Goal: Task Accomplishment & Management: Complete application form

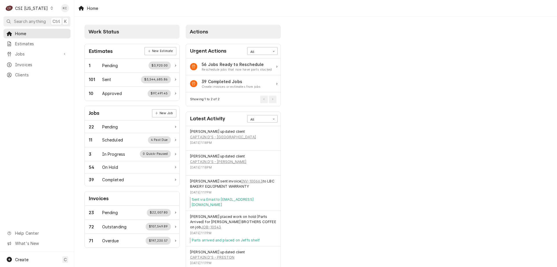
click at [458, 63] on div "Work Status Estimates New Estimate 1 Pending $3,920.00 101 Sent $3,544,685.86 1…" at bounding box center [315, 156] width 483 height 278
click at [13, 50] on div "Jobs" at bounding box center [37, 53] width 65 height 7
click at [28, 10] on div "CSI Kentucky" at bounding box center [31, 8] width 33 height 6
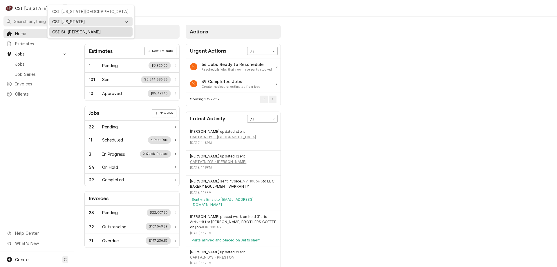
click at [65, 27] on div "CSI St. [PERSON_NAME]" at bounding box center [90, 32] width 83 height 10
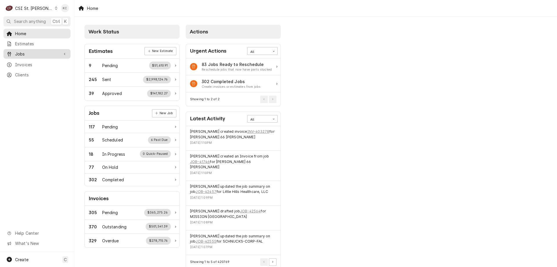
click at [44, 51] on span "Jobs" at bounding box center [37, 54] width 44 height 6
click at [36, 61] on span "Jobs" at bounding box center [41, 64] width 53 height 6
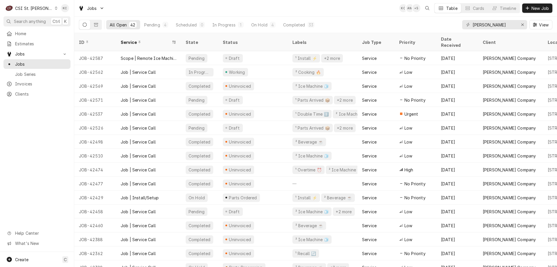
click at [36, 61] on span "Jobs" at bounding box center [41, 64] width 53 height 6
click at [540, 9] on span "New Job" at bounding box center [540, 8] width 20 height 6
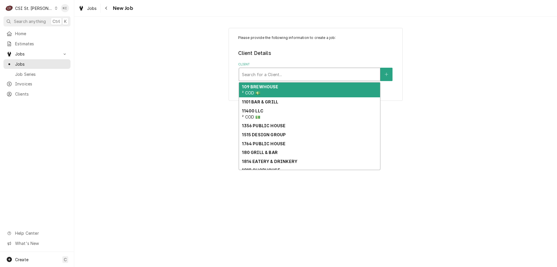
click at [308, 74] on div "Client" at bounding box center [309, 74] width 135 height 10
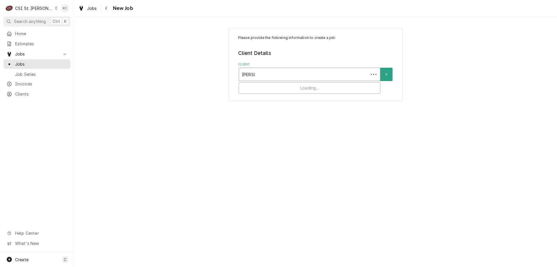
type input "[PERSON_NAME]"
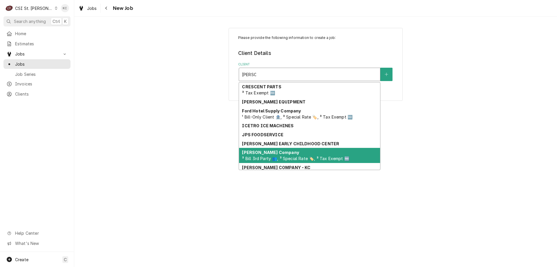
click at [279, 160] on span "³ Bill 3rd Party 👥, ³ Special Rate 🏷️, ³ Tax Exempt 🆓" at bounding box center [295, 158] width 107 height 5
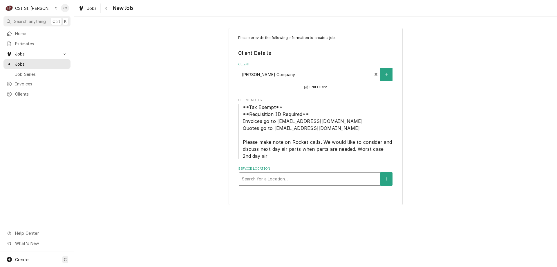
click at [285, 176] on div "Service Location" at bounding box center [309, 178] width 135 height 10
type input "4317"
click at [82, 104] on div "Please provide the following information to create a job: Client Details Client…" at bounding box center [315, 116] width 483 height 187
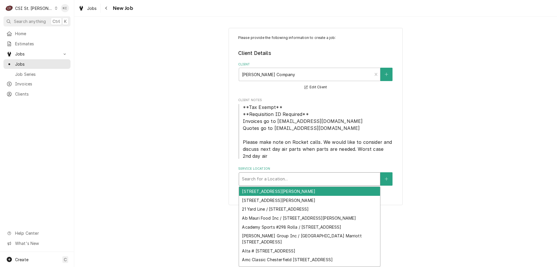
click at [285, 182] on div "Service Location" at bounding box center [309, 178] width 135 height 10
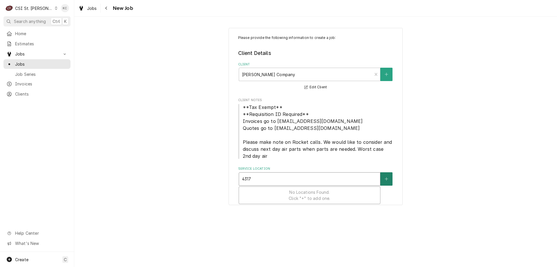
type input "4317"
click at [382, 178] on button "Service Location" at bounding box center [386, 178] width 12 height 13
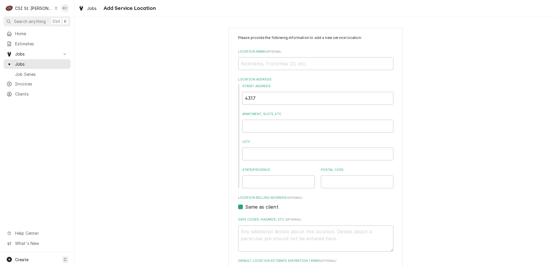
click at [86, 76] on div "Please provide the following information to add a new service location: Locatio…" at bounding box center [315, 201] width 483 height 356
click at [39, 8] on div "CSI St. [PERSON_NAME]" at bounding box center [34, 8] width 38 height 6
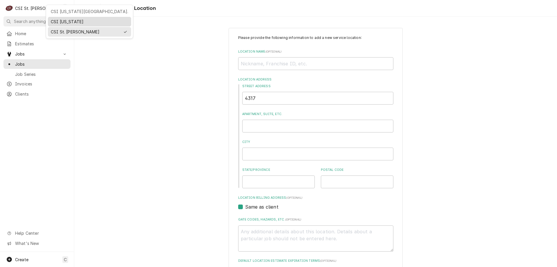
click at [78, 19] on div "CSI [US_STATE]" at bounding box center [89, 22] width 77 height 6
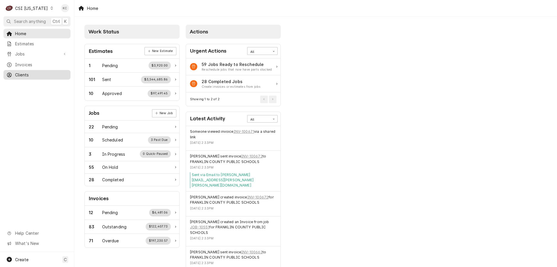
click at [30, 73] on span "Clients" at bounding box center [41, 75] width 53 height 6
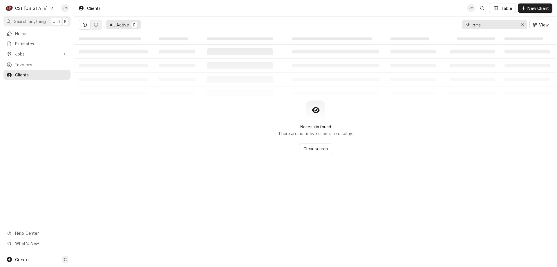
drag, startPoint x: 485, startPoint y: 25, endPoint x: 444, endPoint y: 31, distance: 41.9
click at [444, 31] on div "All Active 0 bms View" at bounding box center [315, 25] width 473 height 16
type input "[PERSON_NAME]"
click at [32, 7] on div "CSI Kentucky" at bounding box center [31, 8] width 33 height 6
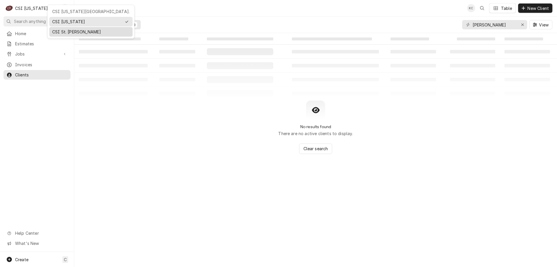
click at [74, 29] on div "CSI St. [PERSON_NAME]" at bounding box center [90, 32] width 77 height 6
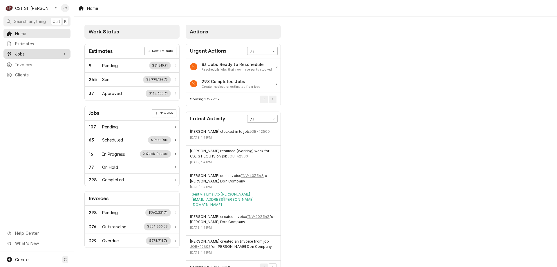
click at [31, 50] on div "Jobs" at bounding box center [37, 53] width 65 height 7
click at [28, 61] on span "Jobs" at bounding box center [41, 64] width 53 height 6
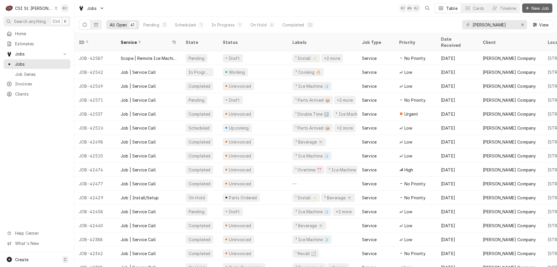
click at [536, 10] on span "New Job" at bounding box center [540, 8] width 20 height 6
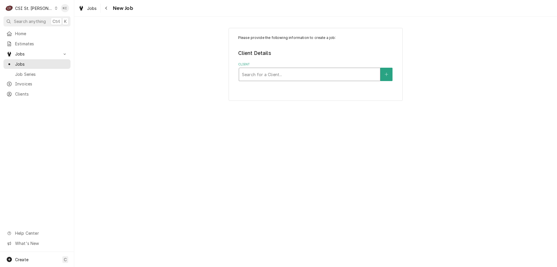
click at [321, 74] on div "Client" at bounding box center [309, 74] width 135 height 10
type input "[PERSON_NAME]"
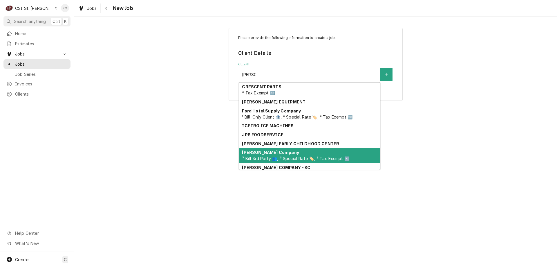
click at [287, 155] on div "[PERSON_NAME] Company ³ Bill 3rd Party 👥, ³ Special Rate 🏷️, ³ Tax Exempt 🆓" at bounding box center [309, 155] width 141 height 15
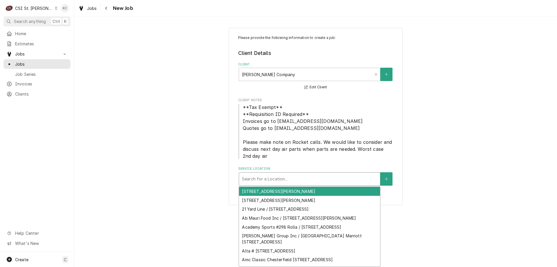
click at [333, 182] on div "Service Location" at bounding box center [309, 178] width 135 height 10
click at [305, 182] on div "Service Location" at bounding box center [309, 178] width 135 height 10
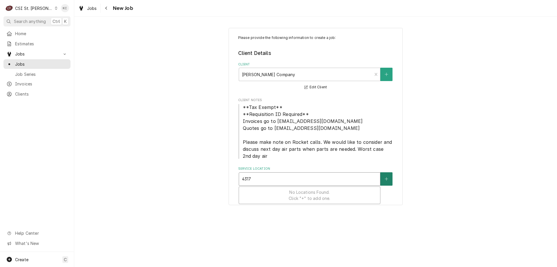
type input "4317"
click at [385, 177] on icon "Create New Location" at bounding box center [386, 179] width 3 height 4
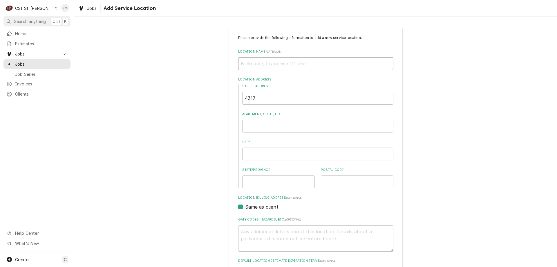
click at [270, 65] on input "Location Name ( optional )" at bounding box center [315, 63] width 155 height 13
type textarea "x"
type input "R"
type textarea "x"
type input "RO"
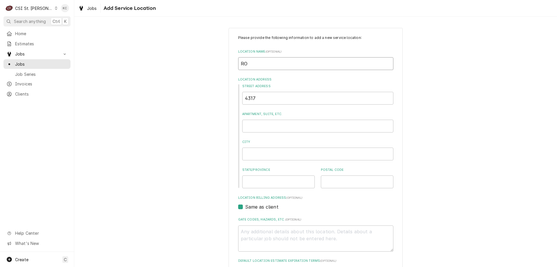
type textarea "x"
type input "ROC"
type textarea "x"
type input "ROCK"
type textarea "x"
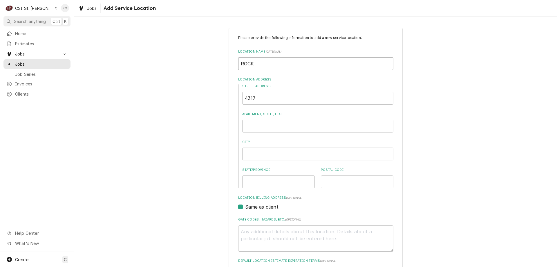
type input "[PERSON_NAME]"
type textarea "x"
type input "ROCKET"
type textarea "x"
type input "ROCKET"
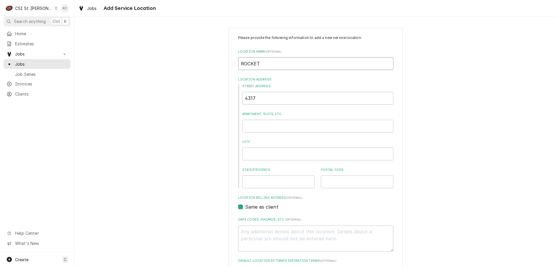
type textarea "x"
type input "ROCKET #"
type textarea "x"
type input "ROCKET #4"
type textarea "x"
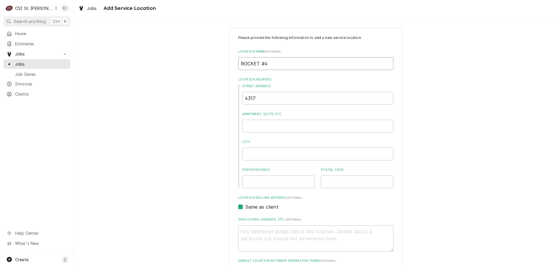
type input "ROCKET #42"
type textarea "x"
type input "ROCKET #421"
type textarea "x"
type input "ROCKET #4212"
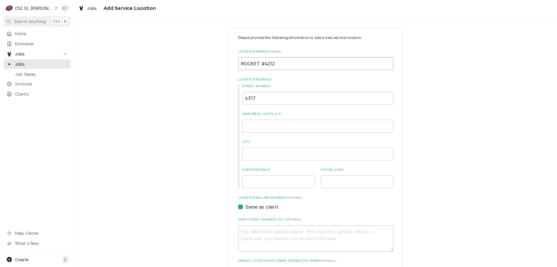
type textarea "x"
type input "ROCKET #42121"
type textarea "x"
type input "ROCKET #4212"
type textarea "x"
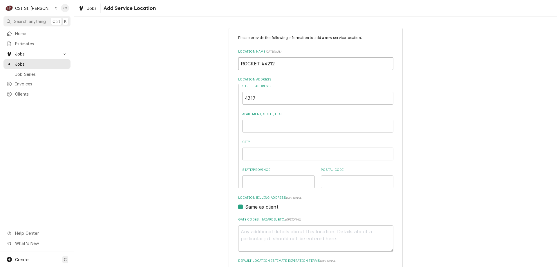
type input "ROCKET #4212"
click at [286, 97] on input "4317" at bounding box center [317, 98] width 151 height 13
type textarea "x"
type input "4317"
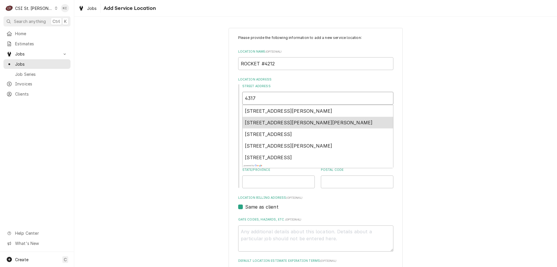
click at [285, 119] on div "[STREET_ADDRESS][PERSON_NAME][PERSON_NAME]" at bounding box center [318, 123] width 151 height 12
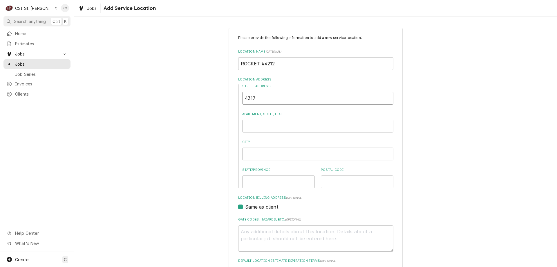
type textarea "x"
type input "4317 Butler Hill Rd"
type textarea "x"
type input "4317 Butler Hill Rd"
click at [415, 140] on div "Please provide the following information to add a new service location: Locatio…" at bounding box center [315, 201] width 483 height 356
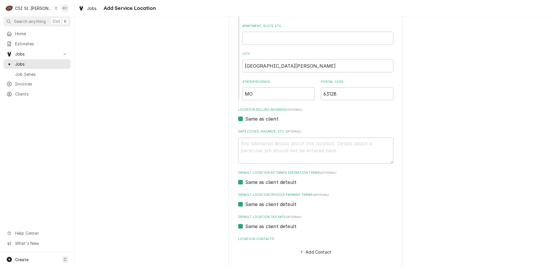
scroll to position [112, 0]
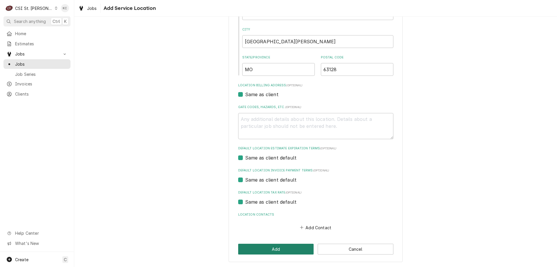
click at [280, 248] on button "Add" at bounding box center [276, 248] width 76 height 11
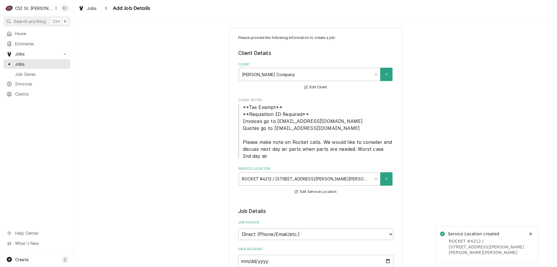
type textarea "x"
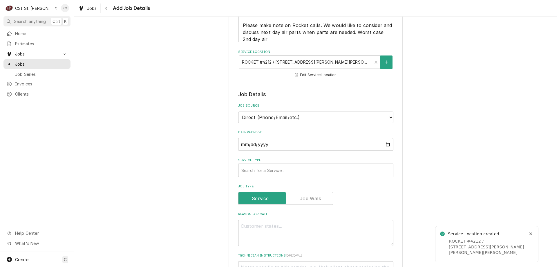
scroll to position [116, 0]
click at [303, 120] on select "Direct (Phone/Email/etc.) Service Channel Corrigo Ecotrak Other" at bounding box center [315, 118] width 155 height 12
select select "100"
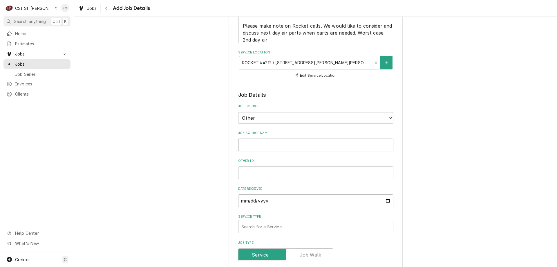
click at [277, 143] on input "Job Source Name" at bounding box center [315, 144] width 155 height 13
type textarea "x"
type input "v"
type textarea "x"
type input "vI"
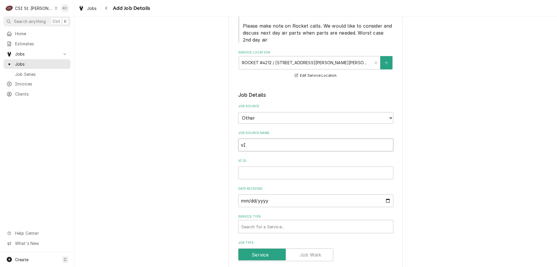
type textarea "x"
type input "v"
type textarea "x"
type input "V"
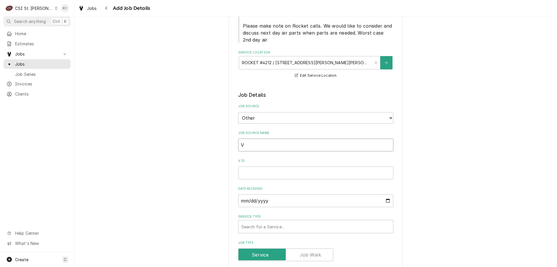
type textarea "x"
type input "Vi"
type textarea "x"
type input "Viv"
type textarea "x"
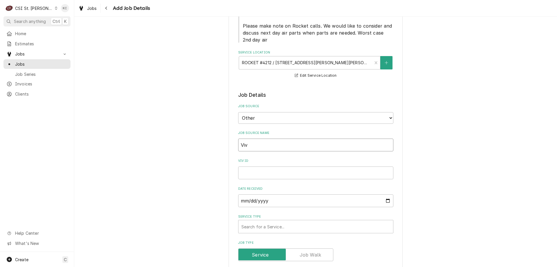
type input "Vivi"
type textarea "x"
type input "Vivian"
type textarea "x"
type input "Vivian"
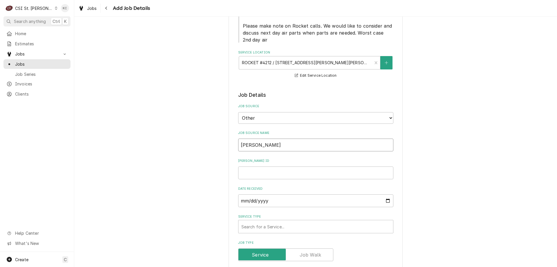
type textarea "x"
type input "Vivian m"
type textarea "x"
type input "Vivian"
type textarea "x"
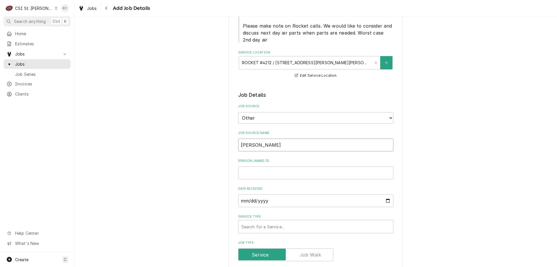
type input "Vivian e"
type textarea "x"
type input "Vivian em"
type textarea "x"
type input "Vivian ema"
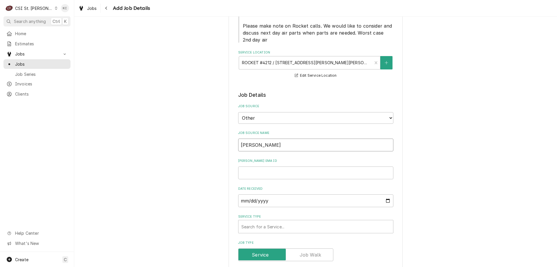
type textarea "x"
type input "Vivian emai"
type textarea "x"
type input "[PERSON_NAME] email"
type textarea "x"
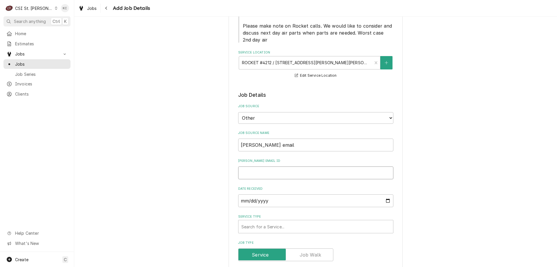
type input "4"
type textarea "x"
type input "44"
type textarea "x"
type input "440"
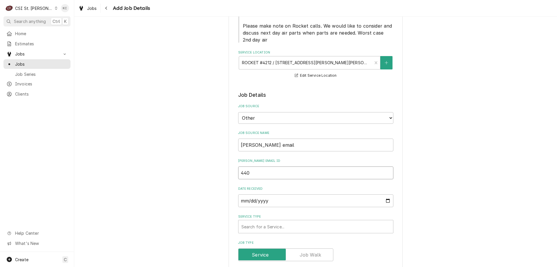
type textarea "x"
type input "4402"
type textarea "x"
type input "440"
type textarea "x"
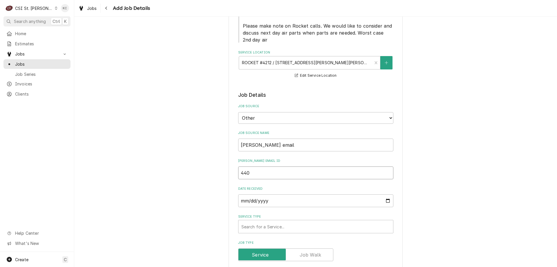
type input "4405"
type textarea "x"
type input "44057"
type textarea "x"
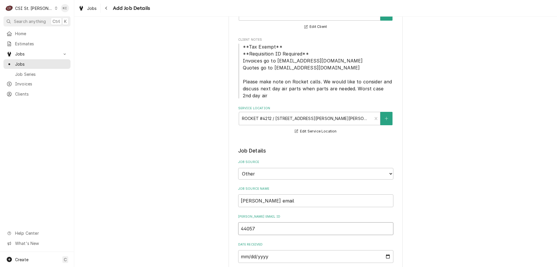
scroll to position [58, 0]
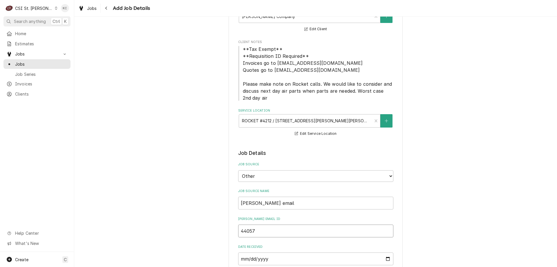
type input "44057"
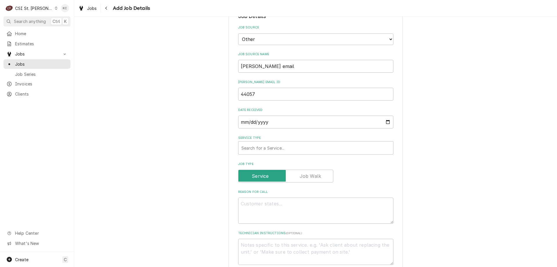
scroll to position [235, 0]
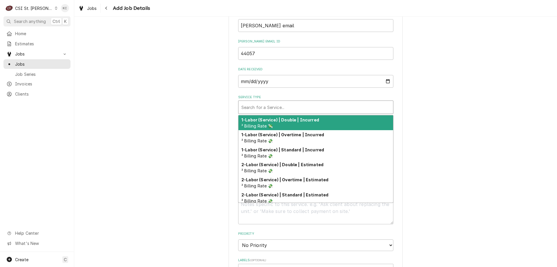
click at [267, 106] on div "Service Type" at bounding box center [315, 107] width 149 height 10
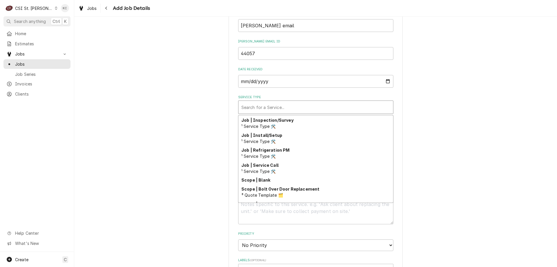
scroll to position [332, 0]
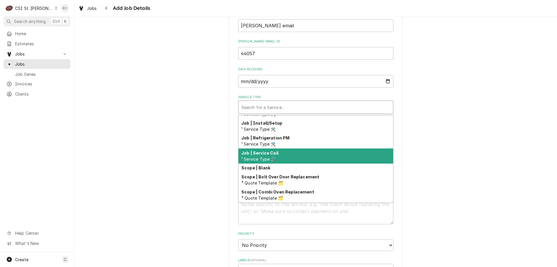
drag, startPoint x: 256, startPoint y: 154, endPoint x: 306, endPoint y: 145, distance: 50.9
click at [257, 154] on strong "Job | Service Call" at bounding box center [259, 152] width 37 height 5
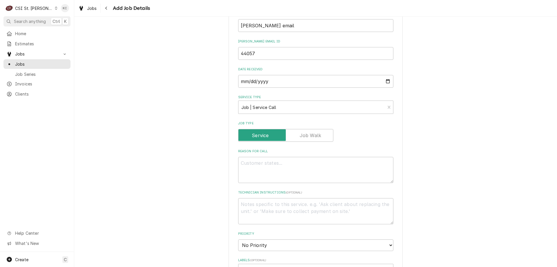
click at [509, 135] on div "Please provide the following information to create a job: Client Details Client…" at bounding box center [315, 148] width 483 height 722
click at [339, 169] on textarea "Reason For Call" at bounding box center [315, 170] width 155 height 26
click at [296, 205] on textarea "Technician Instructions ( optional )" at bounding box center [315, 211] width 155 height 26
type textarea "x"
type textarea "N"
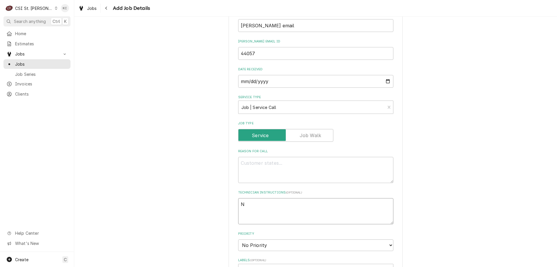
type textarea "x"
type textarea "NT"
type textarea "x"
type textarea "NTE"
type textarea "x"
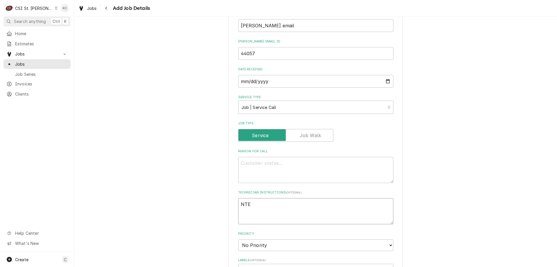
type textarea "NTE $"
type textarea "x"
type textarea "NTE $5"
type textarea "x"
type textarea "NTE $50"
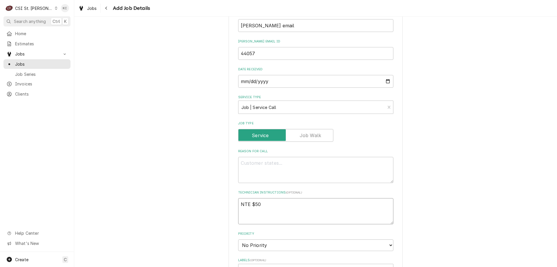
type textarea "x"
type textarea "NTE $500"
type textarea "x"
type textarea "NTE $500"
type textarea "x"
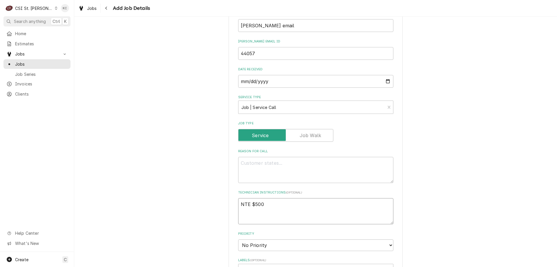
type textarea "NTE $500"
paste textarea "MOD AT 3148975336"
type textarea "x"
type textarea "NTE $500 MOD AT 3148975336"
click at [266, 217] on textarea "NTE $500 MOD AT 3148975336" at bounding box center [315, 211] width 155 height 26
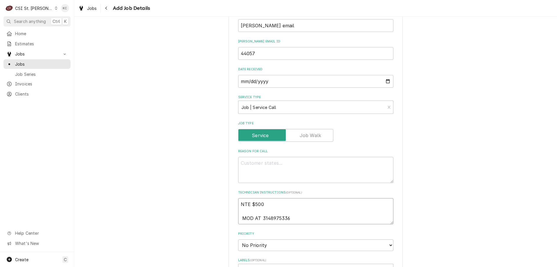
click at [267, 217] on textarea "NTE $500 MOD AT 3148975336" at bounding box center [315, 211] width 155 height 26
type textarea "x"
type textarea "NTE $500 MOD AT 314 8975336"
click at [278, 217] on textarea "NTE $500 MOD AT 314 8975336" at bounding box center [315, 211] width 155 height 26
type textarea "x"
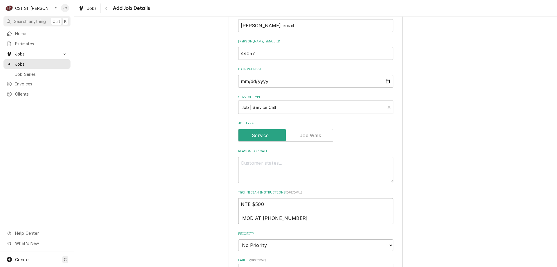
type textarea "NTE $500 MOD AT 314 897-5336"
type textarea "x"
type textarea "NTE $500 MOD AT 314 897-5336"
click at [309, 166] on textarea "Reason For Call" at bounding box center [315, 170] width 155 height 26
click at [245, 161] on textarea "Reason For Call" at bounding box center [315, 170] width 155 height 26
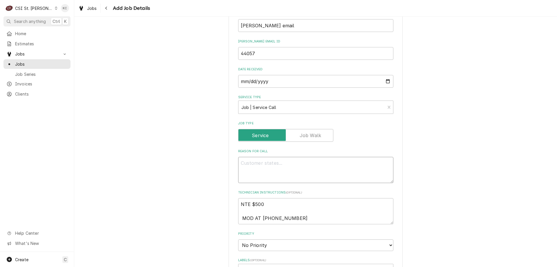
paste textarea "FOUNTAIN DRAIN IS CLOGGED UP AND IS NOT DRAINING"
type textarea "x"
type textarea "FOUNTAIN DRAIN IS CLOGGED UP AND IS NOT DRAINING"
type textarea "x"
type textarea "FOUNTAIN DRAIN IS CLOGGED UP AND IS NOT DRAINING"
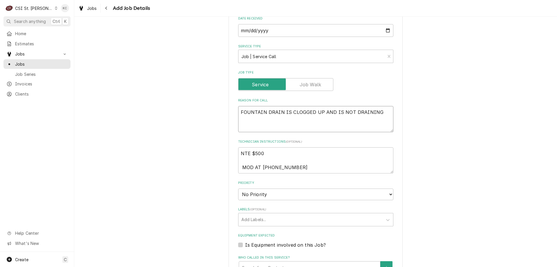
scroll to position [351, 0]
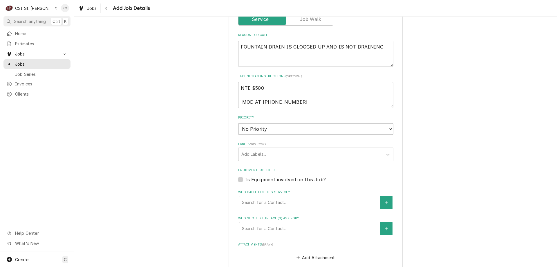
click at [275, 125] on select "No Priority Urgent High Medium Low" at bounding box center [315, 129] width 155 height 12
select select "4"
click at [238, 123] on select "No Priority Urgent High Medium Low" at bounding box center [315, 129] width 155 height 12
click at [274, 156] on div "Labels" at bounding box center [310, 154] width 138 height 10
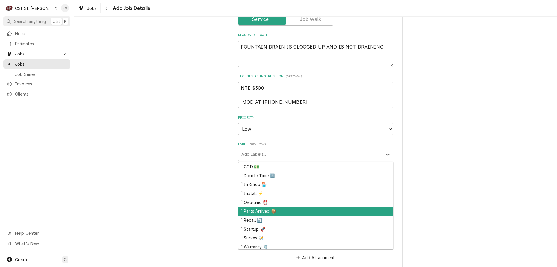
scroll to position [29, 0]
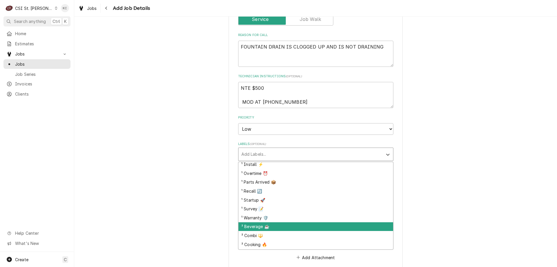
click at [281, 226] on div "² Beverage ☕️" at bounding box center [315, 226] width 155 height 9
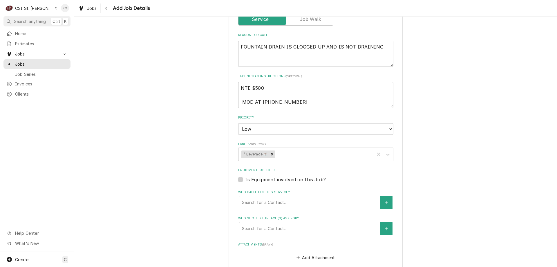
click at [432, 198] on div "Please provide the following information to create a job: Client Details Client…" at bounding box center [315, 32] width 483 height 722
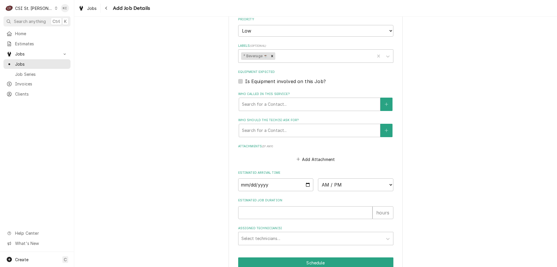
scroll to position [449, 0]
click at [310, 158] on button "Add Attachment" at bounding box center [315, 159] width 41 height 8
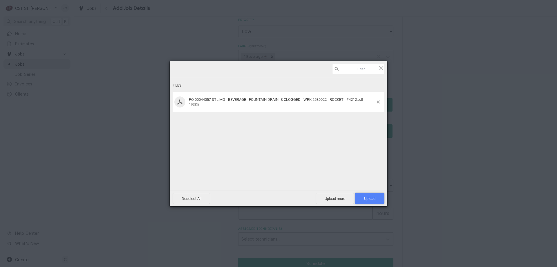
click at [361, 201] on span "Upload 1" at bounding box center [369, 198] width 29 height 11
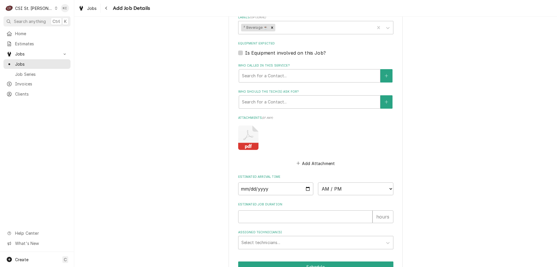
scroll to position [510, 0]
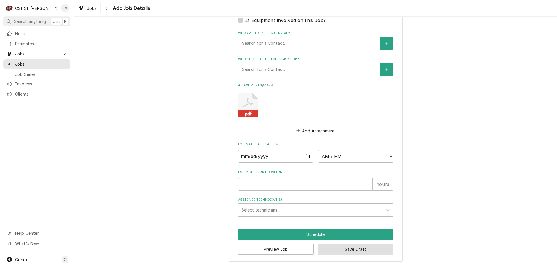
click at [367, 247] on button "Save Draft" at bounding box center [356, 248] width 76 height 11
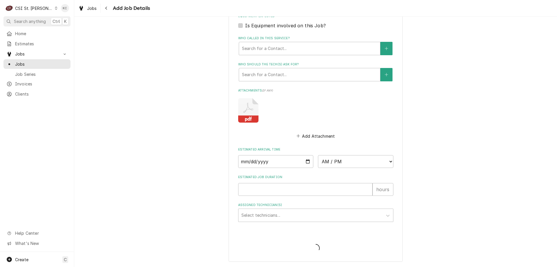
scroll to position [505, 0]
type textarea "x"
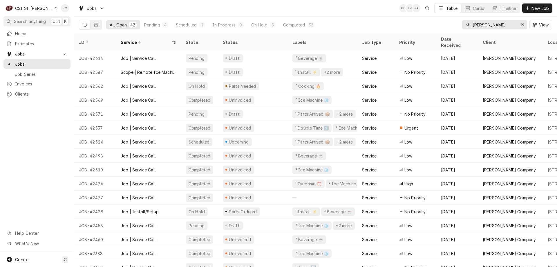
drag, startPoint x: 489, startPoint y: 26, endPoint x: 451, endPoint y: 26, distance: 37.7
click at [451, 26] on div "All Open 42 Pending 4 Scheduled 1 In Progress 0 On Hold 5 Completed 32 vivian V…" at bounding box center [315, 25] width 473 height 16
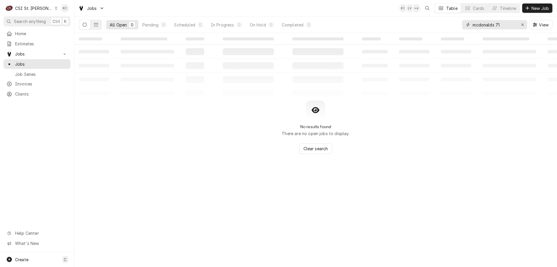
click at [509, 24] on input "mcdonalds 71" at bounding box center [495, 24] width 44 height 9
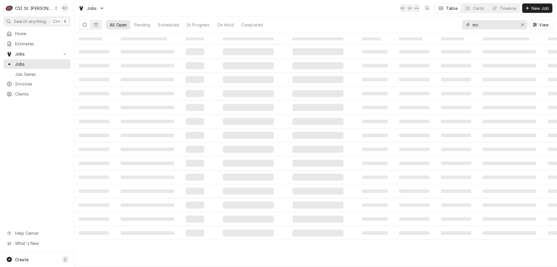
type input "m"
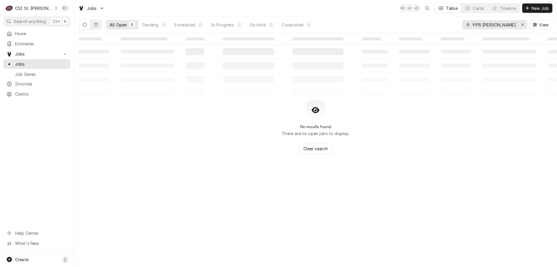
click at [505, 25] on input "9915 watson" at bounding box center [495, 24] width 44 height 9
type input "9915 watson"
click at [32, 91] on span "Clients" at bounding box center [41, 94] width 53 height 6
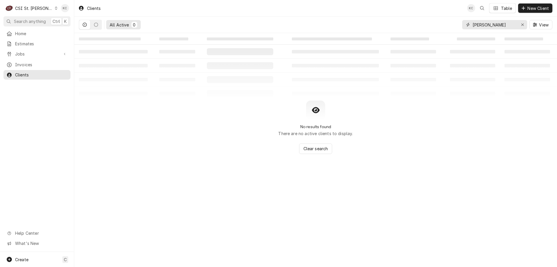
drag, startPoint x: 504, startPoint y: 25, endPoint x: 460, endPoint y: 25, distance: 43.8
click at [460, 25] on div "All Active 0 frans florist View" at bounding box center [315, 25] width 473 height 16
type input "m"
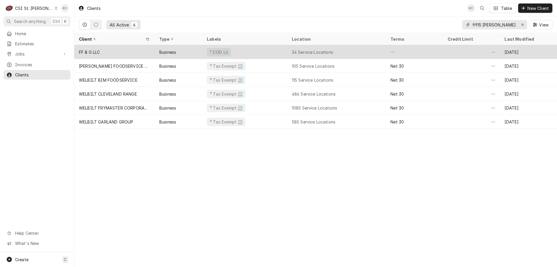
type input "9915 [PERSON_NAME]"
click at [128, 49] on div "FF & G LLC" at bounding box center [114, 52] width 80 height 14
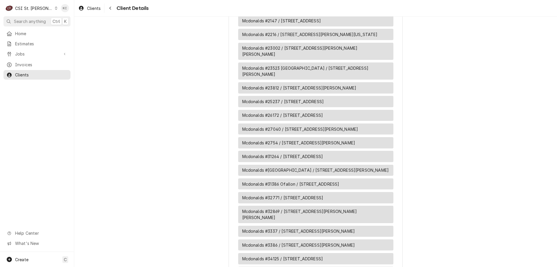
scroll to position [453, 0]
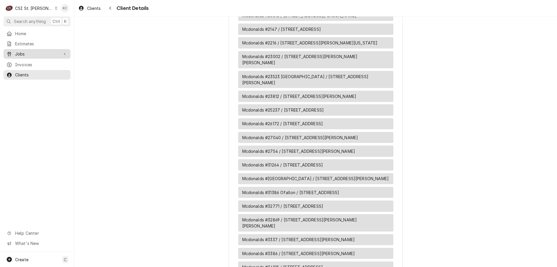
click at [23, 52] on span "Jobs" at bounding box center [37, 54] width 44 height 6
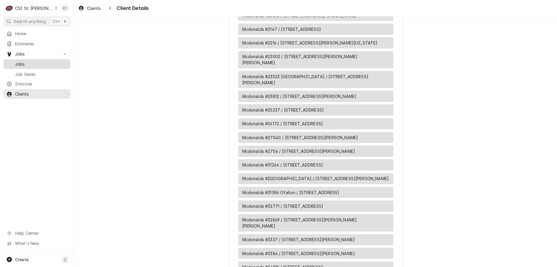
click at [25, 62] on span "Jobs" at bounding box center [41, 64] width 53 height 6
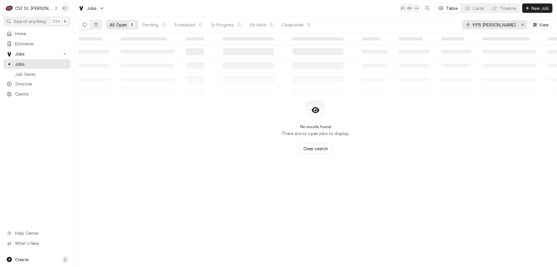
click at [510, 26] on input "9915 [PERSON_NAME]" at bounding box center [495, 24] width 44 height 9
drag, startPoint x: 509, startPoint y: 22, endPoint x: 425, endPoint y: 23, distance: 84.4
click at [425, 23] on div "All Open 0 Pending 0 Scheduled 0 In Progress 0 On Hold 0 Completed 0 9915 watso…" at bounding box center [315, 25] width 473 height 16
click at [479, 26] on input "red birds" at bounding box center [495, 24] width 44 height 9
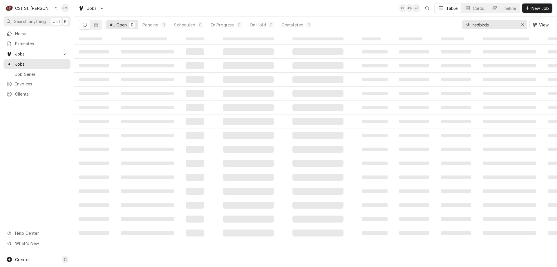
click at [493, 27] on input "redbirds" at bounding box center [495, 24] width 44 height 9
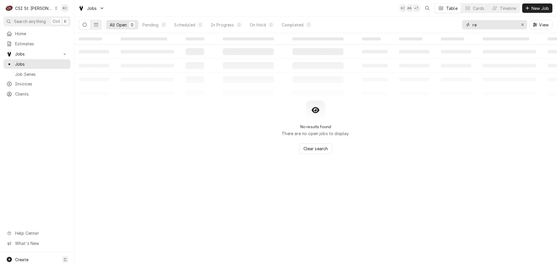
type input "r"
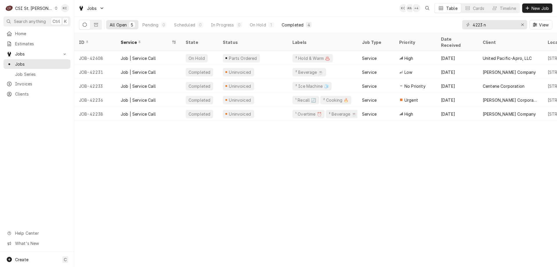
click at [291, 23] on div "Completed" at bounding box center [293, 25] width 22 height 6
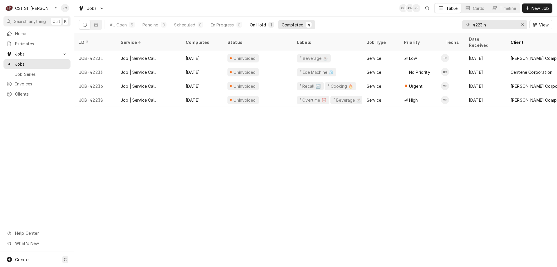
click at [264, 22] on div "On Hold" at bounding box center [258, 25] width 16 height 6
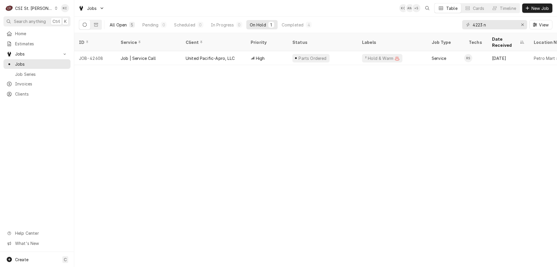
click at [130, 27] on div "5" at bounding box center [132, 25] width 6 height 6
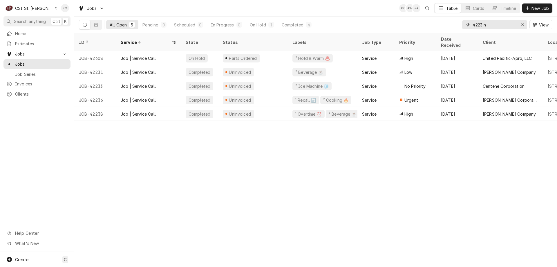
drag, startPoint x: 500, startPoint y: 24, endPoint x: 404, endPoint y: 31, distance: 95.4
click at [404, 31] on div "All Open 5 Pending 0 Scheduled 0 In Progress 0 On Hold 1 Completed 4 4223 n View" at bounding box center [315, 25] width 473 height 16
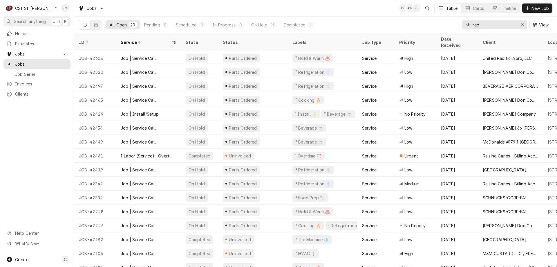
type input "red"
click at [114, 23] on div "All Open" at bounding box center [118, 25] width 17 height 6
click at [299, 23] on div "Completed" at bounding box center [294, 25] width 22 height 6
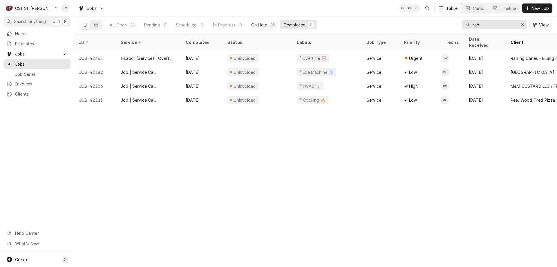
click at [268, 27] on button "On Hold 15" at bounding box center [264, 24] width 32 height 9
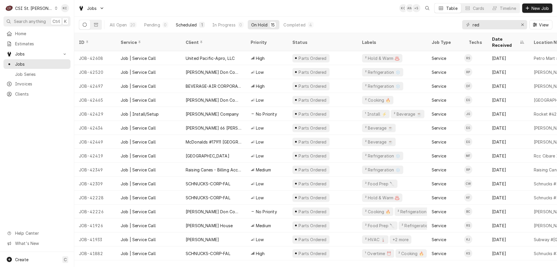
click at [195, 24] on div "Scheduled" at bounding box center [186, 25] width 21 height 6
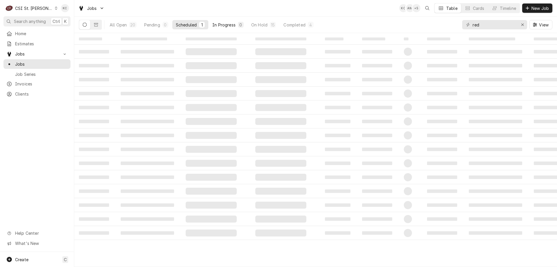
click at [233, 24] on div "In Progress" at bounding box center [223, 25] width 23 height 6
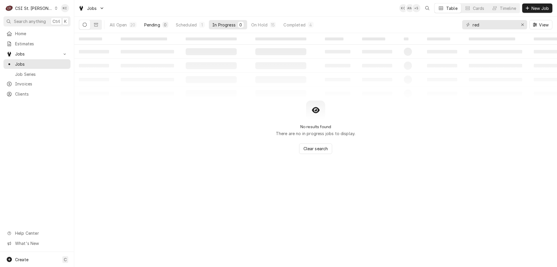
click at [155, 24] on div "Pending" at bounding box center [152, 25] width 16 height 6
click at [121, 23] on div "All Open" at bounding box center [118, 25] width 17 height 6
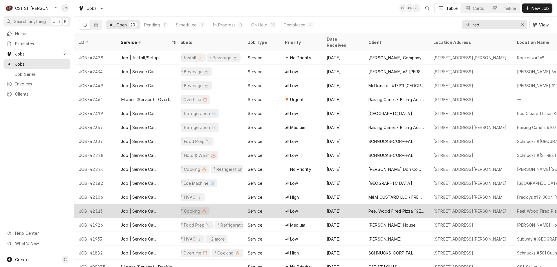
scroll to position [60, 114]
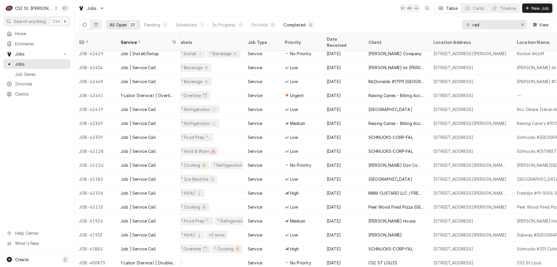
click at [300, 25] on div "Completed" at bounding box center [294, 25] width 22 height 6
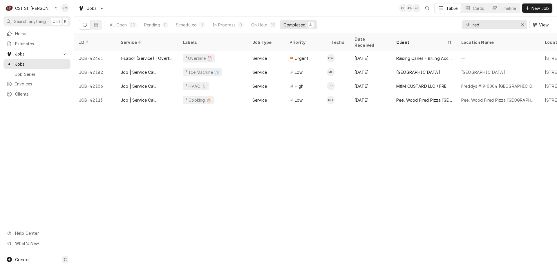
scroll to position [0, 114]
click at [20, 61] on span "Jobs" at bounding box center [41, 64] width 53 height 6
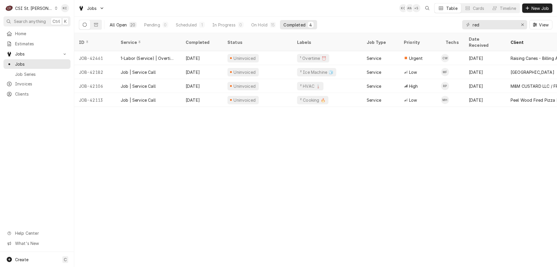
click at [116, 26] on div "All Open" at bounding box center [118, 25] width 17 height 6
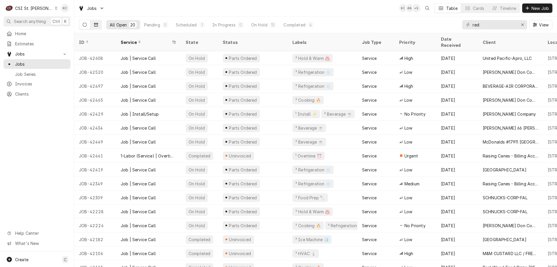
click at [93, 25] on button "Dynamic Content Wrapper" at bounding box center [96, 24] width 11 height 9
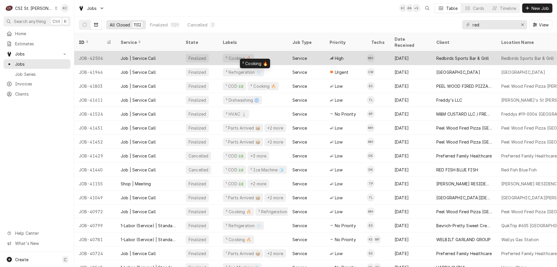
click at [266, 51] on div "² Cooking 🔥" at bounding box center [253, 58] width 70 height 14
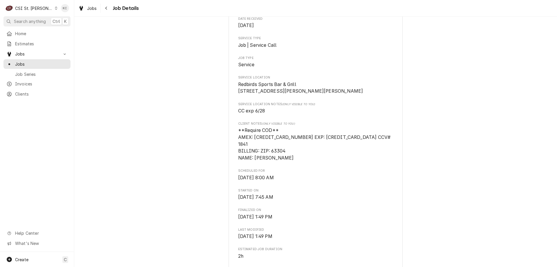
scroll to position [58, 0]
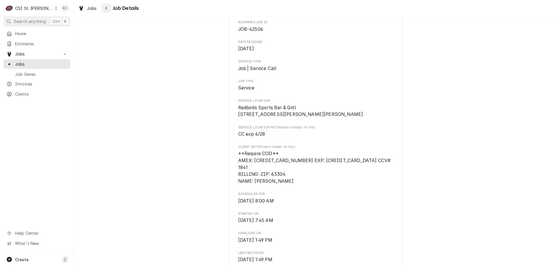
click at [106, 10] on div "Navigate back" at bounding box center [107, 8] width 6 height 6
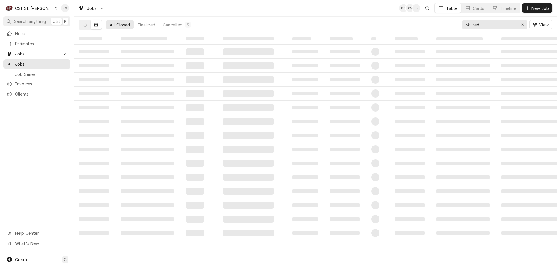
drag, startPoint x: 487, startPoint y: 24, endPoint x: 458, endPoint y: 26, distance: 29.1
click at [458, 26] on div "All Closed Finalized Cancelled 3 red View" at bounding box center [315, 25] width 473 height 16
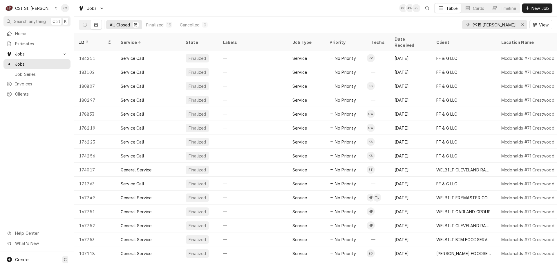
click at [128, 24] on div "All Closed" at bounding box center [120, 25] width 21 height 6
drag, startPoint x: 509, startPoint y: 23, endPoint x: 450, endPoint y: 27, distance: 58.7
click at [450, 27] on div "All Closed 15 Finalized 15 Cancelled 0 9915 watson View" at bounding box center [315, 25] width 473 height 16
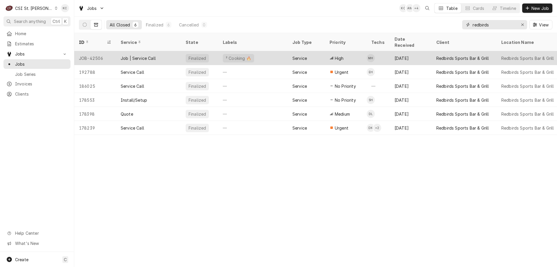
type input "redbirds"
click at [163, 52] on div "Job | Service Call" at bounding box center [148, 58] width 65 height 14
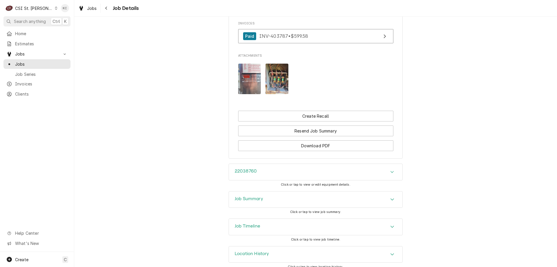
scroll to position [570, 0]
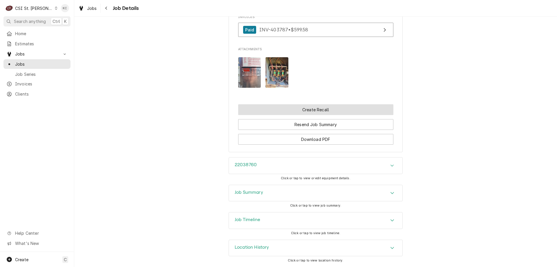
click at [318, 111] on button "Create Recall" at bounding box center [315, 109] width 155 height 11
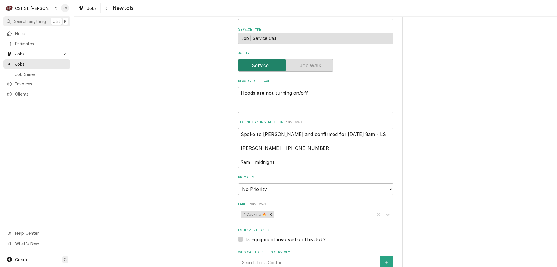
scroll to position [232, 0]
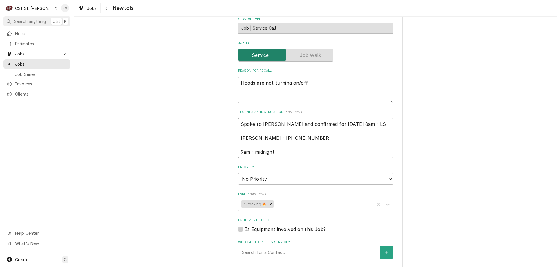
click at [238, 118] on textarea "Spoke to [PERSON_NAME] and confirmed for [DATE] 8am - LS [PERSON_NAME] - [PHONE…" at bounding box center [315, 138] width 155 height 40
type textarea "x"
type textarea "Spoke to [PERSON_NAME] and confirmed for [DATE] 8am - LS [PERSON_NAME] - [PHONE…"
type textarea "x"
type textarea "Spoke to [PERSON_NAME] and confirmed for [DATE] 8am - LS [PERSON_NAME] - [PHONE…"
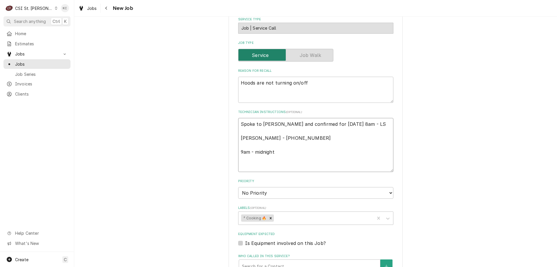
type textarea "x"
type textarea "9 Spoke to [PERSON_NAME] and confirmed for [DATE] 8am - LS [PERSON_NAME] - [PHO…"
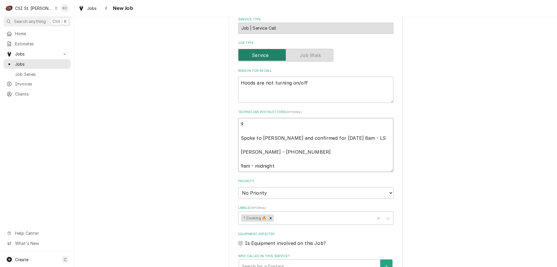
type textarea "x"
type textarea "9/ Spoke to [PERSON_NAME] and confirmed for [DATE] 8am - LS [PERSON_NAME] - [PH…"
type textarea "x"
type textarea "9/1 Spoke to [PERSON_NAME] and confirmed for [DATE] 8am - LS [PERSON_NAME] - [P…"
type textarea "x"
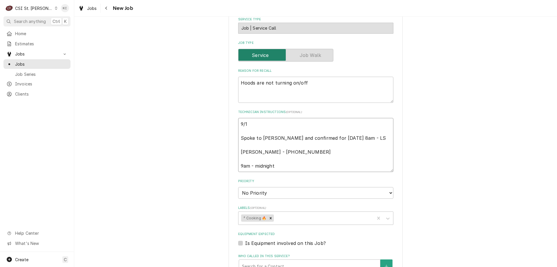
type textarea "9/10 Spoke to [PERSON_NAME] and confirmed for [DATE] 8am - LS [PERSON_NAME] - […"
type textarea "x"
type textarea "9/10 Spoke to [PERSON_NAME] and confirmed for [DATE] 8am - LS [PERSON_NAME] - […"
type textarea "x"
type textarea "9/10 - Spoke to [PERSON_NAME] and confirmed for [DATE] 8am - LS [PERSON_NAME] -…"
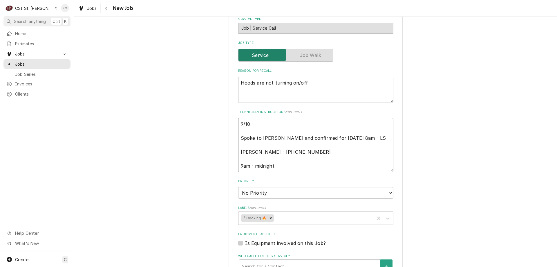
type textarea "x"
type textarea "9/10 - Spoke to [PERSON_NAME] and confirmed for [DATE] 8am - LS [PERSON_NAME] -…"
type textarea "x"
type textarea "9/10 - K Spoke to Nathan and confirmed for Monday 9/8 at 8am - LS Nathan Wilson…"
type textarea "x"
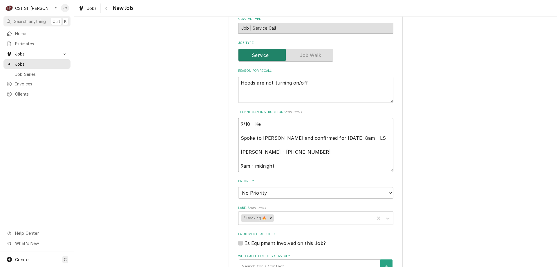
type textarea "9/10 - Kel Spoke to Nathan and confirmed for Monday 9/8 at 8am - LS Nathan Wils…"
type textarea "x"
type textarea "9/10 - Kell Spoke to Nathan and confirmed for Monday 9/8 at 8am - LS Nathan Wil…"
type textarea "x"
type textarea "9/10 - Kelly Spoke to Nathan and confirmed for Monday 9/8 at 8am - LS Nathan Wi…"
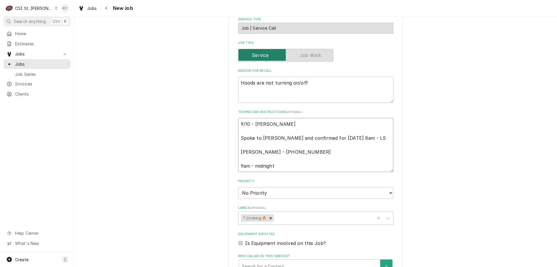
type textarea "x"
type textarea "9/10 - Kelly Spoke to Nathan and confirmed for Monday 9/8 at 8am - LS Nathan Wi…"
type textarea "x"
type textarea "9/10 - Kelly - Spoke to Nathan and confirmed for Monday 9/8 at 8am - LS Nathan …"
type textarea "x"
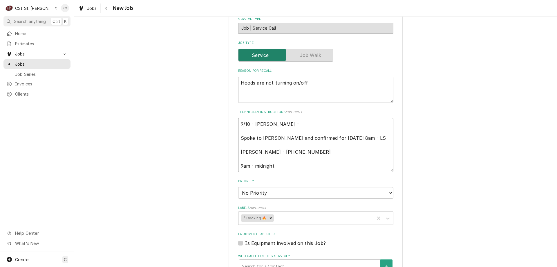
type textarea "9/10 - Kelly - Spoke to Nathan and confirmed for Monday 9/8 at 8am - LS Nathan …"
type textarea "x"
type textarea "9/10 - Kelly - N Spoke to Nathan and confirmed for Monday 9/8 at 8am - LS Natha…"
type textarea "x"
type textarea "9/10 - Kelly - Na Spoke to Nathan and confirmed for Monday 9/8 at 8am - LS Nath…"
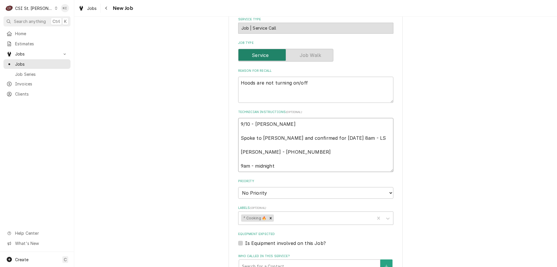
type textarea "x"
type textarea "9/10 - Kelly - Nat Spoke to Nathan and confirmed for Monday 9/8 at 8am - LS Nat…"
type textarea "x"
type textarea "9/10 - Kelly - Nath Spoke to Nathan and confirmed for Monday 9/8 at 8am - LS Na…"
type textarea "x"
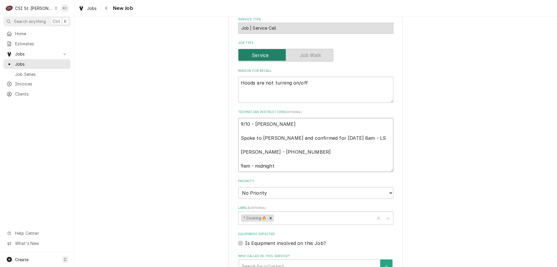
type textarea "9/10 - Kelly - Natha Spoke to Nathan and confirmed for Monday 9/8 at 8am - LS N…"
type textarea "x"
type textarea "9/10 - Kelly - Nathan Spoke to Nathan and confirmed for Monday 9/8 at 8am - LS …"
type textarea "x"
type textarea "9/10 - Kelly - Nathan Spoke to Nathan and confirmed for Monday 9/8 at 8am - LS …"
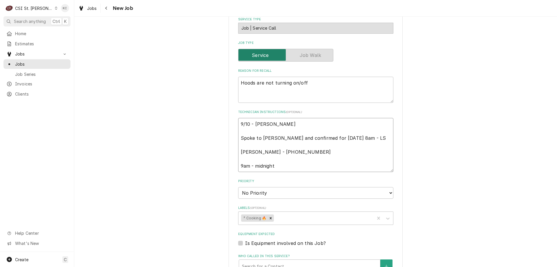
type textarea "x"
type textarea "9/10 - Kelly - Nathan c Spoke to Nathan and confirmed for Monday 9/8 at 8am - L…"
type textarea "x"
type textarea "9/10 - Kelly - Nathan ca Spoke to Nathan and confirmed for Monday 9/8 at 8am - …"
type textarea "x"
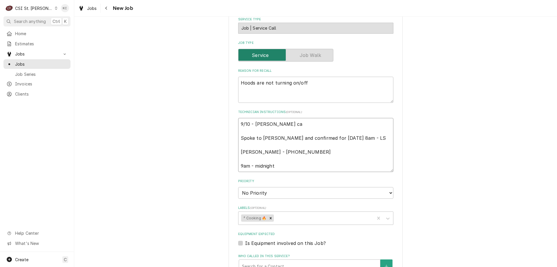
type textarea "9/10 - Kelly - Nathan cal Spoke to Nathan and confirmed for Monday 9/8 at 8am -…"
type textarea "x"
type textarea "9/10 - Kelly - Nathan call Spoke to Nathan and confirmed for Monday 9/8 at 8am …"
type textarea "x"
type textarea "9/10 - Kelly - Nathan calle Spoke to Nathan and confirmed for Monday 9/8 at 8am…"
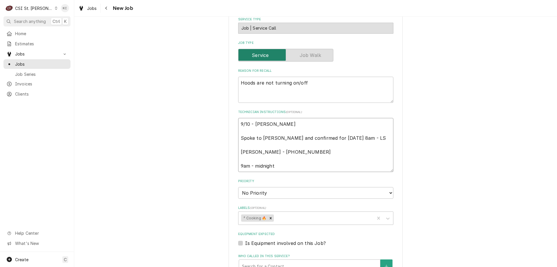
type textarea "x"
type textarea "9/10 - Kelly - Nathan called Spoke to Nathan and confirmed for Monday 9/8 at 8a…"
type textarea "x"
type textarea "9/10 - Kelly - Nathan called Spoke to Nathan and confirmed for Monday 9/8 at 8a…"
type textarea "x"
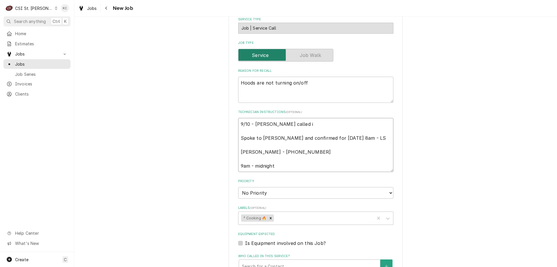
type textarea "9/10 - Kelly - Nathan called in Spoke to Nathan and confirmed for Monday 9/8 at…"
type textarea "x"
type textarea "9/10 - Kelly - Nathan called in Spoke to Nathan and confirmed for Monday 9/8 at…"
type textarea "x"
type textarea "9/10 - Kelly - Nathan called in s Spoke to Nathan and confirmed for Monday 9/8 …"
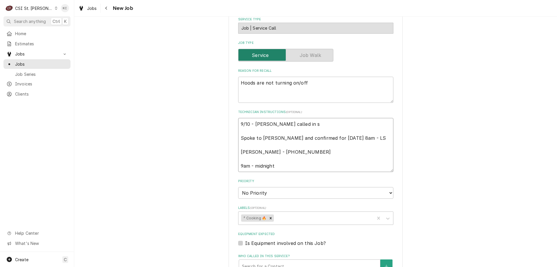
type textarea "x"
type textarea "9/10 - Kelly - Nathan called in st Spoke to Nathan and confirmed for Monday 9/8…"
type textarea "x"
type textarea "9/10 - Kelly - Nathan called in sta Spoke to Nathan and confirmed for Monday 9/…"
type textarea "x"
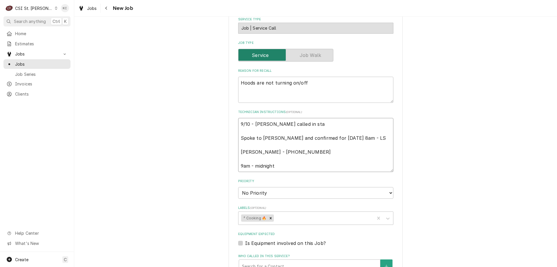
type textarea "9/10 - Kelly - Nathan called in stat Spoke to Nathan and confirmed for Monday 9…"
type textarea "x"
type textarea "9/10 - Kelly - Nathan called in state Spoke to Nathan and confirmed for Monday …"
type textarea "x"
type textarea "9/10 - Kelly - Nathan called in stated Spoke to Nathan and confirmed for Monday…"
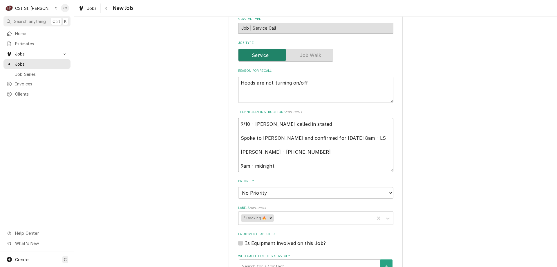
type textarea "x"
type textarea "9/10 - Kelly - Nathan called in stated Spoke to Nathan and confirmed for Monday…"
type textarea "x"
type textarea "9/10 - Kelly - Nathan called in stated Spoke to Nathan and confirmed for Monday…"
type textarea "x"
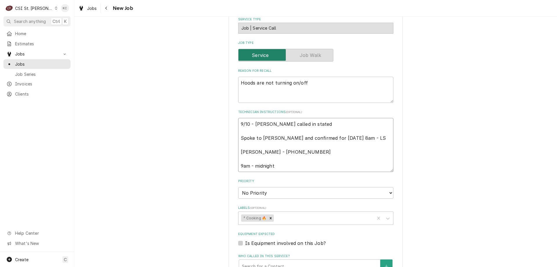
type textarea "9/10 - Kelly - Nathan called in state Spoke to Nathan and confirmed for Monday …"
type textarea "x"
type textarea "9/10 - Kelly - Nathan called in stat Spoke to Nathan and confirmed for Monday 9…"
type textarea "x"
type textarea "9/10 - Kelly - Nathan called in sta Spoke to Nathan and confirmed for Monday 9/…"
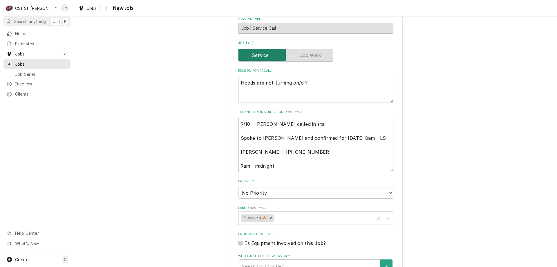
type textarea "x"
type textarea "9/10 - Kelly - Nathan called in st Spoke to Nathan and confirmed for Monday 9/8…"
type textarea "x"
type textarea "9/10 - Kelly - Nathan called in s Spoke to Nathan and confirmed for Monday 9/8 …"
type textarea "x"
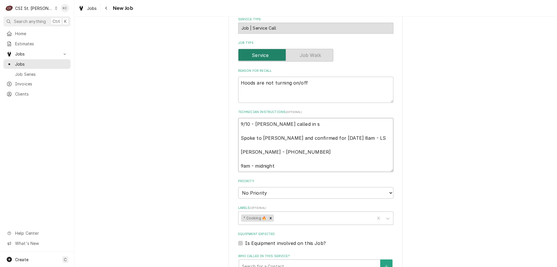
type textarea "9/10 - Kelly - Nathan called in Spoke to Nathan and confirmed for Monday 9/8 at…"
type textarea "x"
type textarea "9/10 - Kelly - Nathan called in Spoke to Nathan and confirmed for Monday 9/8 at…"
type textarea "x"
type textarea "9/10 - Kelly - Nathan called i Spoke to Nathan and confirmed for Monday 9/8 at …"
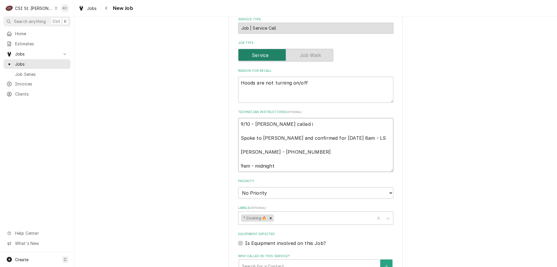
type textarea "x"
type textarea "9/10 - Kelly - Nathan called Spoke to Nathan and confirmed for Monday 9/8 at 8a…"
type textarea "x"
type textarea "9/10 - Kelly - Nathan called Spoke to Nathan and confirmed for Monday 9/8 at 8a…"
type textarea "x"
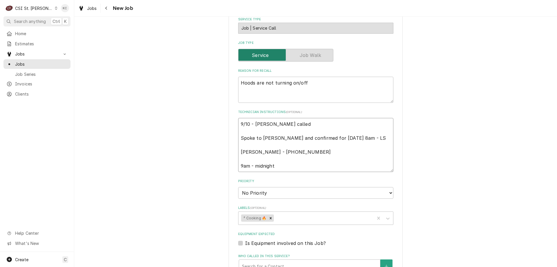
type textarea "9/10 - Kelly - Nathan calle Spoke to Nathan and confirmed for Monday 9/8 at 8am…"
type textarea "x"
type textarea "9/10 - Kelly - Nathan call Spoke to Nathan and confirmed for Monday 9/8 at 8am …"
type textarea "x"
type textarea "9/10 - Kelly - Nathan cal Spoke to Nathan and confirmed for Monday 9/8 at 8am -…"
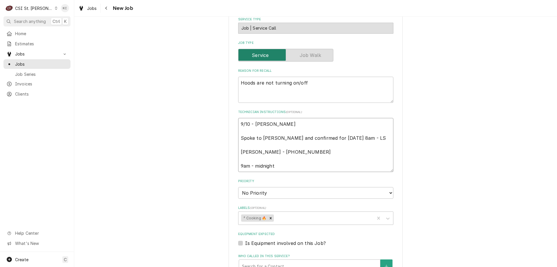
type textarea "x"
type textarea "9/10 - Kelly - Nathan ca Spoke to Nathan and confirmed for Monday 9/8 at 8am - …"
type textarea "x"
type textarea "9/10 - Kelly - Nathan c Spoke to Nathan and confirmed for Monday 9/8 at 8am - L…"
type textarea "x"
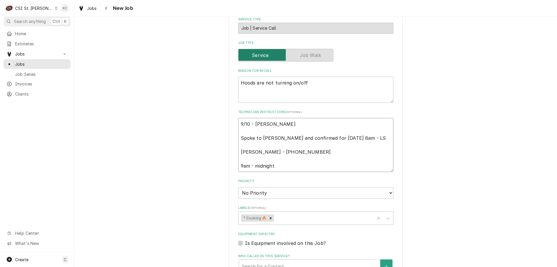
type textarea "9/10 - Kelly - Nathan Spoke to Nathan and confirmed for Monday 9/8 at 8am - LS …"
type textarea "x"
type textarea "9/10 - Kelly - Nathan Spoke to Nathan and confirmed for Monday 9/8 at 8am - LS …"
type textarea "x"
type textarea "9/10 - Kelly - Natha Spoke to Nathan and confirmed for Monday 9/8 at 8am - LS N…"
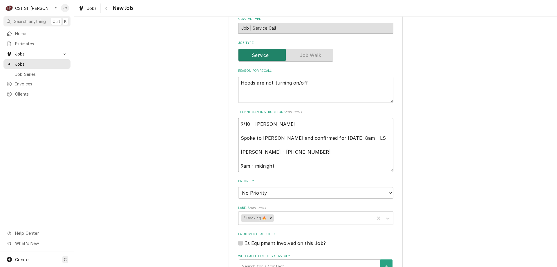
type textarea "x"
type textarea "9/10 - Kelly - Nath Spoke to Nathan and confirmed for Monday 9/8 at 8am - LS Na…"
type textarea "x"
type textarea "9/10 - Kelly - Nat Spoke to Nathan and confirmed for Monday 9/8 at 8am - LS Nat…"
type textarea "x"
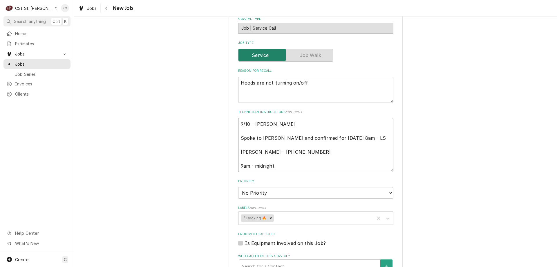
type textarea "9/10 - Kelly - Na Spoke to Nathan and confirmed for Monday 9/8 at 8am - LS Nath…"
type textarea "x"
type textarea "9/10 - Kelly - N Spoke to Nathan and confirmed for Monday 9/8 at 8am - LS Natha…"
type textarea "x"
type textarea "9/10 - Kelly - Spoke to Nathan and confirmed for Monday 9/8 at 8am - LS Nathan …"
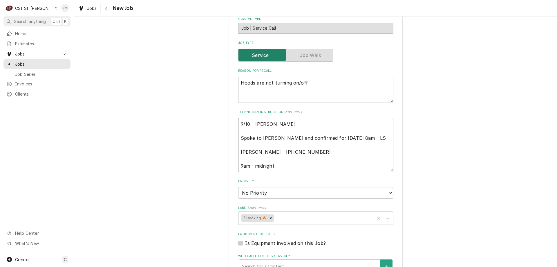
type textarea "x"
type textarea "9/10 - Kelly - Spoke to Nathan and confirmed for Monday 9/8 at 8am - LS Nathan …"
type textarea "x"
type textarea "9/10 - Kelly Spoke to Nathan and confirmed for Monday 9/8 at 8am - LS Nathan Wi…"
type textarea "x"
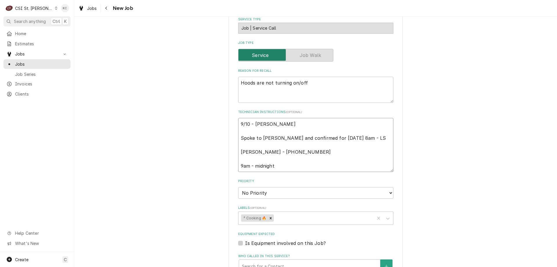
type textarea "9/10 - Kelly Spoke to Nathan and confirmed for Monday 9/8 at 8am - LS Nathan Wi…"
type textarea "x"
type textarea "9/10 - Kell Spoke to Nathan and confirmed for Monday 9/8 at 8am - LS Nathan Wil…"
type textarea "x"
type textarea "9/10 - Kel Spoke to Nathan and confirmed for Monday 9/8 at 8am - LS Nathan Wils…"
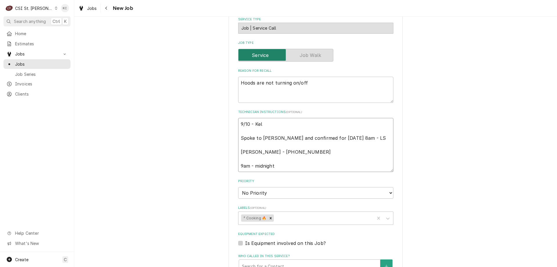
type textarea "x"
type textarea "9/10 - Ke Spoke to Nathan and confirmed for Monday 9/8 at 8am - LS Nathan Wilso…"
type textarea "x"
type textarea "9/10 - K Spoke to Nathan and confirmed for Monday 9/8 at 8am - LS Nathan Wilson…"
type textarea "x"
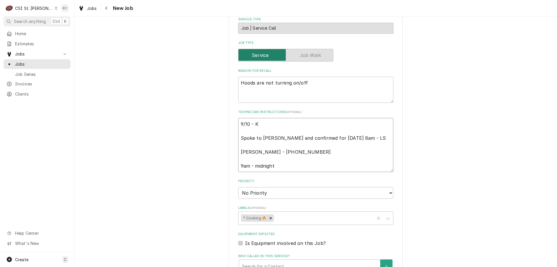
type textarea "9/10 - Spoke to Nathan and confirmed for Monday 9/8 at 8am - LS Nathan Wilson -…"
type textarea "x"
type textarea "9/10 - Spoke to Nathan and confirmed for Monday 9/8 at 8am - LS Nathan Wilson -…"
type textarea "x"
type textarea "9/10 Spoke to Nathan and confirmed for Monday 9/8 at 8am - LS Nathan Wilson - 3…"
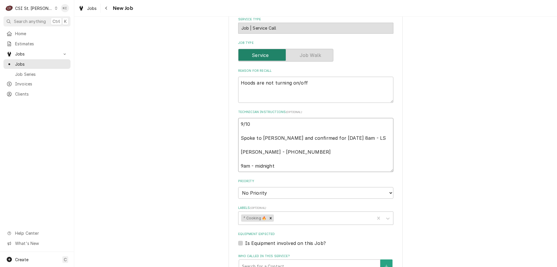
type textarea "x"
type textarea "9/1 Spoke to Nathan and confirmed for Monday 9/8 at 8am - LS Nathan Wilson - 31…"
type textarea "x"
type textarea "9/ Spoke to Nathan and confirmed for Monday 9/8 at 8am - LS Nathan Wilson - 314…"
type textarea "x"
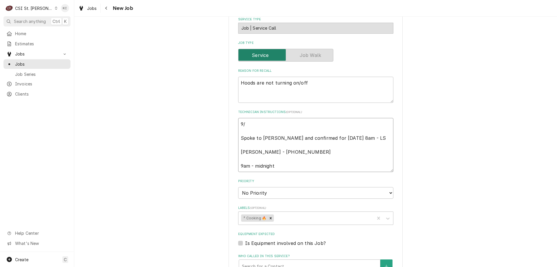
type textarea "9 Spoke to Nathan and confirmed for Monday 9/8 at 8am - LS Nathan Wilson - 314 …"
type textarea "x"
type textarea "Spoke to Nathan and confirmed for Monday 9/8 at 8am - LS Nathan Wilson - 314 53…"
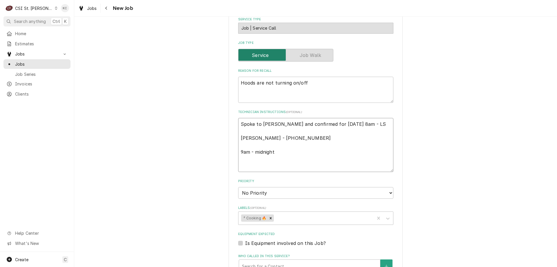
type textarea "x"
type textarea "9 Spoke to Nathan and confirmed for Monday 9/8 at 8am - LS Nathan Wilson - 314 …"
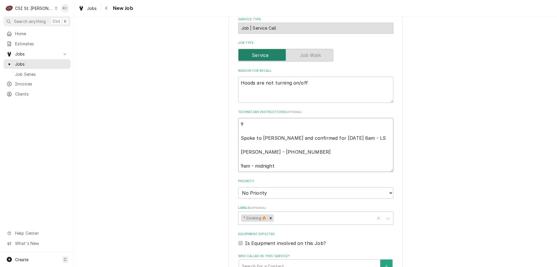
type textarea "x"
type textarea "9/ Spoke to Nathan and confirmed for Monday 9/8 at 8am - LS Nathan Wilson - 314…"
type textarea "x"
type textarea "9/1 Spoke to Nathan and confirmed for Monday 9/8 at 8am - LS Nathan Wilson - 31…"
type textarea "x"
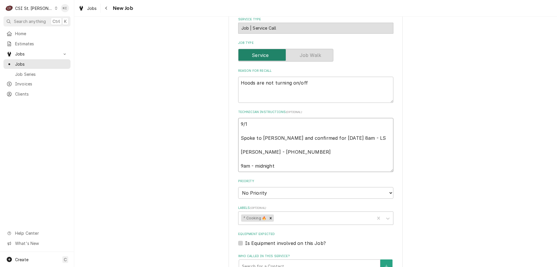
type textarea "9/10 Spoke to Nathan and confirmed for Monday 9/8 at 8am - LS Nathan Wilson - 3…"
type textarea "x"
type textarea "9/10 Spoke to Nathan and confirmed for Monday 9/8 at 8am - LS Nathan Wilson - 3…"
type textarea "x"
type textarea "9/10 - Spoke to Nathan and confirmed for Monday 9/8 at 8am - LS Nathan Wilson -…"
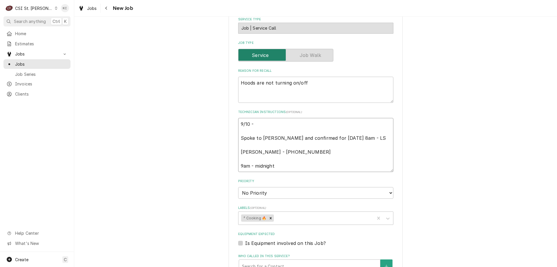
type textarea "x"
type textarea "9/10 - Spoke to Nathan and confirmed for Monday 9/8 at 8am - LS Nathan Wilson -…"
type textarea "x"
type textarea "9/10 - K Spoke to Nathan and confirmed for Monday 9/8 at 8am - LS Nathan Wilson…"
type textarea "x"
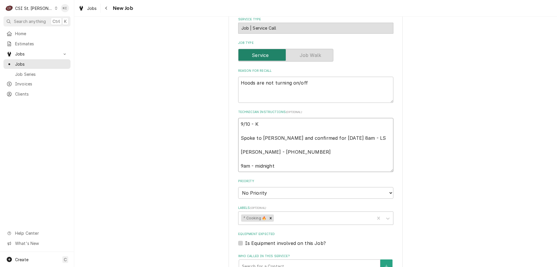
type textarea "9/10 - Ke Spoke to Nathan and confirmed for Monday 9/8 at 8am - LS Nathan Wilso…"
type textarea "x"
type textarea "9/10 - Kel Spoke to Nathan and confirmed for Monday 9/8 at 8am - LS Nathan Wils…"
type textarea "x"
type textarea "9/10 - Kell Spoke to Nathan and confirmed for Monday 9/8 at 8am - LS Nathan Wil…"
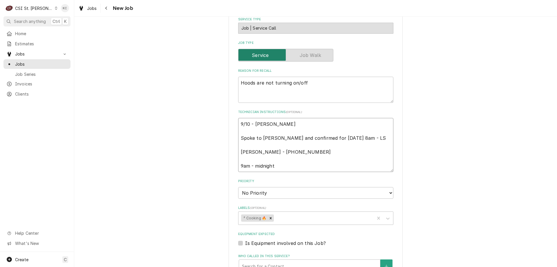
type textarea "x"
type textarea "9/10 - Kelly Spoke to Nathan and confirmed for Monday 9/8 at 8am - LS Nathan Wi…"
type textarea "x"
type textarea "9/10 - Kelly Spoke to Nathan and confirmed for Monday 9/8 at 8am - LS Nathan Wi…"
type textarea "x"
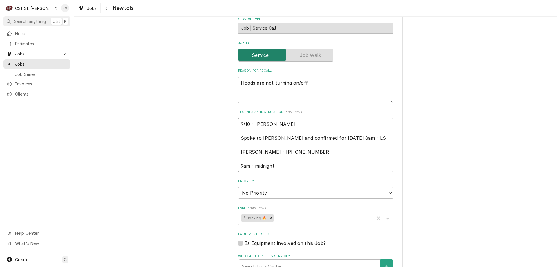
type textarea "9/10 - Kelly - Spoke to Nathan and confirmed for Monday 9/8 at 8am - LS Nathan …"
type textarea "x"
type textarea "9/10 - Kelly - Spoke to Nathan and confirmed for Monday 9/8 at 8am - LS Nathan …"
type textarea "x"
type textarea "9/10 - Kelly - R Spoke to Nathan and confirmed for Monday 9/8 at 8am - LS Natha…"
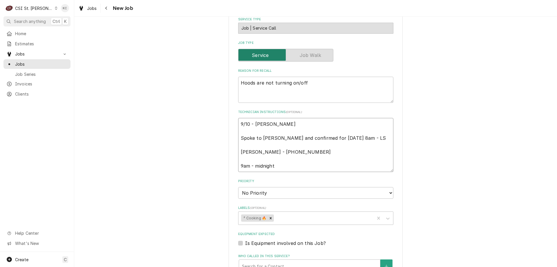
type textarea "x"
type textarea "9/10 - Kelly - Re Spoke to Nathan and confirmed for Monday 9/8 at 8am - LS Nath…"
type textarea "x"
type textarea "9/10 - Kelly - Rec Spoke to Nathan and confirmed for Monday 9/8 at 8am - LS Nat…"
type textarea "x"
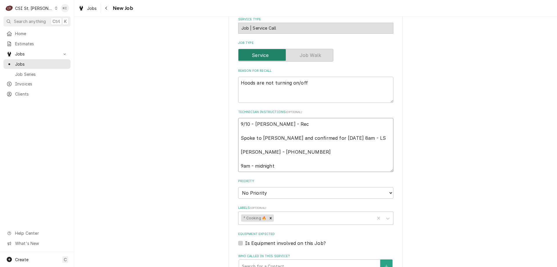
type textarea "9/10 - Kelly - Re Spoke to Nathan and confirmed for Monday 9/8 at 8am - LS Nath…"
type textarea "x"
type textarea "9/10 - Kelly - R Spoke to Nathan and confirmed for Monday 9/8 at 8am - LS Natha…"
type textarea "x"
type textarea "9/10 - Kelly - RE Spoke to Nathan and confirmed for Monday 9/8 at 8am - LS Nath…"
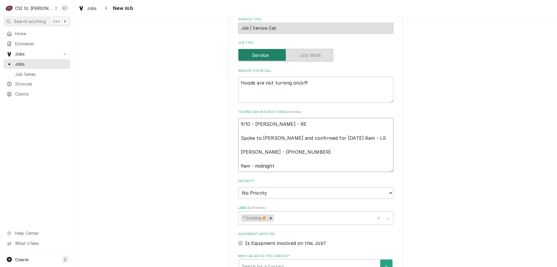
type textarea "x"
type textarea "9/10 - Kelly - REC Spoke to Nathan and confirmed for Monday 9/8 at 8am - LS Nat…"
type textarea "x"
type textarea "9/10 - Kelly - RECAL Spoke to Nathan and confirmed for Monday 9/8 at 8am - LS N…"
click at [317, 86] on textarea "Hoods are not turning on/off" at bounding box center [315, 90] width 155 height 26
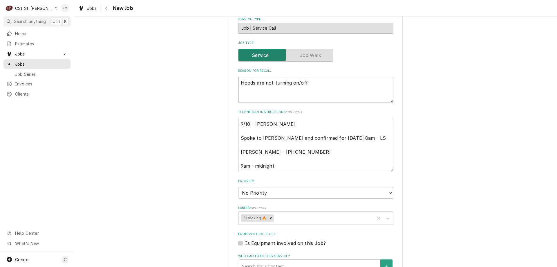
click at [239, 77] on textarea "Hoods are not turning on/off" at bounding box center [315, 90] width 155 height 26
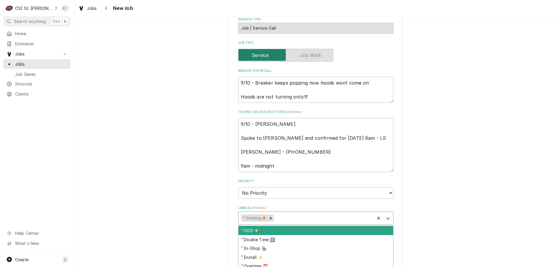
click at [286, 213] on div "Labels" at bounding box center [323, 218] width 97 height 10
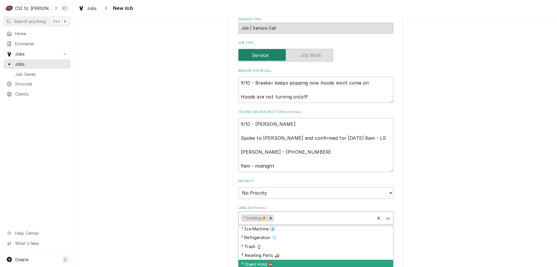
scroll to position [143, 0]
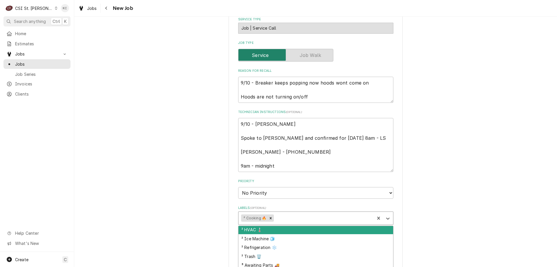
click at [291, 225] on div "² HVAC 🌡️" at bounding box center [315, 229] width 155 height 9
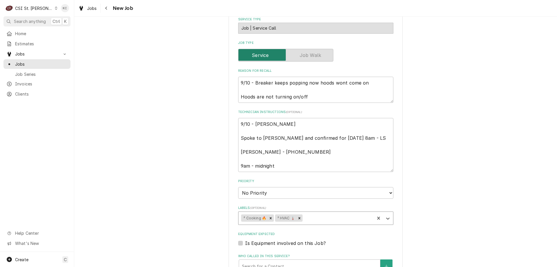
click at [439, 193] on div "Please provide the following information to create a job: Client Details Client…" at bounding box center [315, 124] width 483 height 666
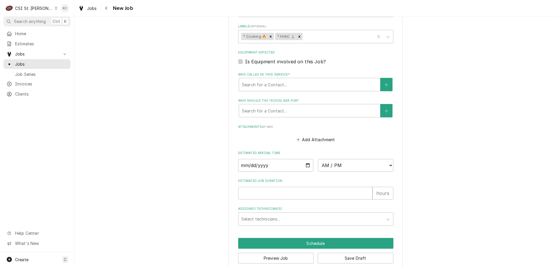
scroll to position [415, 0]
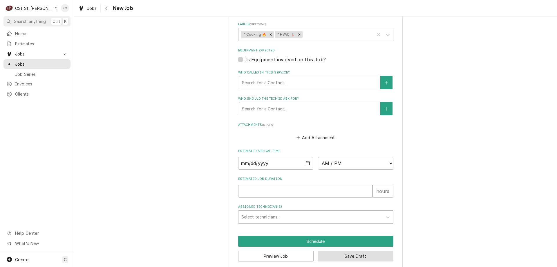
click at [358, 250] on button "Save Draft" at bounding box center [356, 255] width 76 height 11
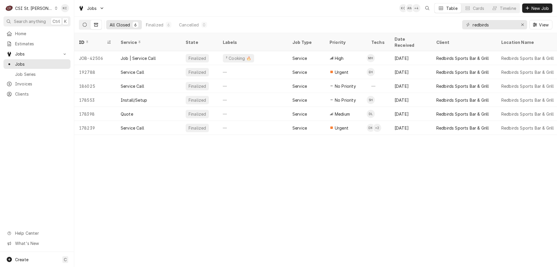
click at [84, 24] on icon "Dynamic Content Wrapper" at bounding box center [85, 25] width 4 height 4
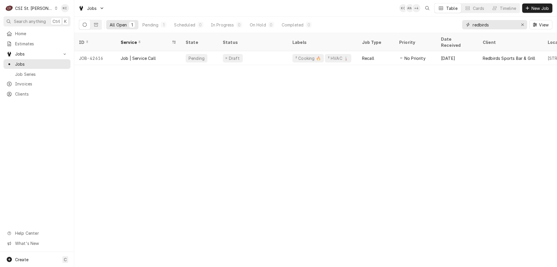
drag, startPoint x: 497, startPoint y: 22, endPoint x: 431, endPoint y: 30, distance: 66.4
click at [431, 30] on div "All Open 1 Pending 1 Scheduled 0 In Progress 0 On Hold 0 Completed 0 redbirds V…" at bounding box center [315, 25] width 473 height 16
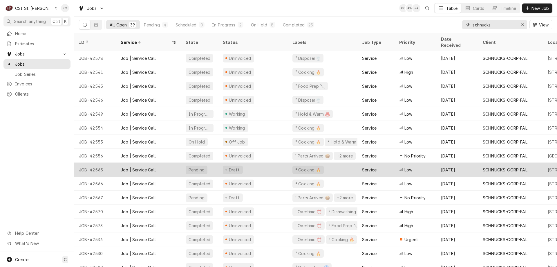
type input "schnucks"
click at [122, 167] on div "Job | Service Call" at bounding box center [138, 170] width 35 height 6
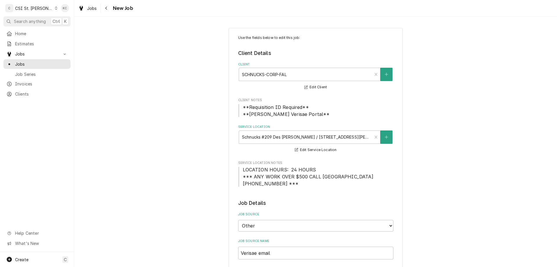
type textarea "x"
click at [107, 10] on div "Navigate back" at bounding box center [107, 8] width 6 height 6
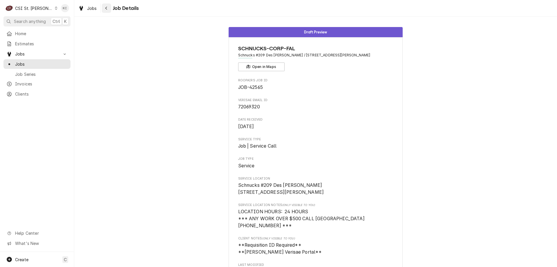
click at [104, 11] on div "Navigate back" at bounding box center [107, 8] width 6 height 6
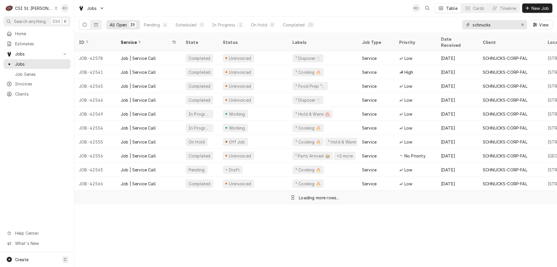
drag, startPoint x: 509, startPoint y: 28, endPoint x: 446, endPoint y: 19, distance: 62.6
click at [446, 19] on div "All Open 39 Pending 4 Scheduled 0 In Progress 2 On Hold 8 Completed 25 schnucks…" at bounding box center [315, 25] width 473 height 16
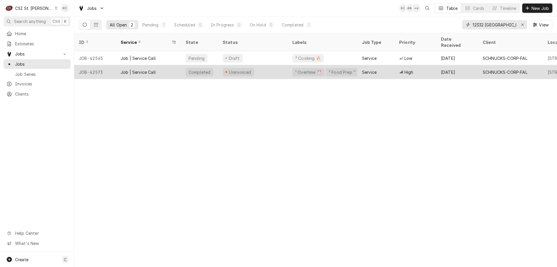
type input "12332 [GEOGRAPHIC_DATA]"
click at [169, 65] on div "Job | Service Call" at bounding box center [148, 72] width 65 height 14
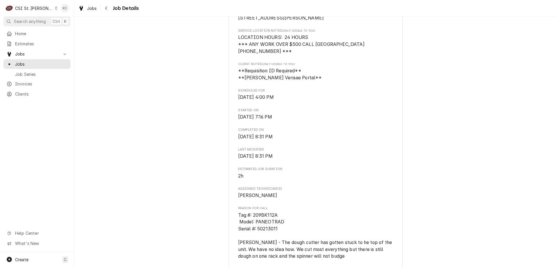
scroll to position [116, 0]
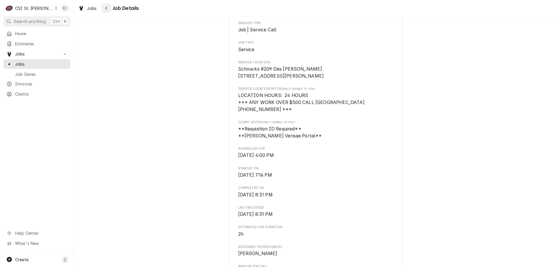
click at [107, 11] on button "Navigate back" at bounding box center [106, 7] width 9 height 9
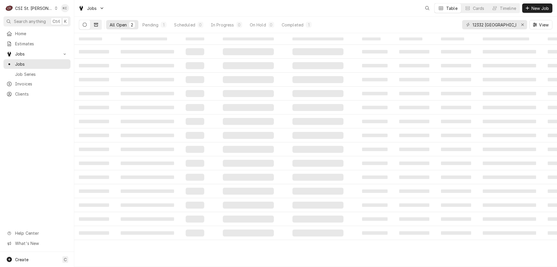
click at [97, 22] on button "Dynamic Content Wrapper" at bounding box center [96, 24] width 11 height 9
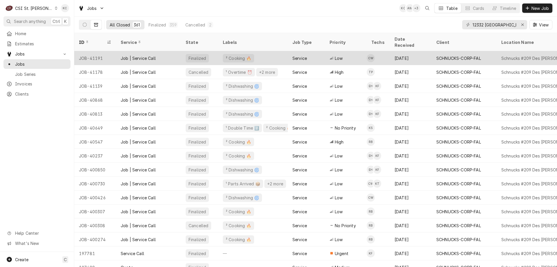
click at [434, 52] on div "SCHNUCKS-CORP-FAL" at bounding box center [464, 58] width 65 height 14
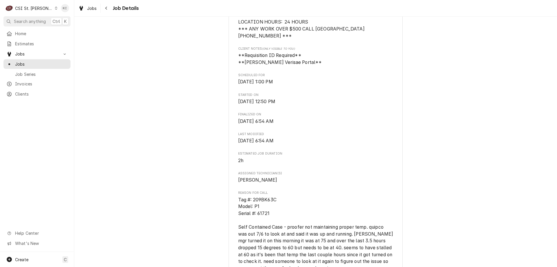
scroll to position [203, 0]
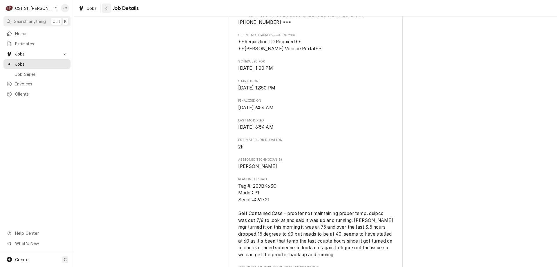
click at [109, 8] on div "Navigate back" at bounding box center [107, 8] width 6 height 6
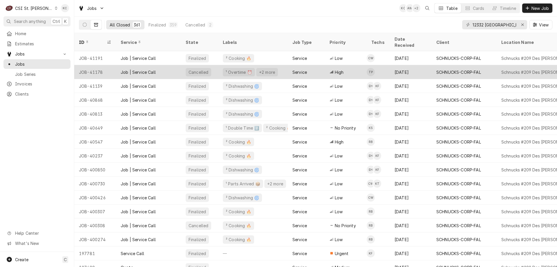
click at [386, 66] on td "TP" at bounding box center [378, 72] width 23 height 14
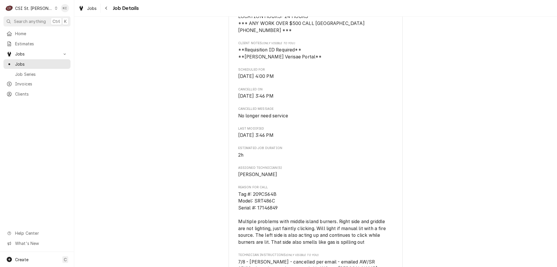
scroll to position [232, 0]
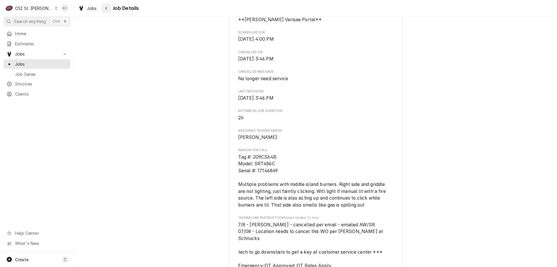
click at [107, 11] on div "Navigate back" at bounding box center [107, 8] width 6 height 6
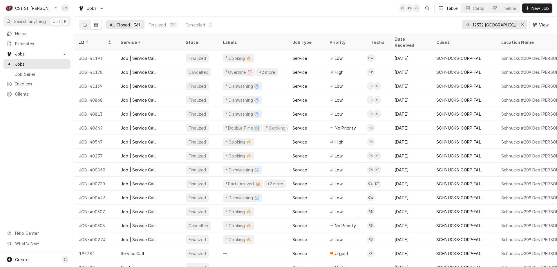
click at [80, 28] on button "Dynamic Content Wrapper" at bounding box center [84, 24] width 11 height 9
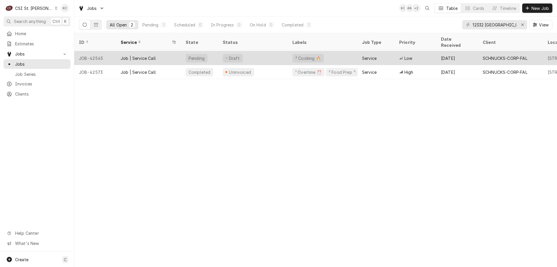
click at [103, 52] on div "JOB-42565" at bounding box center [95, 58] width 42 height 14
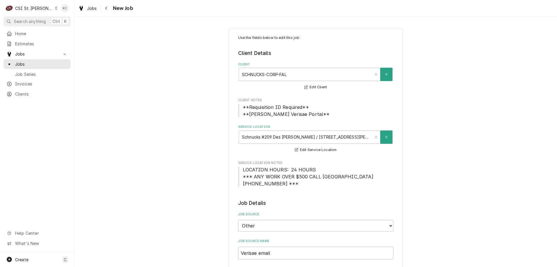
type textarea "x"
click at [105, 8] on icon "Navigate back" at bounding box center [106, 8] width 3 height 4
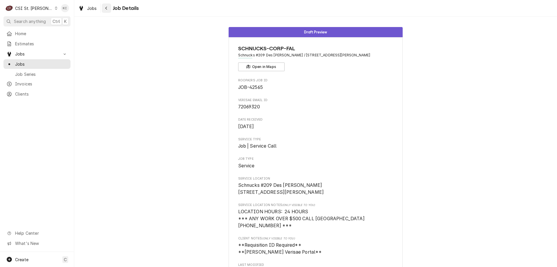
click at [106, 10] on div "Navigate back" at bounding box center [107, 8] width 6 height 6
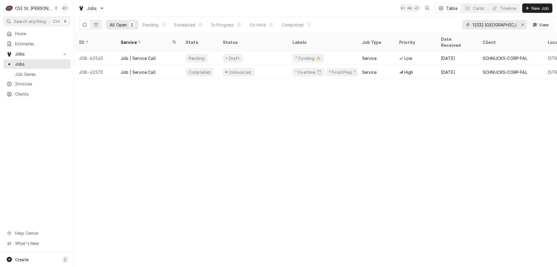
drag, startPoint x: 513, startPoint y: 25, endPoint x: 434, endPoint y: 21, distance: 79.0
click at [434, 21] on div "All Open 2 Pending 1 Scheduled 0 In Progress 0 On Hold 0 Completed 1 12332 manc…" at bounding box center [315, 25] width 473 height 16
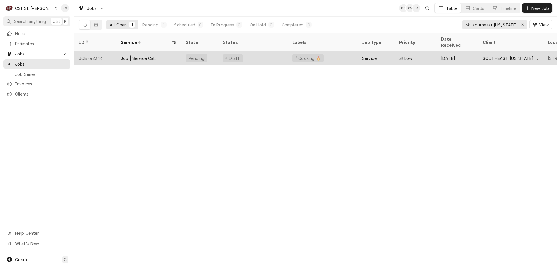
type input "southeast missouri"
click at [486, 55] on div "SOUTHEAST [US_STATE] MENTAL HEALTH" at bounding box center [511, 58] width 56 height 6
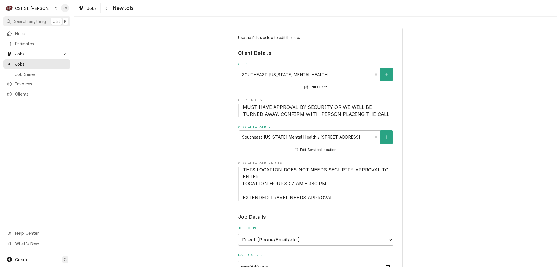
type textarea "x"
click at [109, 8] on div "Navigate back" at bounding box center [107, 8] width 6 height 6
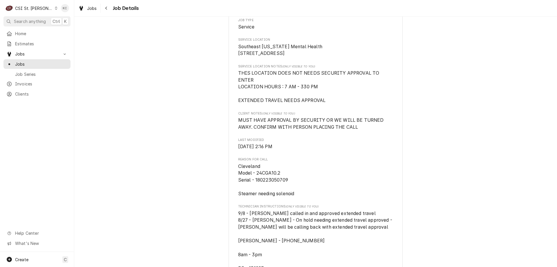
scroll to position [145, 0]
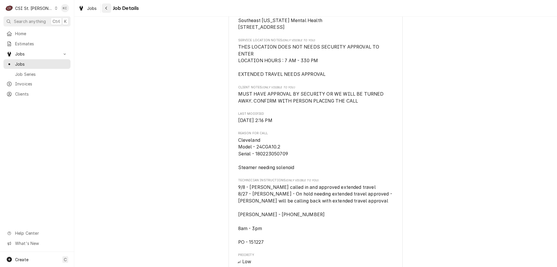
click at [108, 10] on div "Navigate back" at bounding box center [107, 8] width 6 height 6
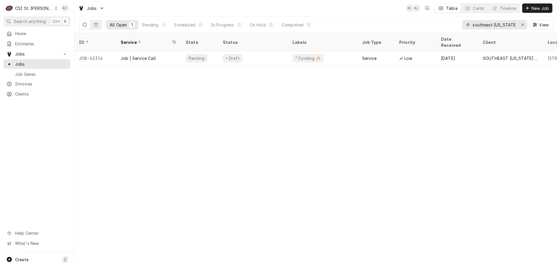
drag, startPoint x: 510, startPoint y: 24, endPoint x: 435, endPoint y: 32, distance: 75.6
click at [435, 32] on div "All Open 1 Pending 1 Scheduled 0 In Progress 0 On Hold 0 Completed 0 southeast …" at bounding box center [315, 25] width 473 height 16
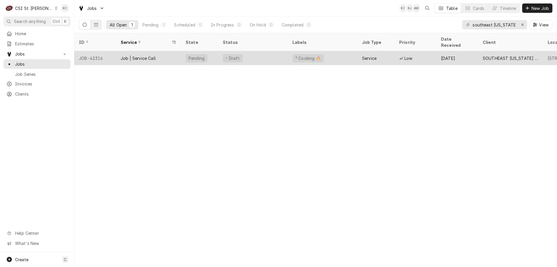
click at [426, 51] on div "Low" at bounding box center [416, 58] width 42 height 14
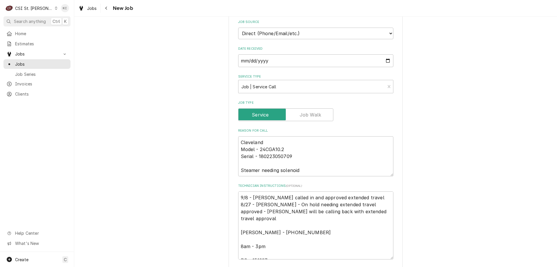
scroll to position [377, 0]
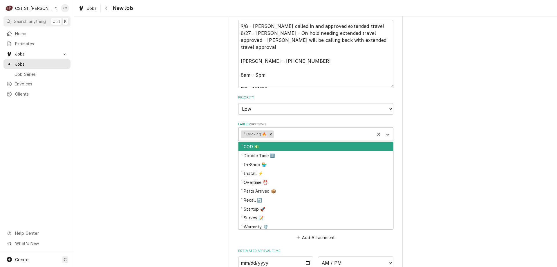
click at [302, 133] on div "Labels" at bounding box center [323, 134] width 97 height 10
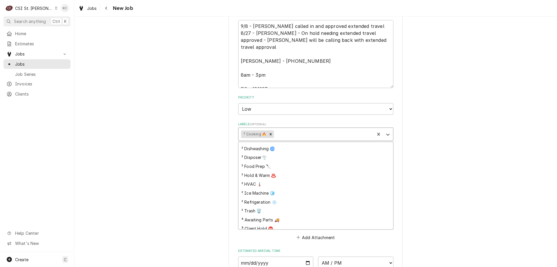
scroll to position [114, 0]
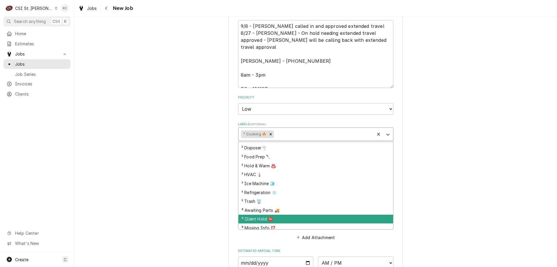
click at [300, 215] on div "³ Client Hold ⛔️" at bounding box center [315, 218] width 155 height 9
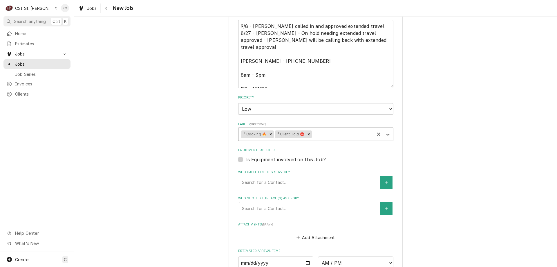
click at [405, 182] on div "Use the fields below to edit this job: Client Details Client SOUTHEAST MISSOURI…" at bounding box center [315, 17] width 483 height 742
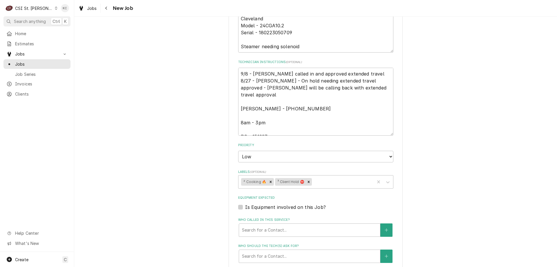
scroll to position [290, 0]
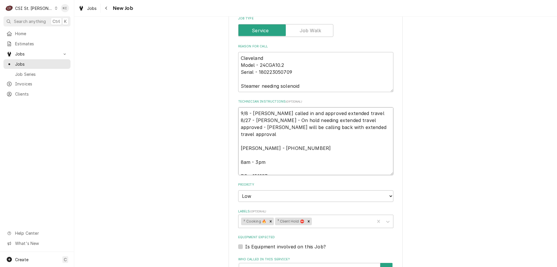
click at [239, 111] on textarea "9/8 - Kelly - Michael called in and approved extended travel 8/27 - Kelly - On …" at bounding box center [315, 141] width 155 height 68
type textarea "x"
type textarea "9/8 - Kelly - Michael called in and approved extended travel 8/27 - Kelly - On …"
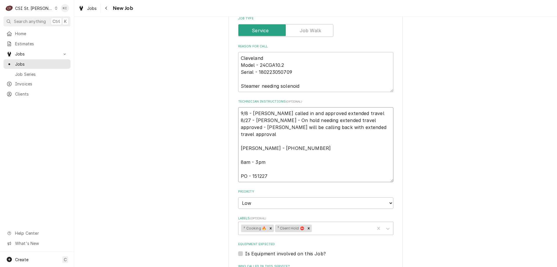
type textarea "x"
type textarea "9 9/8 - Kelly - Michael called in and approved extended travel 8/27 - Kelly - O…"
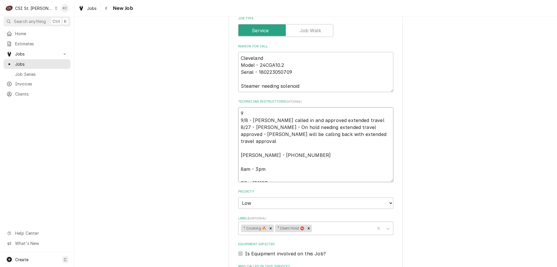
type textarea "x"
type textarea "9/ 9/8 - Kelly - Michael called in and approved extended travel 8/27 - Kelly - …"
type textarea "x"
type textarea "9/1 9/8 - Kelly - Michael called in and approved extended travel 8/27 - Kelly -…"
type textarea "x"
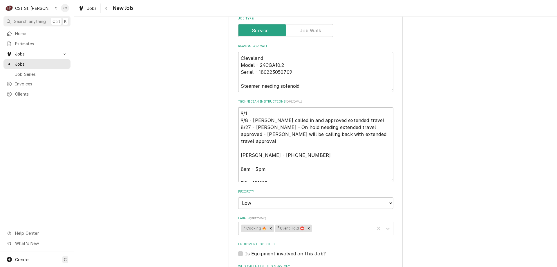
type textarea "9/10 9/8 - Kelly - Michael called in and approved extended travel 8/27 - Kelly …"
type textarea "x"
type textarea "9/10 9/8 - Kelly - Michael called in and approved extended travel 8/27 - Kelly …"
type textarea "x"
type textarea "9/10 - 9/8 - Kelly - Michael called in and approved extended travel 8/27 - Kell…"
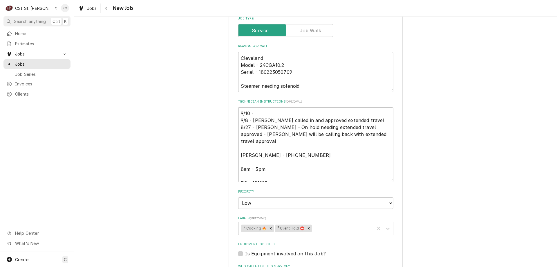
type textarea "x"
type textarea "9/10 - 9/8 - Kelly - Michael called in and approved extended travel 8/27 - Kell…"
type textarea "x"
type textarea "9/10 - C 9/8 - Kelly - Michael called in and approved extended travel 8/27 - Ke…"
type textarea "x"
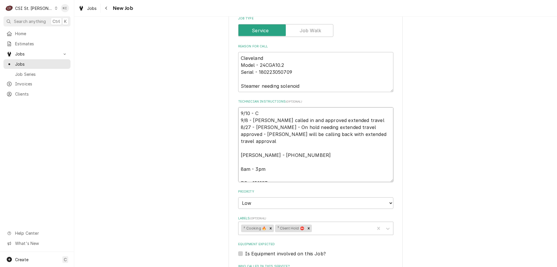
type textarea "9/10 - Co 9/8 - Kelly - Michael called in and approved extended travel 8/27 - K…"
type textarea "x"
type textarea "9/10 - Cou 9/8 - Kelly - Michael called in and approved extended travel 8/27 - …"
type textarea "x"
type textarea "9/10 - Coul 9/8 - Kelly - Michael called in and approved extended travel 8/27 -…"
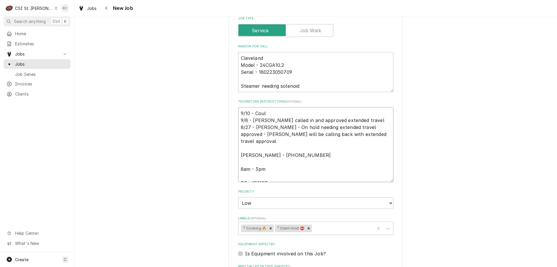
type textarea "x"
type textarea "9/10 - Cou 9/8 - Kelly - Michael called in and approved extended travel 8/27 - …"
type textarea "x"
type textarea "9/10 - Co 9/8 - Kelly - Michael called in and approved extended travel 8/27 - K…"
type textarea "x"
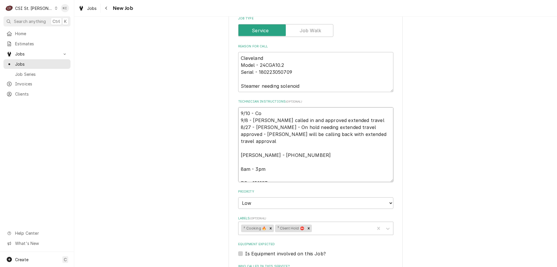
type textarea "9/10 - C 9/8 - Kelly - Michael called in and approved extended travel 8/27 - Ke…"
type textarea "x"
type textarea "9/10 - 9/8 - Kelly - Michael called in and approved extended travel 8/27 - Kell…"
type textarea "x"
type textarea "9/10 - K 9/8 - Kelly - Michael called in and approved extended travel 8/27 - Ke…"
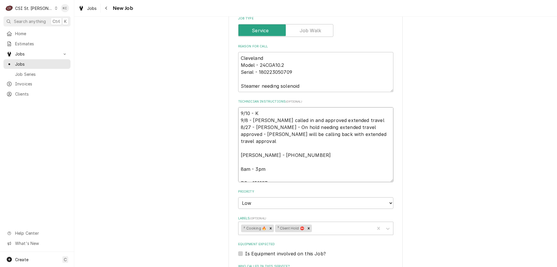
type textarea "x"
type textarea "9/10 - Ke 9/8 - Kelly - Michael called in and approved extended travel 8/27 - K…"
type textarea "x"
type textarea "9/10 - Kel 9/8 - Kelly - Michael called in and approved extended travel 8/27 - …"
type textarea "x"
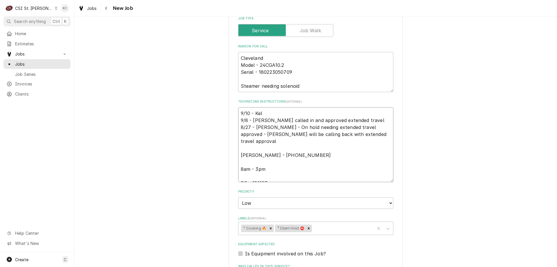
type textarea "9/10 - Kell 9/8 - Kelly - Michael called in and approved extended travel 8/27 -…"
type textarea "x"
type textarea "9/10 - Kelly 9/8 - Kelly - Michael called in and approved extended travel 8/27 …"
type textarea "x"
type textarea "9/10 - Kelly- 9/8 - Kelly - Michael called in and approved extended travel 8/27…"
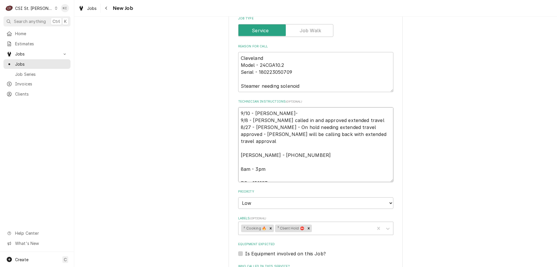
type textarea "x"
type textarea "9/10 - Kelly- 9/8 - Kelly - Michael called in and approved extended travel 8/27…"
type textarea "x"
type textarea "9/10 - Kelly- l 9/8 - Kelly - Michael called in and approved extended travel 8/…"
type textarea "x"
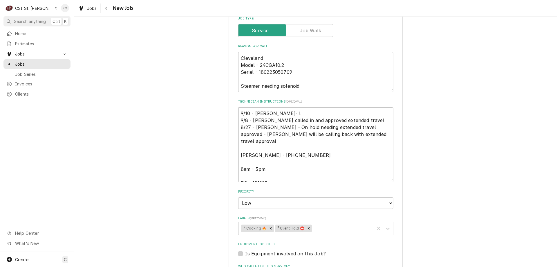
type textarea "9/10 - Kelly- lv 9/8 - Kelly - Michael called in and approved extended travel 8…"
type textarea "x"
type textarea "9/10 - Kelly- lvm 9/8 - Kelly - Michael called in and approved extended travel …"
type textarea "x"
type textarea "9/10 - Kelly- lvm 9/8 - Kelly - Michael called in and approved extended travel …"
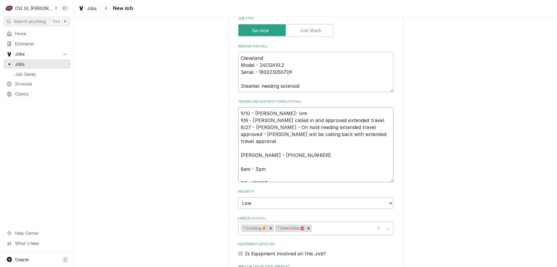
type textarea "x"
type textarea "9/10 - Kelly- lvm f 9/8 - Kelly - Michael called in and approved extended trave…"
type textarea "x"
type textarea "9/10 - Kelly- lvm fo 9/8 - Kelly - Michael called in and approved extended trav…"
type textarea "x"
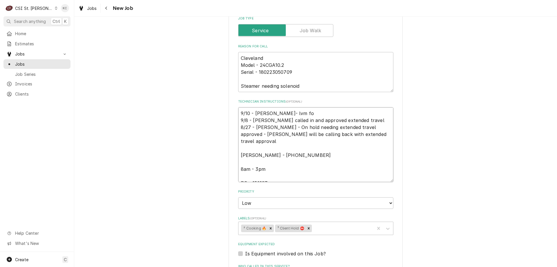
type textarea "9/10 - Kelly- lvm for 9/8 - Kelly - Michael called in and approved extended tra…"
type textarea "x"
type textarea "9/10 - Kelly- lvm for 9/8 - Kelly - Michael called in and approved extended tra…"
type textarea "x"
type textarea "9/10 - Kelly- lvm for M 9/8 - Kelly - Michael called in and approved extended t…"
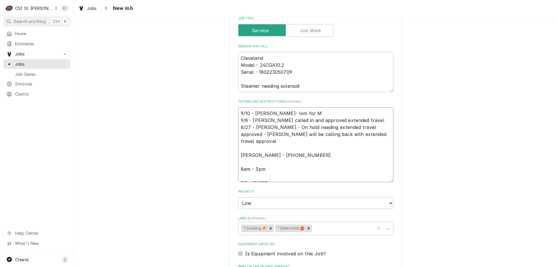
type textarea "x"
type textarea "9/10 - Kelly- lvm for Mi 9/8 - Kelly - Michael called in and approved extended …"
type textarea "x"
type textarea "9/10 - Kelly- lvm for Mic 9/8 - Kelly - Michael called in and approved extended…"
type textarea "x"
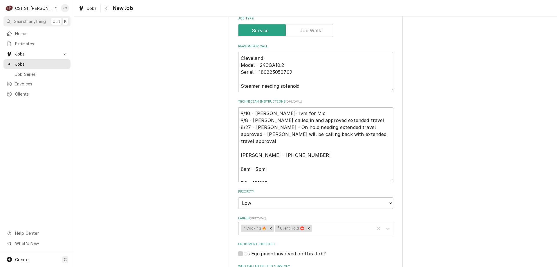
type textarea "9/10 - Kelly- lvm for Mica 9/8 - Kelly - Michael called in and approved extende…"
type textarea "x"
type textarea "9/10 - Kelly- lvm for Mic 9/8 - Kelly - Michael called in and approved extended…"
type textarea "x"
type textarea "9/10 - Kelly- lvm for Mich 9/8 - Kelly - Michael called in and approved extende…"
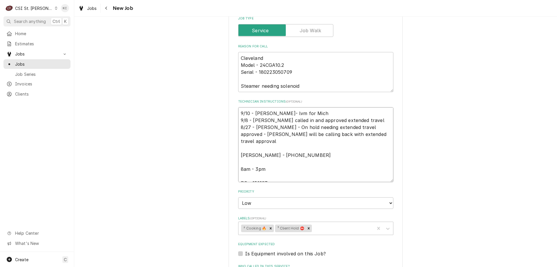
type textarea "x"
type textarea "9/10 - Kelly- lvm for Micha 9/8 - Kelly - Michael called in and approved extend…"
type textarea "x"
type textarea "9/10 - Kelly- lvm for Michae 9/8 - Kelly - Michael called in and approved exten…"
type textarea "x"
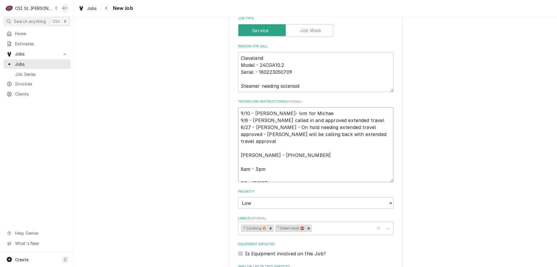
type textarea "9/10 - Kelly- lvm for Michael 9/8 - Kelly - Michael called in and approved exte…"
type textarea "x"
type textarea "9/10 - Kelly- lvm for Michael 9/8 - Kelly - Michael called in and approved exte…"
type textarea "x"
type textarea "9/10 - Kelly- lvm for Michael t 9/8 - Kelly - Michael called in and approved ex…"
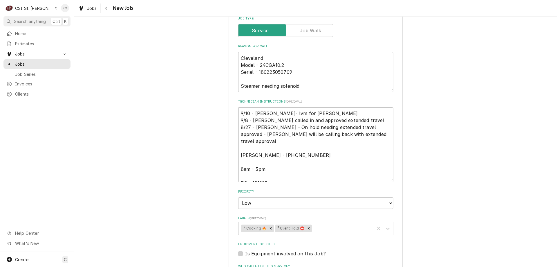
type textarea "x"
type textarea "9/10 - Kelly- lvm for Michael to 9/8 - Kelly - Michael called in and approved e…"
type textarea "x"
type textarea "9/10 - Kelly- lvm for Michael to 9/8 - Kelly - Michael called in and approved e…"
type textarea "x"
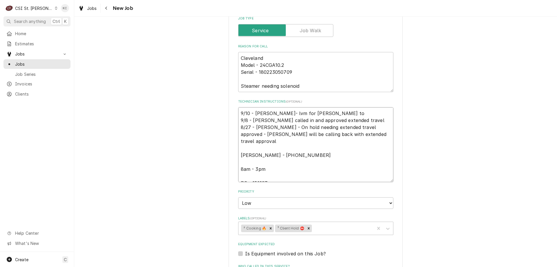
type textarea "9/10 - Kelly- lvm for Michael to s 9/8 - Kelly - Michael called in and approved…"
type textarea "x"
type textarea "9/10 - Kelly- lvm for Michael to se 9/8 - Kelly - Michael called in and approve…"
type textarea "x"
type textarea "9/10 - Kelly- lvm for Michael to see 9/8 - Kelly - Michael called in and approv…"
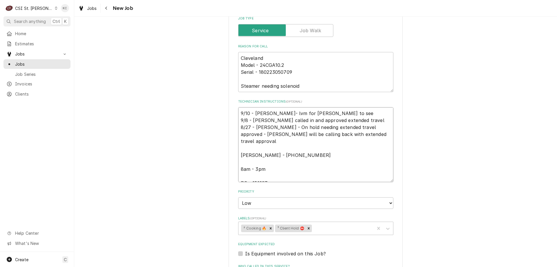
type textarea "x"
type textarea "9/10 - Kelly- lvm for Michael to see 9/8 - Kelly - Michael called in and approv…"
type textarea "x"
type textarea "9/10 - Kelly- lvm for Michael to see i 9/8 - Kelly - Michael called in and appr…"
type textarea "x"
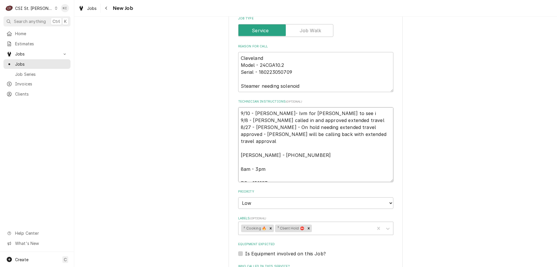
type textarea "9/10 - Kelly- lvm for Michael to see if 9/8 - Kelly - Michael called in and app…"
type textarea "x"
type textarea "9/10 - Kelly- lvm for Michael to see if 9/8 - Kelly - Michael called in and app…"
type textarea "x"
type textarea "9/10 - Kelly- lvm for Michael to see if t 9/8 - Kelly - Michael called in and a…"
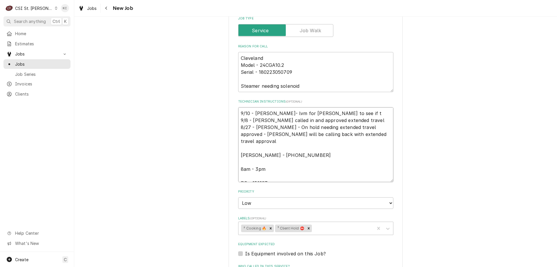
type textarea "x"
type textarea "9/10 - Kelly- lvm for Michael to see if th 9/8 - Kelly - Michael called in and …"
type textarea "x"
type textarea "9/10 - Kelly- lvm for Michael to see if the 9/8 - Kelly - Michael called in and…"
type textarea "x"
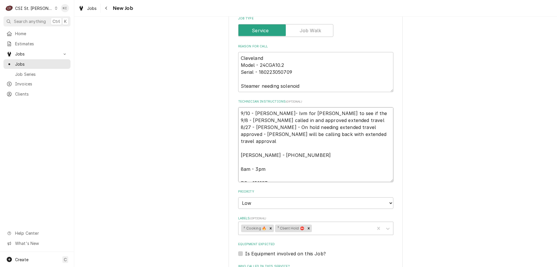
type textarea "9/10 - Kelly- lvm for Michael to see if they 9/8 - Kelly - Michael called in an…"
type textarea "x"
type textarea "9/10 - Kelly- lvm for Michael to see if they 9/8 - Kelly - Michael called in an…"
type textarea "x"
type textarea "9/10 - Kelly- lvm for Michael to see if they w 9/8 - Kelly - Michael called in …"
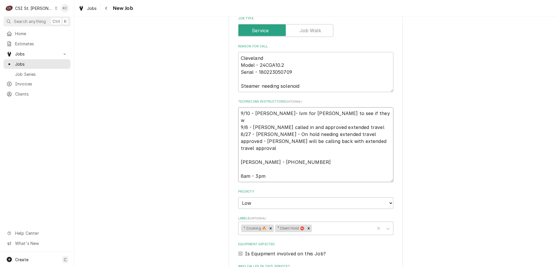
type textarea "x"
type textarea "9/10 - Kelly- lvm for Michael to see if they wa 9/8 - Kelly - Michael called in…"
type textarea "x"
type textarea "9/10 - Kelly- lvm for Michael to see if they wan 9/8 - Kelly - Michael called i…"
type textarea "x"
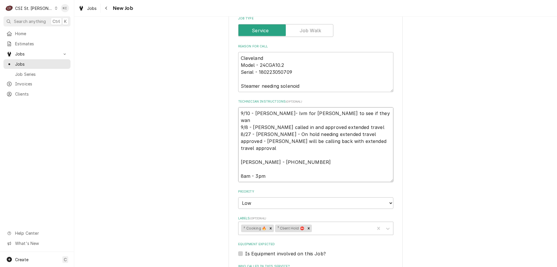
type textarea "9/10 - Kelly- lvm for Michael to see if they want 9/8 - Kelly - Michael called …"
type textarea "x"
type textarea "9/10 - Kelly- lvm for Michael to see if they want 9/8 - Kelly - Michael called …"
type textarea "x"
type textarea "9/10 - Kelly- lvm for Michael to see if they want t 9/8 - Kelly - Michael calle…"
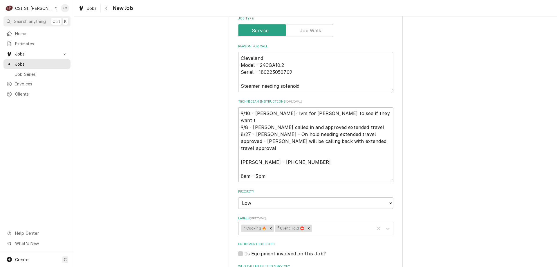
type textarea "x"
type textarea "9/10 - Kelly- lvm for Michael to see if they want 9/8 - Kelly - Michael called …"
type textarea "x"
type textarea "9/10 - Kelly- lvm for Michael to see if they want us 9/8 - Kelly - Michael call…"
type textarea "x"
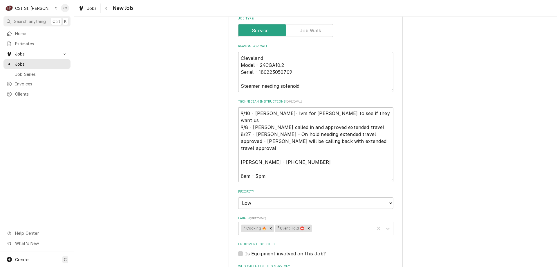
type textarea "9/10 - Kelly- lvm for Michael to see if they want us 9/8 - Kelly - Michael call…"
type textarea "x"
type textarea "9/10 - Kelly- lvm for Michael to see if they want us t 9/8 - Kelly - Michael ca…"
type textarea "x"
type textarea "9/10 - Kelly- lvm for Michael to see if they want us to 9/8 - Kelly - Michael c…"
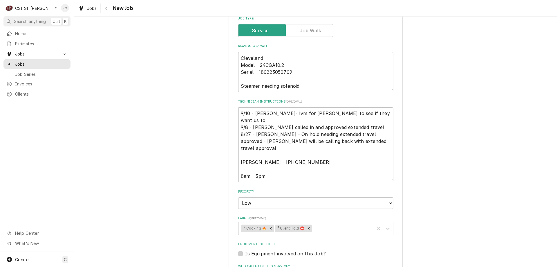
type textarea "x"
type textarea "9/10 - Kelly- lvm for Michael to see if they want us to 9/8 - Kelly - Michael c…"
type textarea "x"
type textarea "9/10 - Kelly- lvm for Michael to see if they want us to or 9/8 - Kelly - Michae…"
type textarea "x"
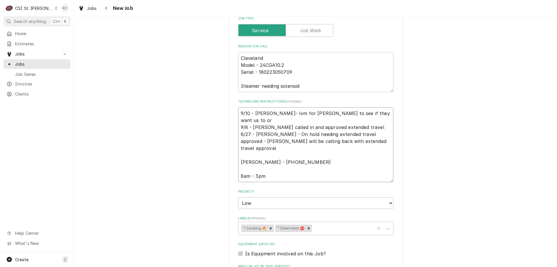
type textarea "9/10 - Kelly- lvm for Michael to see if they want us to ord 9/8 - Kelly - Micha…"
type textarea "x"
type textarea "9/10 - Kelly- lvm for Michael to see if they want us to orde 9/8 - Kelly - Mich…"
type textarea "x"
type textarea "9/10 - Kelly- lvm for Michael to see if they want us to order 9/8 - Kelly - Mic…"
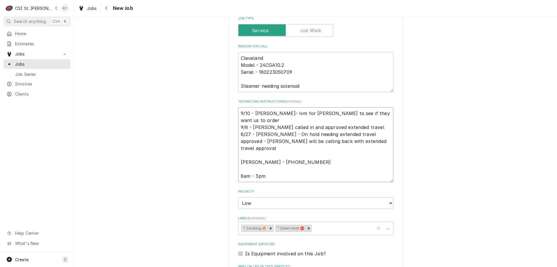
type textarea "x"
type textarea "9/10 - Kelly- lvm for Michael to see if they want us to order 9/8 - Kelly - Mic…"
type textarea "x"
type textarea "9/10 - Kelly- lvm for Michael to see if they want us to order pa 9/8 - Kelly - …"
type textarea "x"
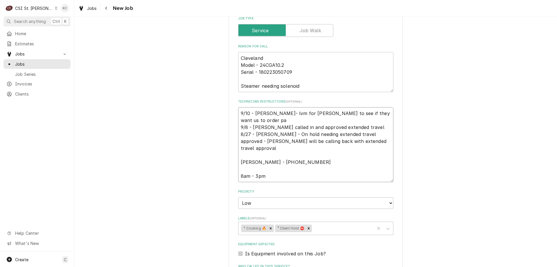
type textarea "9/10 - Kelly- lvm for Michael to see if they want us to order par 9/8 - Kelly -…"
type textarea "x"
type textarea "9/10 - Kelly- lvm for Michael to see if they want us to order part 9/8 - Kelly …"
type textarea "x"
type textarea "9/10 - Kelly- lvm for Michael to see if they want us to order part 9/8 - Kelly …"
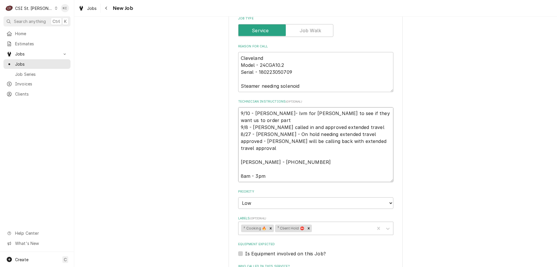
type textarea "x"
type textarea "9/10 - Kelly- lvm for Michael to see if they want us to order part p 9/8 - Kell…"
type textarea "x"
type textarea "9/10 - Kelly- lvm for Michael to see if they want us to order part pr 9/8 - Kel…"
type textarea "x"
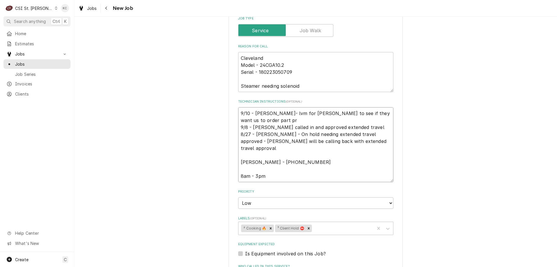
type textarea "9/10 - Kelly- lvm for Michael to see if they want us to order part pri 9/8 - Ke…"
type textarea "x"
type textarea "9/10 - Kelly- lvm for Michael to see if they want us to order part prio 9/8 - K…"
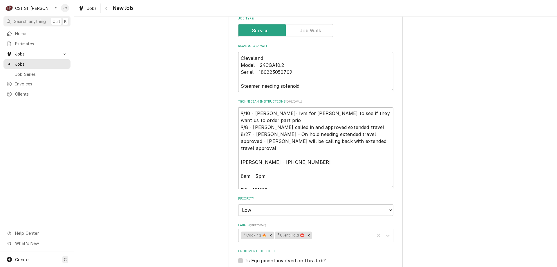
type textarea "x"
type textarea "9/10 - Kelly- lvm for Michael to see if they want us to order part prior 9/8 - …"
type textarea "x"
type textarea "9/10 - Kelly- lvm for Michael to see if they want us to order part prior 9/8 - …"
type textarea "x"
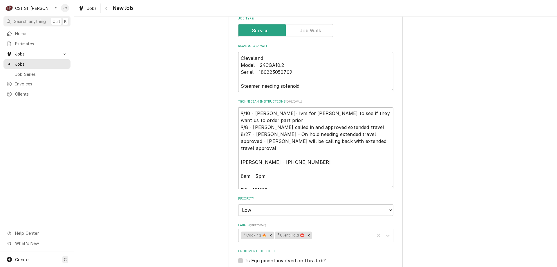
type textarea "9/10 - Kelly- lvm for Michael to see if they want us to order part prior t 9/8 …"
type textarea "x"
type textarea "9/10 - Kelly- lvm for Michael to see if they want us to order part prior to 9/8…"
type textarea "x"
type textarea "9/10 - Kelly- lvm for Michael to see if they want us to order part prior to 9/8…"
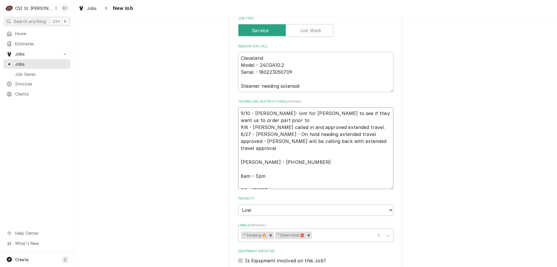
type textarea "x"
type textarea "9/10 - Kelly- lvm for Michael to see if they want us to order part prior to s 9…"
type textarea "x"
type textarea "9/10 - Kelly- lvm for Michael to see if they want us to order part prior to se …"
type textarea "x"
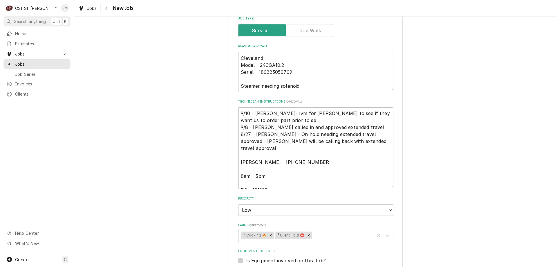
type textarea "9/10 - Kelly- lvm for Michael to see if they want us to order part prior to sen…"
type textarea "x"
type textarea "9/10 - Kelly- lvm for Michael to see if they want us to order part prior to sen…"
type textarea "x"
type textarea "9/10 - Kelly- lvm for Michael to see if they want us to order part prior to sen…"
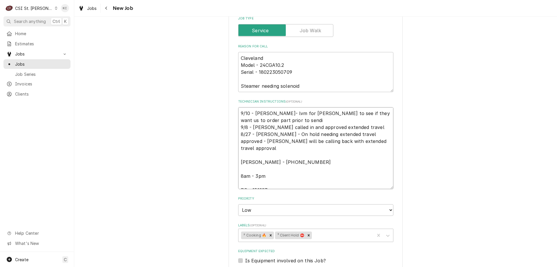
type textarea "x"
type textarea "9/10 - Kelly- lvm for Michael to see if they want us to order part prior to sen…"
type textarea "x"
type textarea "9/10 - Kelly- lvm for Michael to see if they want us to order part prior to sen…"
type textarea "x"
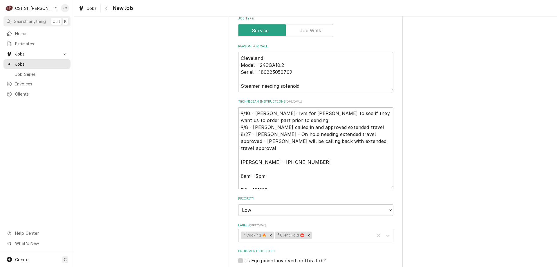
type textarea "9/10 - Kelly- lvm for Michael to see if they want us to order part prior to sen…"
type textarea "x"
type textarea "9/10 - Kelly- lvm for Michael to see if they want us to order part prior to sen…"
type textarea "x"
type textarea "9/10 - Kelly- lvm for Michael to see if they want us to order part prior to sen…"
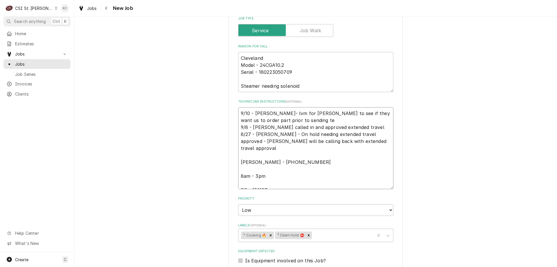
type textarea "x"
type textarea "9/10 - Kelly- lvm for Michael to see if they want us to order part prior to sen…"
type textarea "x"
type textarea "9/10 - Kelly- lvm for Michael to see if they want us to order part prior to sen…"
type textarea "x"
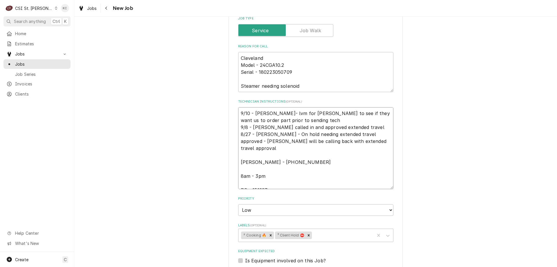
type textarea "9/10 - Kelly- lvm for Michael to see if they want us to order part prior to sen…"
type textarea "x"
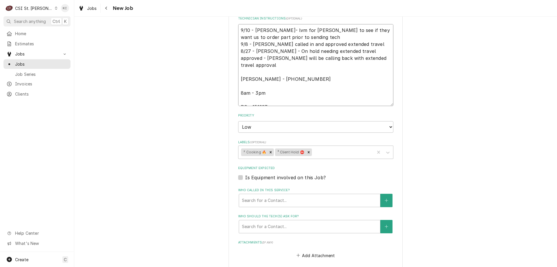
scroll to position [512, 0]
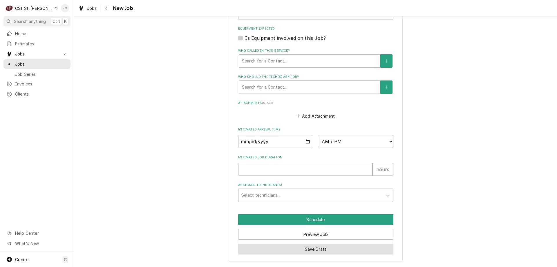
type textarea "9/10 - Kelly- lvm for Michael to see if they want us to order part prior to sen…"
click at [384, 249] on button "Save Draft" at bounding box center [315, 248] width 155 height 11
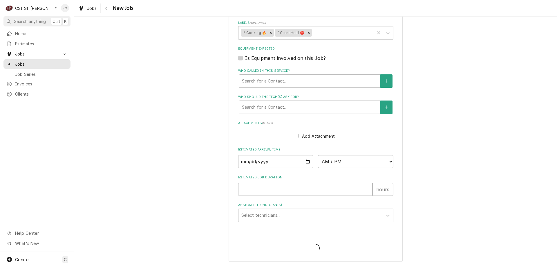
scroll to position [492, 0]
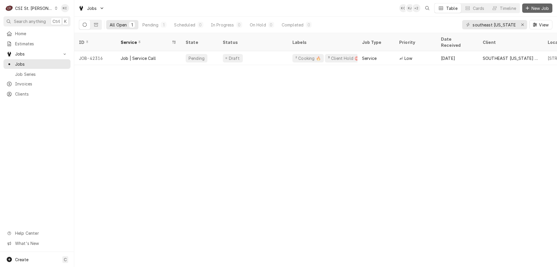
click at [533, 5] on button "New Job" at bounding box center [537, 7] width 30 height 9
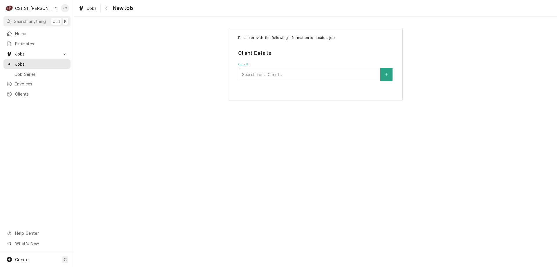
click at [361, 69] on div "Client" at bounding box center [309, 74] width 135 height 10
type input "1"
type input "g"
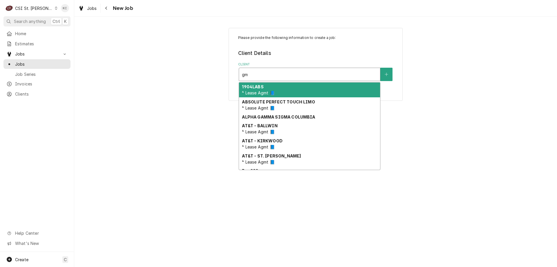
type input "gm"
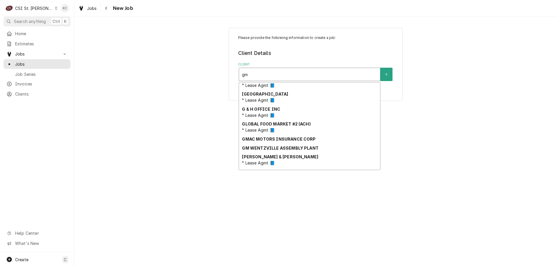
scroll to position [409, 0]
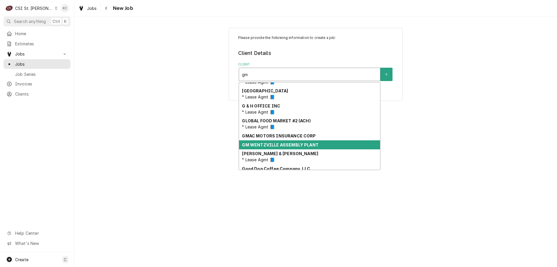
click at [325, 148] on div "GM WENTZVILLE ASSEMBLY PLANT" at bounding box center [309, 144] width 141 height 9
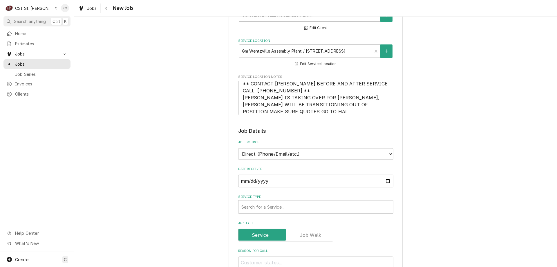
scroll to position [87, 0]
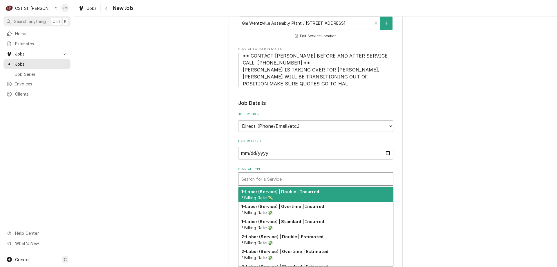
click at [268, 176] on div "Service Type" at bounding box center [315, 178] width 149 height 10
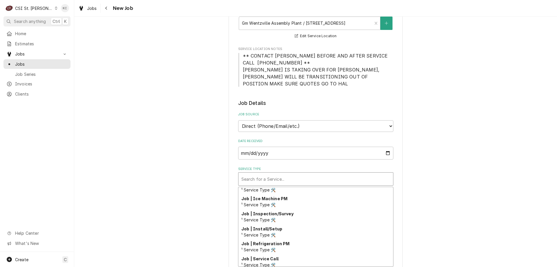
scroll to position [312, 0]
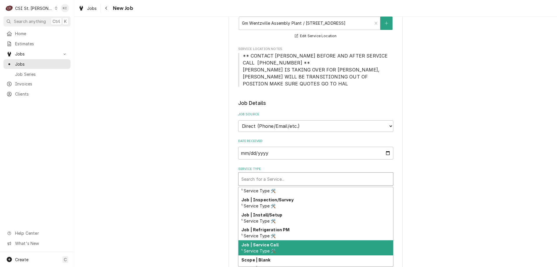
click at [363, 249] on div "Job | Service Call ¹ Service Type 🛠️" at bounding box center [315, 247] width 155 height 15
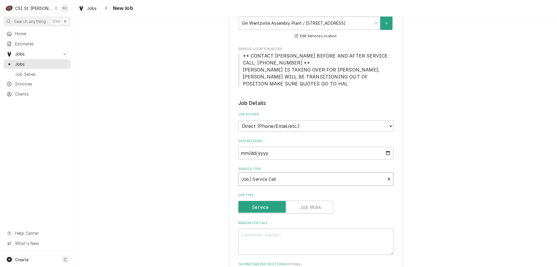
click at [451, 228] on div "Please provide the following information to create a job: Client Details Client…" at bounding box center [315, 258] width 483 height 645
click at [348, 238] on textarea "Reason For Call" at bounding box center [315, 241] width 155 height 26
type textarea "x"
type textarea "I"
type textarea "x"
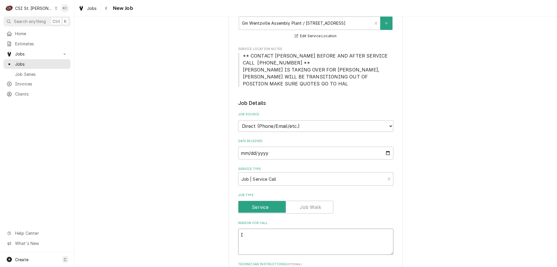
type textarea "Ic"
type textarea "x"
type textarea "Ice"
type textarea "x"
type textarea "Ice"
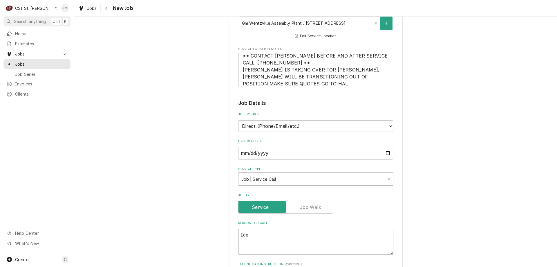
type textarea "x"
type textarea "Ice m"
type textarea "x"
type textarea "Ice ma"
type textarea "x"
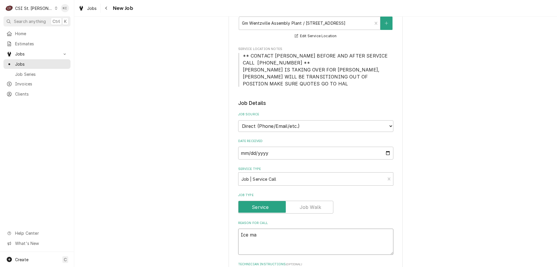
type textarea "Ice mac"
type textarea "x"
type textarea "Ice machi"
type textarea "x"
type textarea "Ice machie"
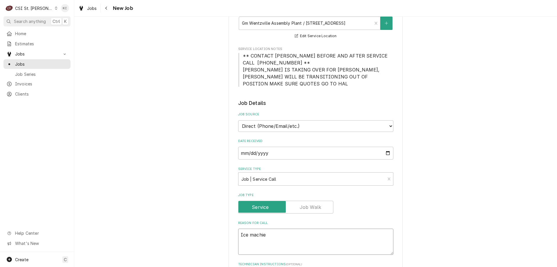
type textarea "x"
type textarea "Ice machie"
type textarea "x"
type textarea "Ice machie"
type textarea "x"
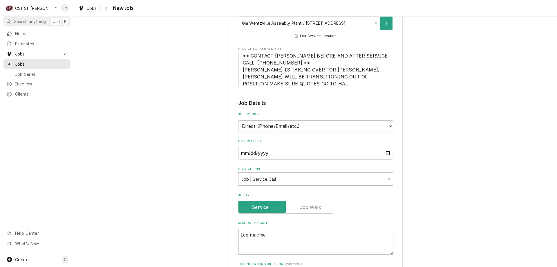
type textarea "Ice machi"
type textarea "x"
type textarea "Ice machine"
type textarea "x"
type textarea "Ice machine"
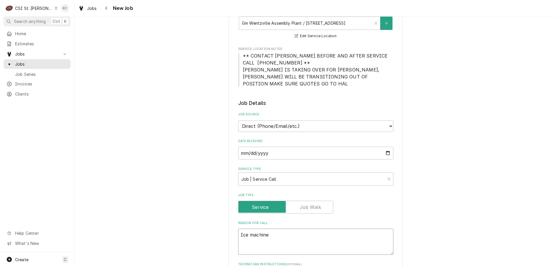
type textarea "x"
type textarea "Ice machine t"
type textarea "x"
type textarea "Ice machine th"
type textarea "x"
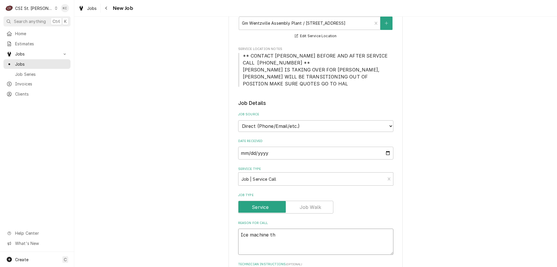
type textarea "Ice machine tha"
type textarea "x"
type textarea "Ice machine that"
type textarea "x"
type textarea "Ice machine that"
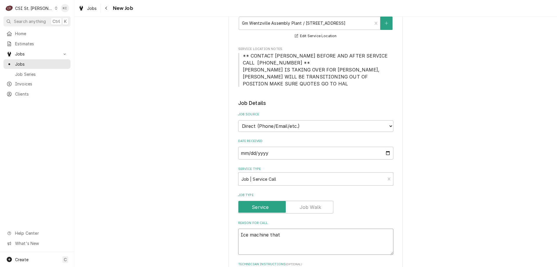
type textarea "x"
type textarea "Ice machine that s"
type textarea "x"
type textarea "Ice machine that si"
type textarea "x"
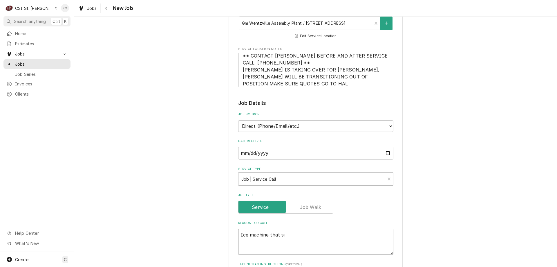
type textarea "Ice machine that sit"
type textarea "x"
type textarea "Ice machine that site"
type textarea "x"
type textarea "Ice machine that sit"
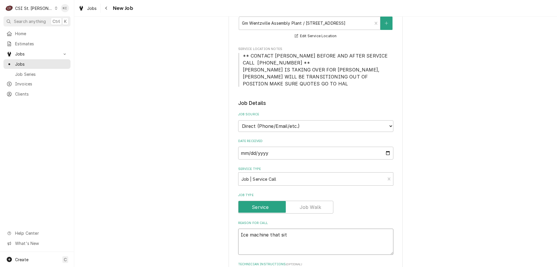
type textarea "x"
type textarea "Ice machine that sits"
type textarea "x"
type textarea "Ice machine that sits"
type textarea "x"
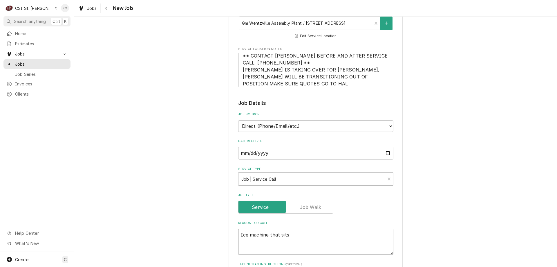
type textarea "Ice machine that sits o"
type textarea "x"
type textarea "Ice machine that sits on"
type textarea "x"
type textarea "Ice machine that sits ont"
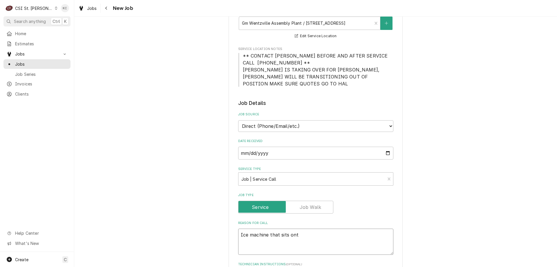
type textarea "x"
type textarea "Ice machine that sits onto"
type textarea "x"
type textarea "Ice machine that sits ontop"
type textarea "x"
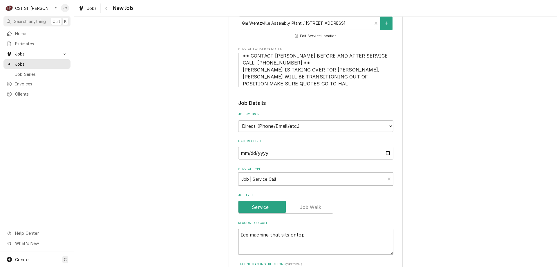
type textarea "Ice machine that sits ontop"
type textarea "x"
type textarea "Ice machine that sits ontop s"
type textarea "x"
type textarea "Ice machine that sits ontop so"
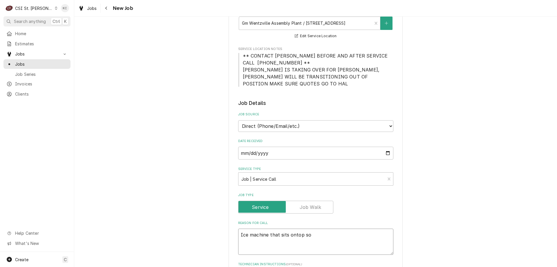
type textarea "x"
type textarea "Ice machine that sits ontop sod"
type textarea "x"
type textarea "Ice machine that sits ontop sode"
type textarea "x"
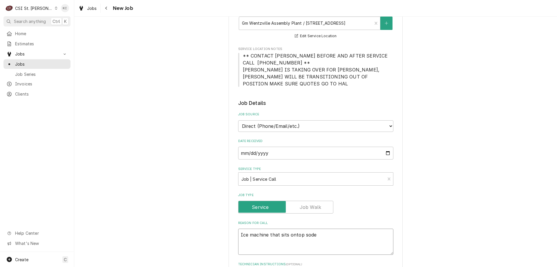
type textarea "Ice machine that sits ontop sod"
type textarea "x"
type textarea "Ice machine that sits ontop soda"
type textarea "x"
type textarea "Ice machine that sits ontop soda"
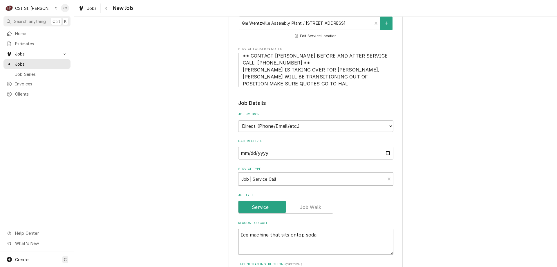
type textarea "x"
type textarea "Ice machine that sits ontop soda d"
type textarea "x"
type textarea "Ice machine that sits ontop soda di"
type textarea "x"
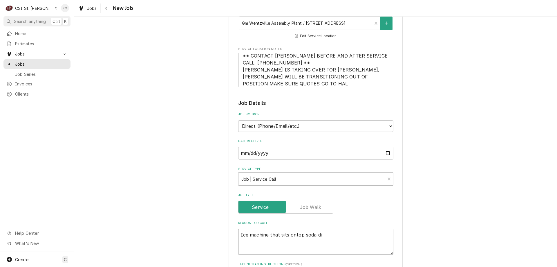
type textarea "Ice machine that sits ontop soda dis"
type textarea "x"
type textarea "Ice machine that sits ontop soda disp"
type textarea "x"
type textarea "Ice machine that sits ontop soda dispe"
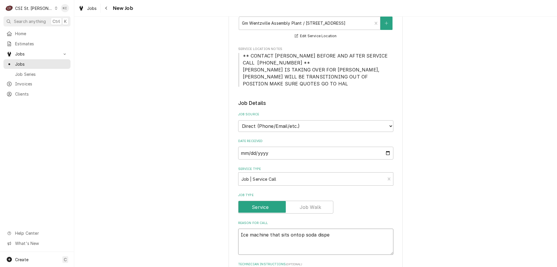
type textarea "x"
type textarea "Ice machine that sits ontop soda dispen"
type textarea "x"
type textarea "Ice machine that sits ontop soda dispens"
type textarea "x"
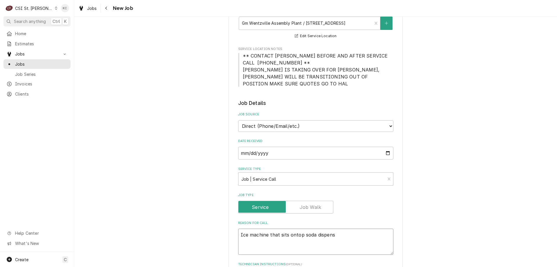
type textarea "Ice machine that sits ontop soda dispense"
type textarea "x"
type textarea "Ice machine that sits ontop soda dispenser"
type textarea "x"
type textarea "Ice machine that sits ontop soda dispenser"
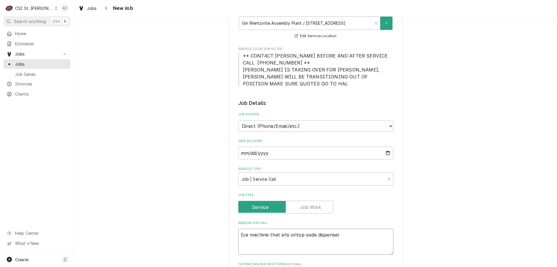
type textarea "x"
type textarea "Ice machine that sits ontop soda dispenser i"
type textarea "x"
type textarea "Ice machine that sits ontop soda dispenser is"
type textarea "x"
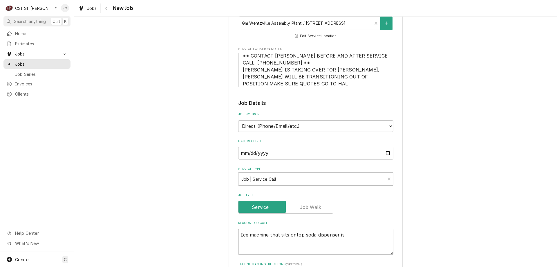
type textarea "Ice machine that sits ontop soda dispenser is n"
type textarea "x"
type textarea "Ice machine that sits ontop soda dispenser is no"
type textarea "x"
type textarea "Ice machine that sits ontop soda dispenser is not"
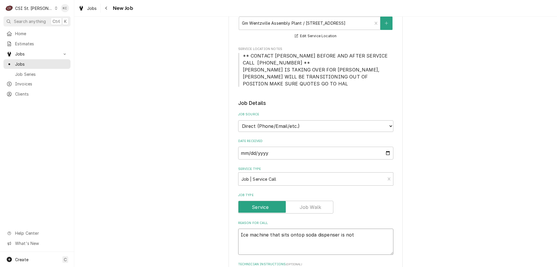
type textarea "x"
type textarea "Ice machine that sits ontop soda dispenser is not"
type textarea "x"
type textarea "Ice machine that sits ontop soda dispenser is not m"
type textarea "x"
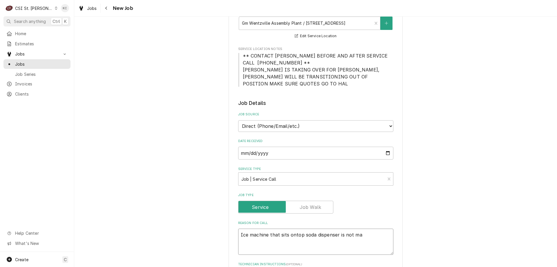
type textarea "Ice machine that sits ontop soda dispenser is not mak"
type textarea "x"
type textarea "Ice machine that sits ontop soda dispenser is not maki"
type textarea "x"
type textarea "Ice machine that sits ontop soda dispenser is not makin"
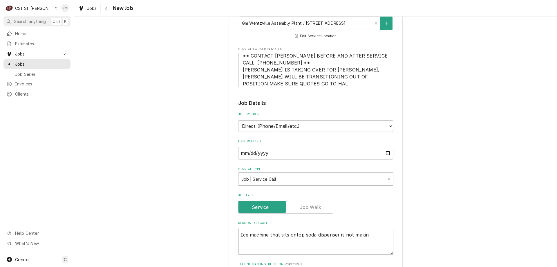
type textarea "x"
type textarea "Ice machine that sits ontop soda dispenser is not making"
type textarea "x"
type textarea "Ice machine that sits ontop soda dispenser is not making i"
type textarea "x"
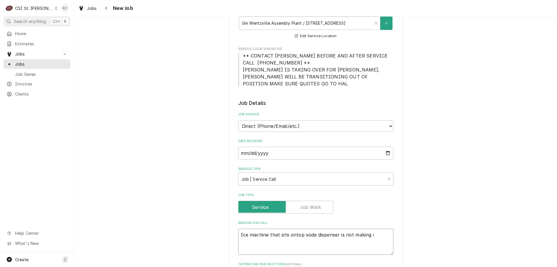
type textarea "Ice machine that sits ontop soda dispenser is not making ic"
type textarea "x"
type textarea "Ice machine that sits ontop soda dispenser is not making ice"
type textarea "x"
type textarea "Ice machine that sits ontop soda dispenser is not making ice"
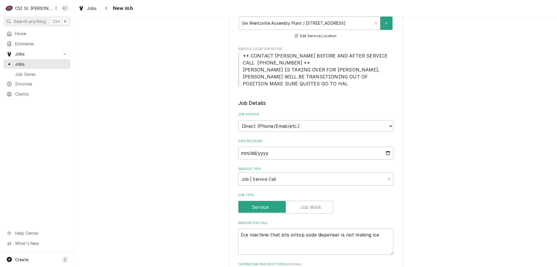
scroll to position [221, 0]
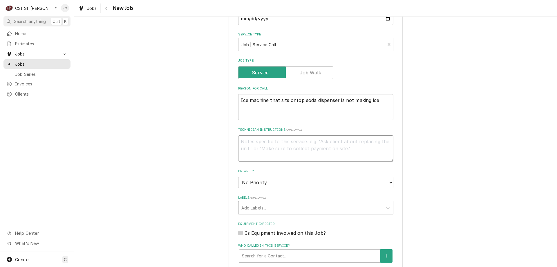
type textarea "x"
type textarea "H"
type textarea "x"
type textarea "Ha"
type textarea "x"
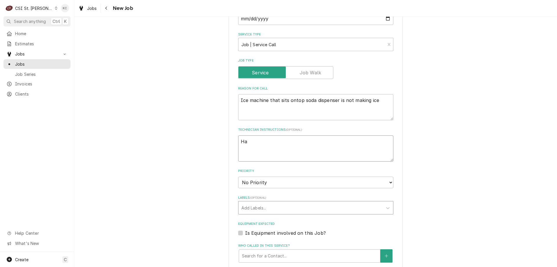
type textarea "Hal"
type textarea "x"
type textarea "Hal"
type textarea "x"
type textarea "Hal B"
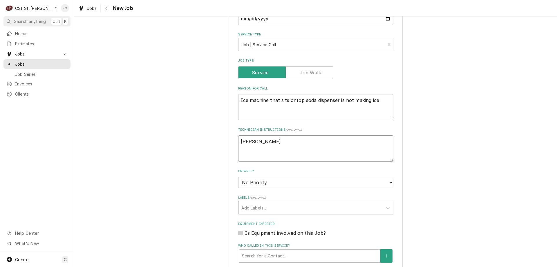
type textarea "x"
type textarea "Hal Be"
type textarea "x"
type textarea "Hal Bea"
type textarea "x"
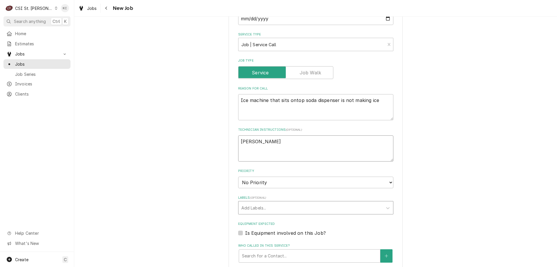
type textarea "Hal Beam"
type textarea "x"
type textarea "Hal Beam"
type textarea "x"
type textarea "Hal Beam"
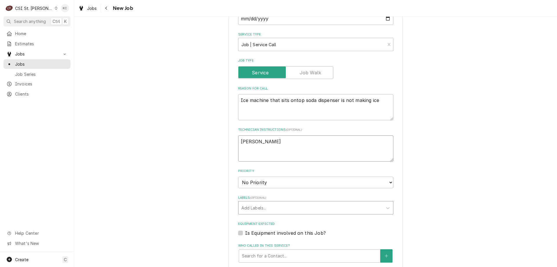
type textarea "x"
type textarea "Hal Bea"
type textarea "x"
type textarea "Hal Bean"
type textarea "x"
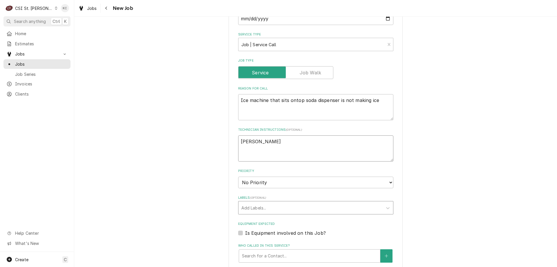
type textarea "Hal Bean"
type textarea "x"
type textarea "Hal Bean -"
type textarea "x"
type textarea "Hal Bean -"
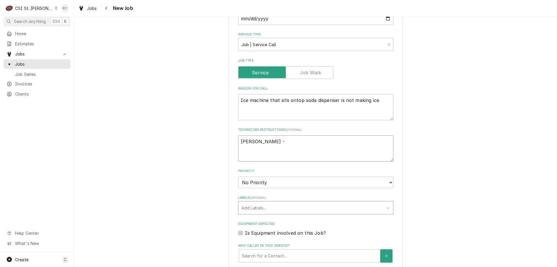
type textarea "x"
type textarea "Hal Bean - 3"
type textarea "x"
type textarea "Hal Bean - 31"
type textarea "x"
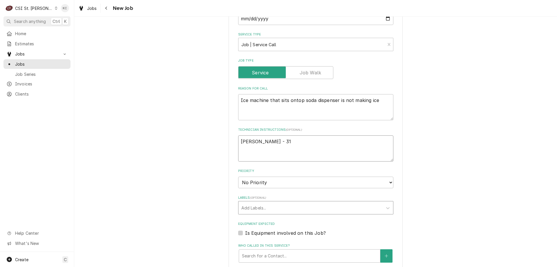
type textarea "Hal Bean - 314"
type textarea "x"
type textarea "Hal Bean - 314"
type textarea "x"
type textarea "Hal Bean - 314 4"
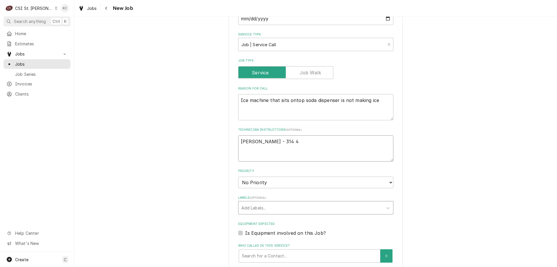
type textarea "x"
type textarea "Hal Bean - 314 49"
type textarea "x"
type textarea "Hal Bean - 314 494"
type textarea "x"
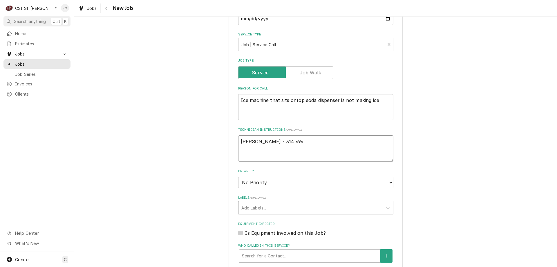
type textarea "Hal Bean - 314 494-"
type textarea "x"
type textarea "Hal Bean - 314 494-2"
type textarea "x"
type textarea "Hal Bean - 314 494-26"
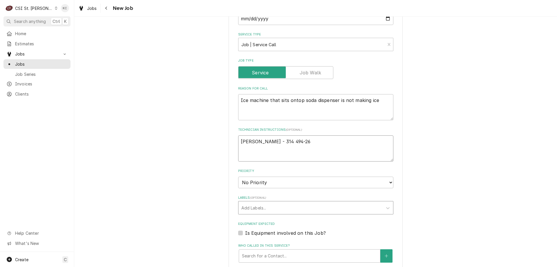
type textarea "x"
type textarea "Hal Bean - 314 494-266"
type textarea "x"
type textarea "Hal Bean - 314 494-2665"
type textarea "x"
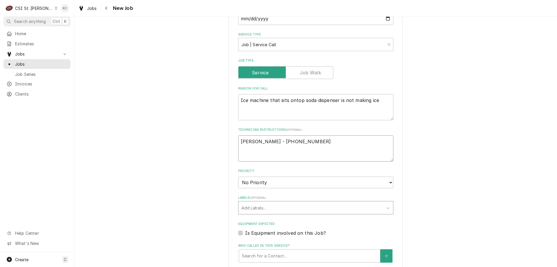
type textarea "Hal Bean - 314 494-2665"
type textarea "x"
type textarea "Hal Bean - 314 494-2665"
type textarea "x"
type textarea "Hal Bean - 314 494-2665 7"
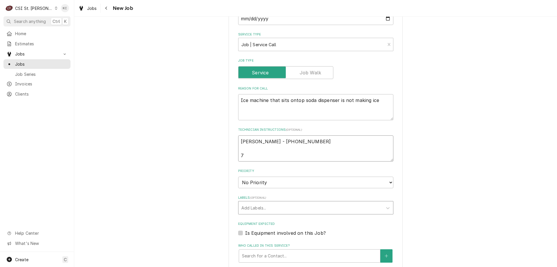
type textarea "x"
type textarea "Hal Bean - 314 494-2665 7a"
type textarea "x"
type textarea "Hal Bean - 314 494-2665 7am"
type textarea "x"
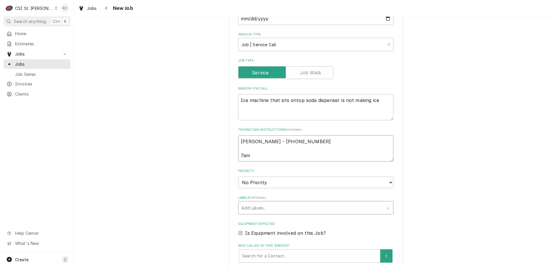
type textarea "Hal Bean - 314 494-2665 7am"
type textarea "x"
type textarea "Hal Bean - 314 494-2665 7am -"
click at [246, 176] on select "No Priority Urgent High Medium Low" at bounding box center [315, 182] width 155 height 12
click at [238, 176] on select "No Priority Urgent High Medium Low" at bounding box center [315, 182] width 155 height 12
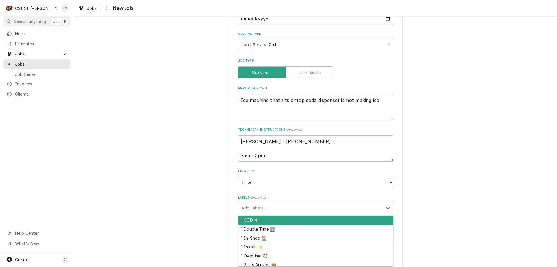
click at [269, 208] on div "Labels" at bounding box center [310, 207] width 138 height 10
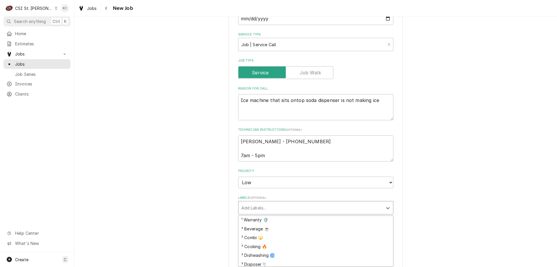
scroll to position [143, 0]
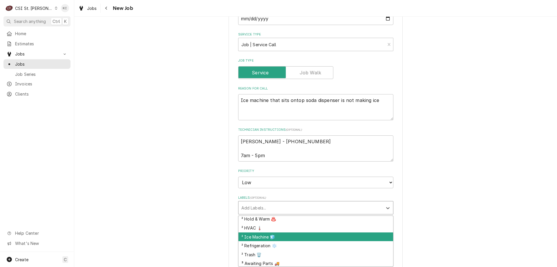
click at [284, 236] on div "² Ice Machine 🧊" at bounding box center [315, 236] width 155 height 9
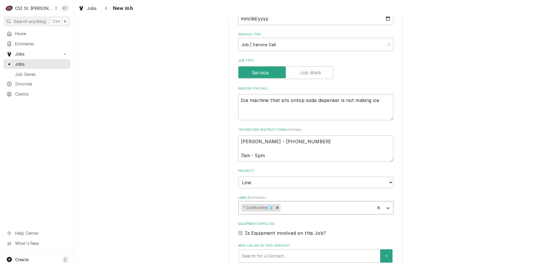
click at [428, 228] on div "Please provide the following information to create a job: Client Details Client…" at bounding box center [315, 123] width 483 height 645
click at [509, 129] on div "Please provide the following information to create a job: Client Details Client…" at bounding box center [315, 123] width 483 height 645
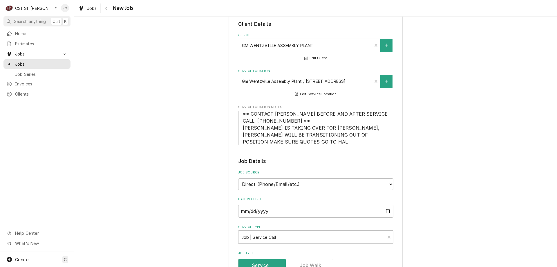
scroll to position [401, 0]
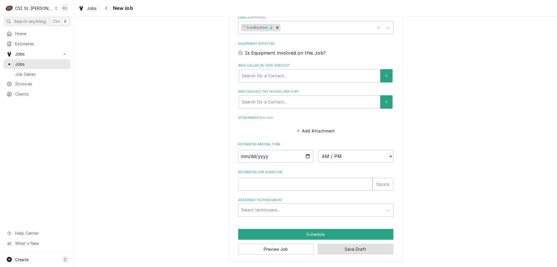
click at [336, 248] on button "Save Draft" at bounding box center [356, 248] width 76 height 11
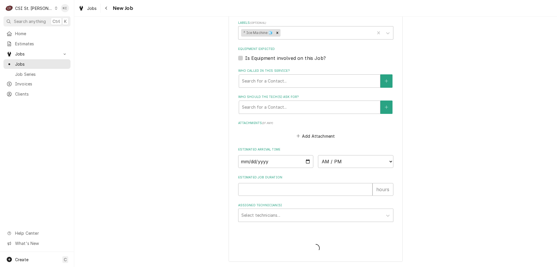
scroll to position [396, 0]
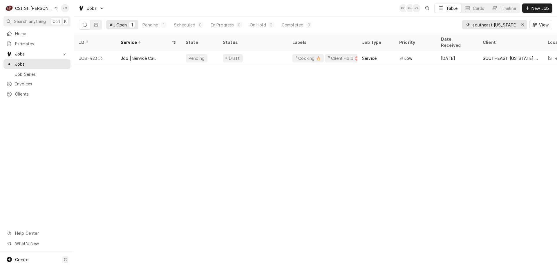
drag, startPoint x: 512, startPoint y: 26, endPoint x: 453, endPoint y: 24, distance: 59.2
click at [453, 24] on div "All Open 1 Pending 1 Scheduled 0 In Progress 0 On Hold 0 Completed 0 southeast …" at bounding box center [315, 25] width 473 height 16
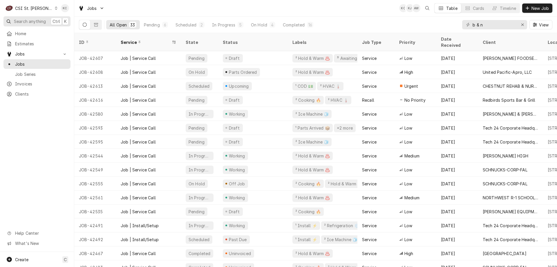
click at [27, 21] on span "Search anything" at bounding box center [30, 21] width 32 height 6
click at [227, 12] on body "C CSI St. Louis KC Search anything Ctrl K Home Estimates Jobs Jobs Job Series I…" at bounding box center [278, 133] width 557 height 267
drag, startPoint x: 504, startPoint y: 24, endPoint x: 397, endPoint y: 28, distance: 108.0
click at [397, 28] on div "All Open 33 Pending 6 Scheduled 2 In Progress 5 On Hold 4 Completed 16 b & n Vi…" at bounding box center [315, 25] width 473 height 16
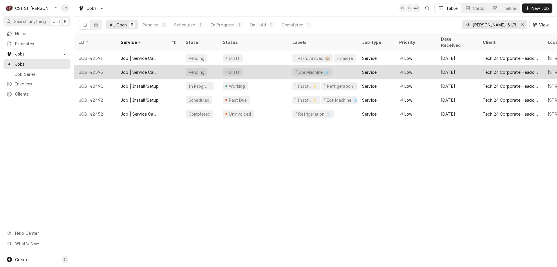
type input "[PERSON_NAME] & [PERSON_NAME]"
click at [109, 65] on div "JOB-42595" at bounding box center [95, 72] width 42 height 14
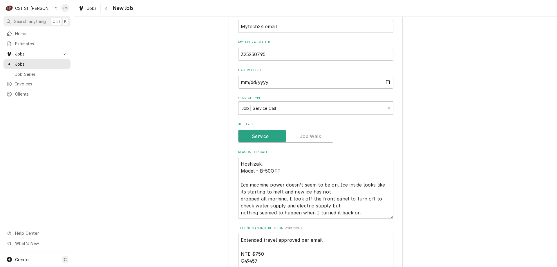
scroll to position [290, 0]
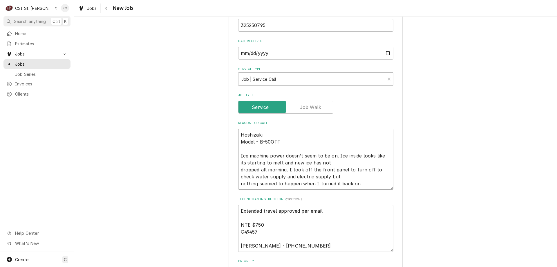
click at [289, 163] on textarea "Hoshizaki Model - B-50OFF Ice machine power doesn't seem to be on. Ice inside l…" at bounding box center [315, 159] width 155 height 61
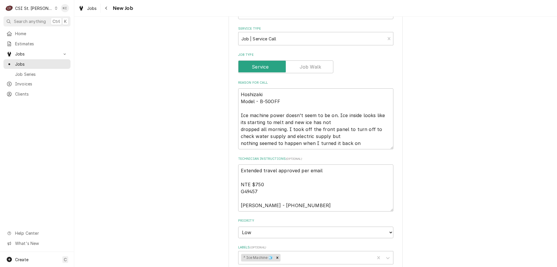
scroll to position [348, 0]
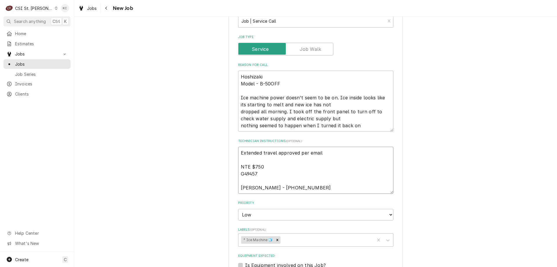
drag, startPoint x: 265, startPoint y: 167, endPoint x: 220, endPoint y: 168, distance: 44.4
click at [220, 168] on div "Use the fields below to edit this job: Client Details Client Tech 24 Corporate …" at bounding box center [315, 100] width 483 height 851
click at [290, 105] on textarea "Hoshizaki Model - B-50OFF Ice machine power doesn't seem to be on. Ice inside l…" at bounding box center [315, 100] width 155 height 61
type textarea "x"
type textarea "Hoshizaki Model - B-50OFF Ice machine power doesn't seem to be on. Ice inside l…"
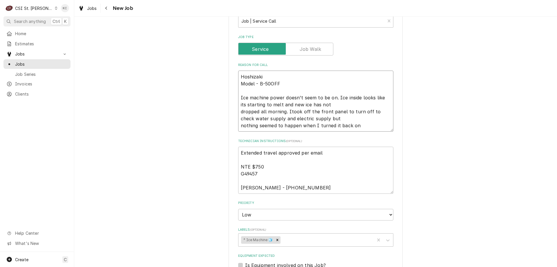
type textarea "x"
type textarea "Hoshizaki Model - B-50OFF Ice machine power doesn't seem to be on. Ice inside l…"
type textarea "x"
type textarea "Hoshizaki Model - B-50OFF Ice machine power doesn't seem to be on. Ice inside l…"
type textarea "x"
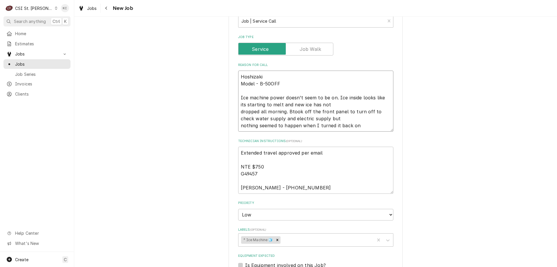
type textarea "Hoshizaki Model - B-50OFF Ice machine power doesn't seem to be on. Ice inside l…"
type textarea "x"
type textarea "Hoshizaki Model - B-50OFF Ice machine power doesn't seem to be on. Ice inside l…"
type textarea "x"
type textarea "Hoshizaki Model - B-50OFF Ice machine power doesn't seem to be on. Ice inside l…"
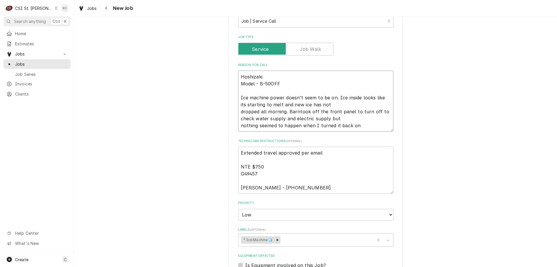
type textarea "x"
type textarea "Hoshizaki Model - B-50OFF Ice machine power doesn't seem to be on. Ice inside l…"
type textarea "x"
type textarea "Hoshizaki Model - B-50OFF Ice machine power doesn't seem to be on. Ice inside l…"
type textarea "x"
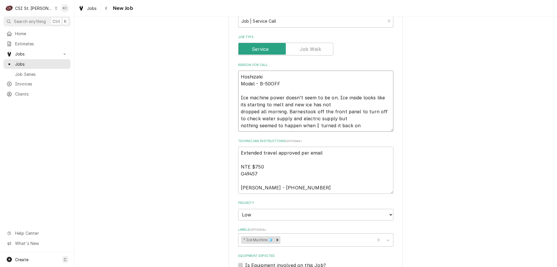
type textarea "Hoshizaki Model - B-50OFF Ice machine power doesn't seem to be on. Ice inside l…"
type textarea "x"
type textarea "Hoshizaki Model - B-50OFF Ice machine power doesn't seem to be on. Ice inside l…"
type textarea "x"
type textarea "Hoshizaki Model - B-50OFF Ice machine power doesn't seem to be on. Ice inside l…"
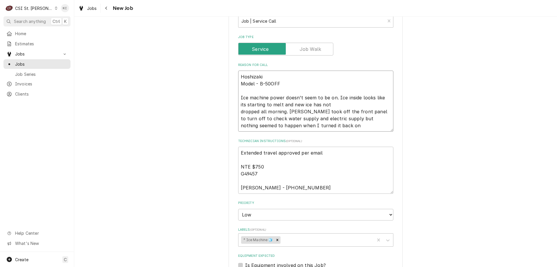
type textarea "x"
type textarea "Hoshizaki Model - B-50OFF Ice machine power doesn't seem to be on. Ice inside l…"
type textarea "x"
type textarea "Hoshizaki Model - B-50OFF Ice machine power doesn't seem to be on. Ice inside l…"
type textarea "x"
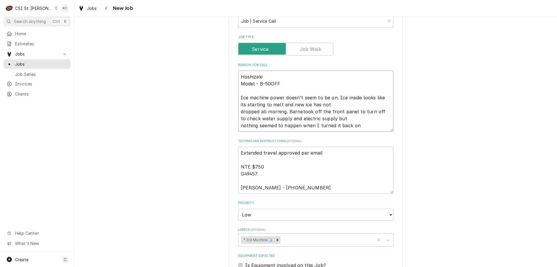
type textarea "Hoshizaki Model - B-50OFF Ice machine power doesn't seem to be on. Ice inside l…"
type textarea "x"
type textarea "Hoshizaki Model - B-50OFF Ice machine power doesn't seem to be on. Ice inside l…"
type textarea "x"
type textarea "Hoshizaki Model - B-50OFF Ice machine power doesn't seem to be on. Ice inside l…"
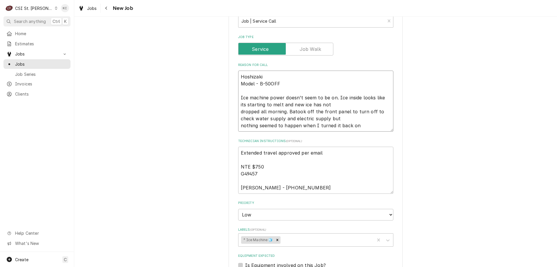
type textarea "x"
type textarea "Hoshizaki Model - B-50OFF Ice machine power doesn't seem to be on. Ice inside l…"
type textarea "x"
type textarea "Hoshizaki Model - B-50OFF Ice machine power doesn't seem to be on. Ice inside l…"
type textarea "x"
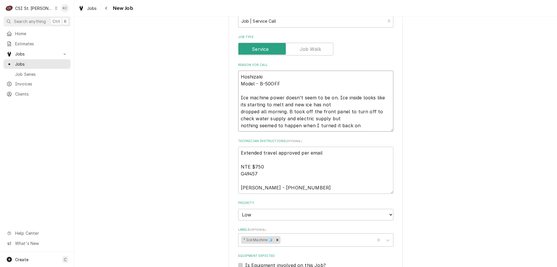
type textarea "Hoshizaki Model - B-50OFF Ice machine power doesn't seem to be on. Ice inside l…"
type textarea "x"
type textarea "Hoshizaki Model - B-50OFF Ice machine power doesn't seem to be on. Ice inside l…"
type textarea "x"
type textarea "Hoshizaki Model - B-50OFF Ice machine power doesn't seem to be on. Ice inside l…"
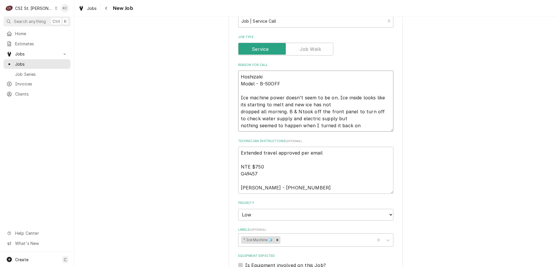
type textarea "x"
type textarea "Hoshizaki Model - B-50OFF Ice machine power doesn't seem to be on. Ice inside l…"
click at [286, 105] on textarea "Hoshizaki Model - B-50OFF Ice machine power doesn't seem to be on. Ice inside l…" at bounding box center [315, 100] width 155 height 61
type textarea "x"
type textarea "Hoshizaki Model - B-50OFF Ice machine power doesn't seem to be on. Ice inside l…"
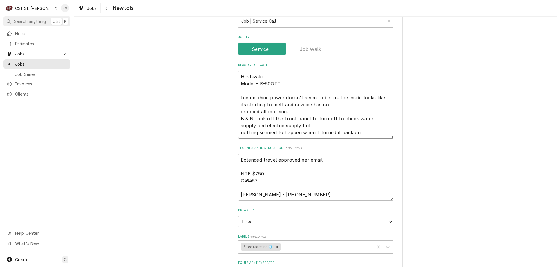
type textarea "x"
type textarea "Hoshizaki Model - B-50OFF Ice machine power doesn't seem to be on. Ice inside l…"
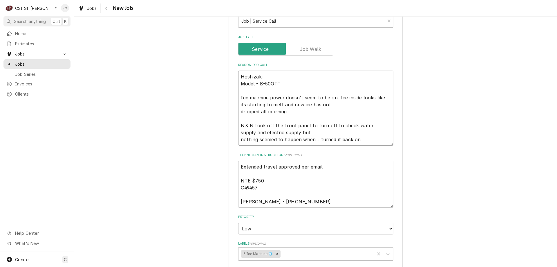
type textarea "x"
type textarea "Hoshizaki Model - B-50OFF Ice machine power doesn't seem to be on. Ice inside l…"
click at [412, 122] on div "Use the fields below to edit this job: Client Details Client Tech 24 Corporate …" at bounding box center [315, 107] width 483 height 865
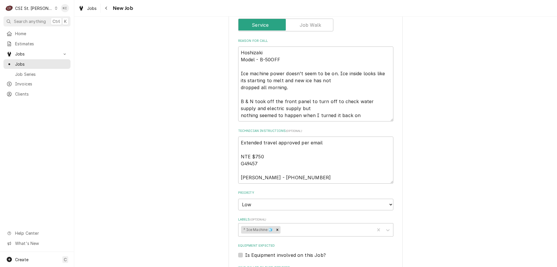
scroll to position [353, 0]
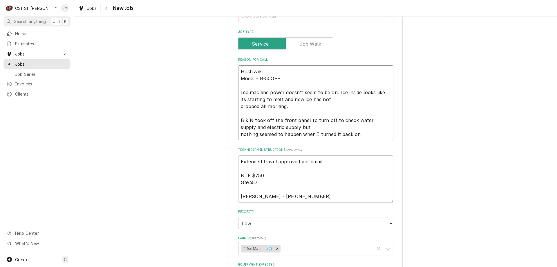
click at [250, 113] on textarea "Hoshizaki Model - B-50OFF Ice machine power doesn't seem to be on. Ice inside l…" at bounding box center [315, 102] width 155 height 75
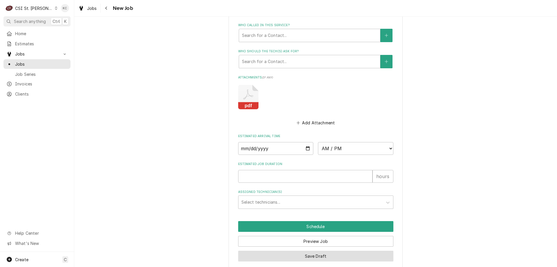
click at [331, 250] on button "Save Draft" at bounding box center [315, 255] width 155 height 11
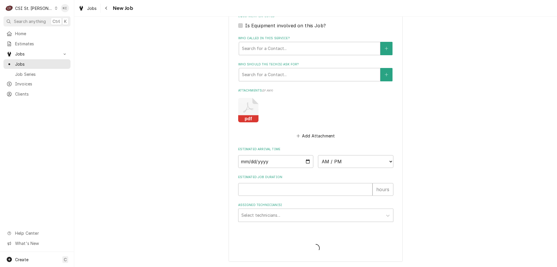
scroll to position [594, 0]
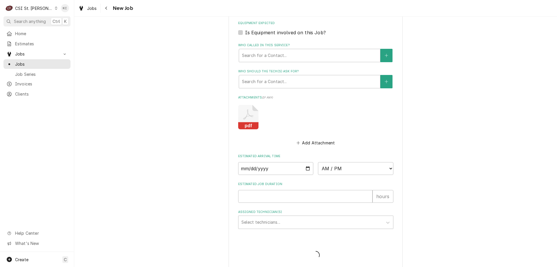
type textarea "x"
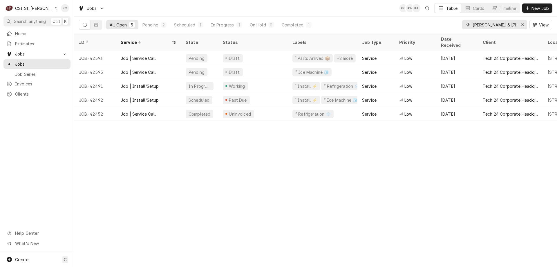
drag, startPoint x: 506, startPoint y: 27, endPoint x: 432, endPoint y: 26, distance: 74.3
click at [432, 26] on div "All Open 5 Pending 2 Scheduled 1 In Progress 1 On Hold 0 Completed 1 [PERSON_NA…" at bounding box center [315, 25] width 473 height 16
click at [15, 93] on span "Clients" at bounding box center [41, 94] width 53 height 6
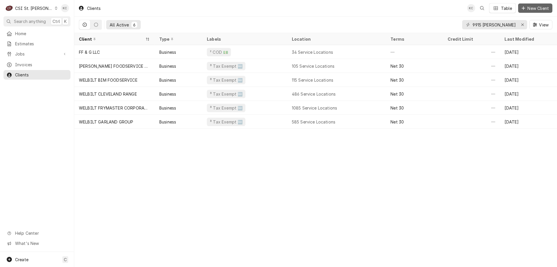
click at [533, 12] on button "New Client" at bounding box center [535, 7] width 34 height 9
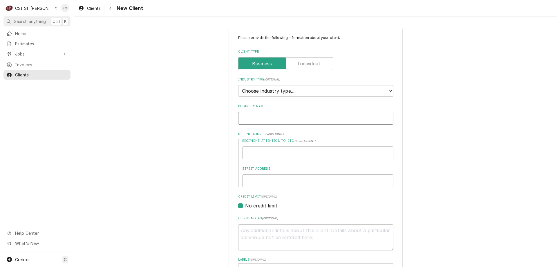
click at [273, 116] on input "Business Name" at bounding box center [315, 118] width 155 height 13
type textarea "x"
type input "T"
type textarea "x"
type input "TH"
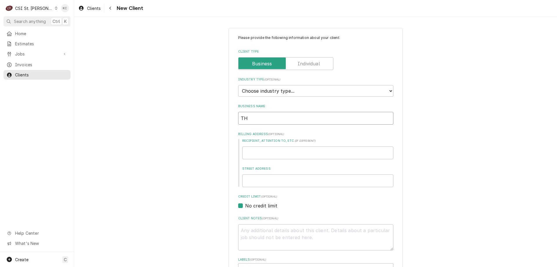
type textarea "x"
type input "THE"
type textarea "x"
type input "THE"
type textarea "x"
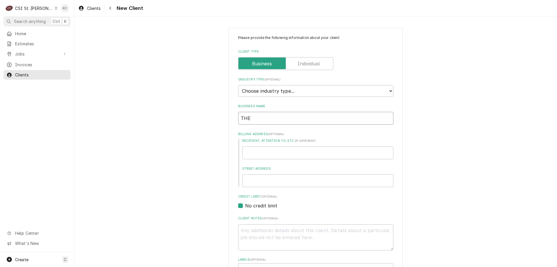
type input "THE D"
type textarea "x"
type input "THE DI"
type textarea "x"
type input "THE DIN"
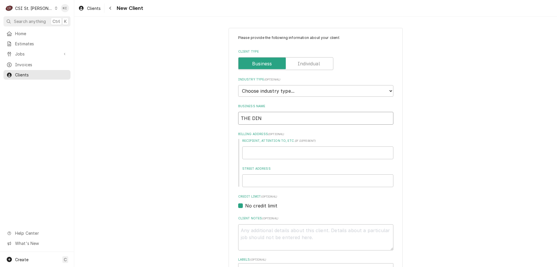
type textarea "x"
type input "THE DINE"
type textarea "x"
type input "THE DINER"
type textarea "x"
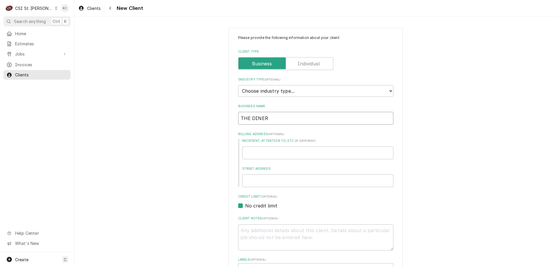
type input "THE DINER"
type textarea "x"
type input "1"
type textarea "x"
type input "11"
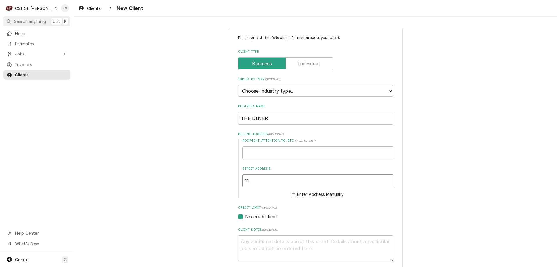
type textarea "x"
type input "111"
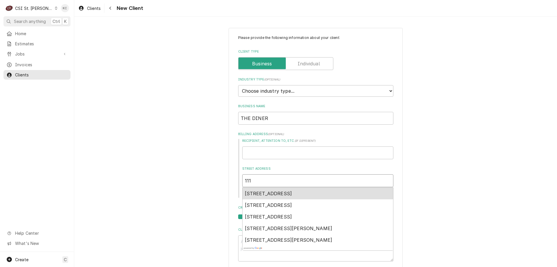
type textarea "x"
type input "111"
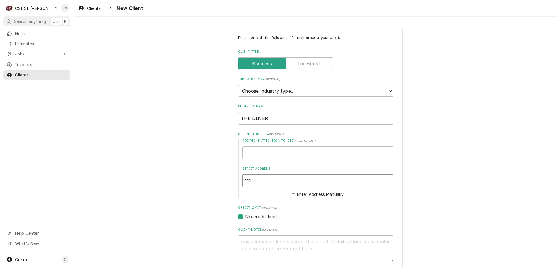
type textarea "x"
type input "111 D"
type textarea "x"
type input "111 DO"
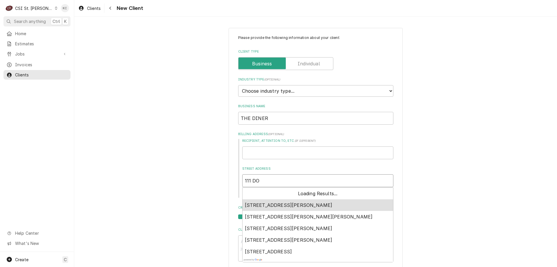
type textarea "x"
type input "111 DOR"
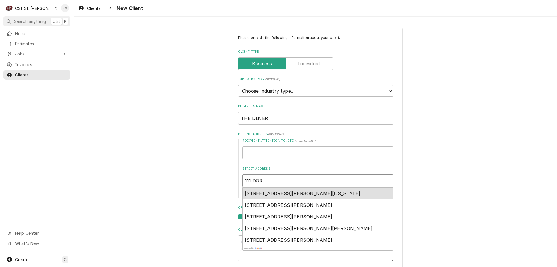
type textarea "x"
type input "111 DORT"
type textarea "x"
type input "111 DORTH"
type textarea "x"
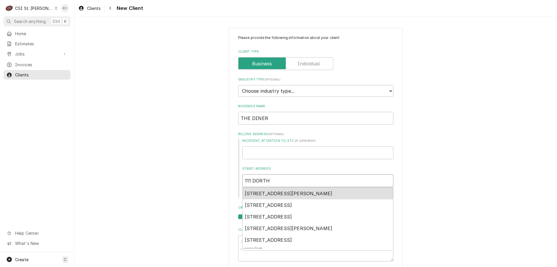
type input "111 DORTHS"
type textarea "x"
type input "111 DORTH"
type textarea "x"
type input "111 [PERSON_NAME]"
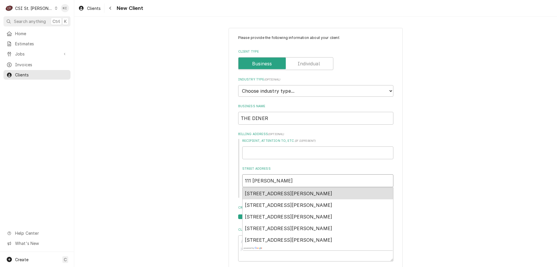
type textarea "x"
type input "111 [PERSON_NAME]"
click at [283, 194] on span "[STREET_ADDRESS][PERSON_NAME]" at bounding box center [289, 193] width 88 height 6
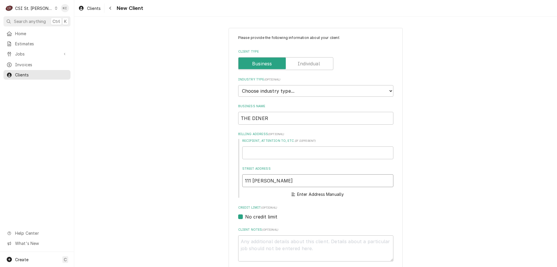
type textarea "x"
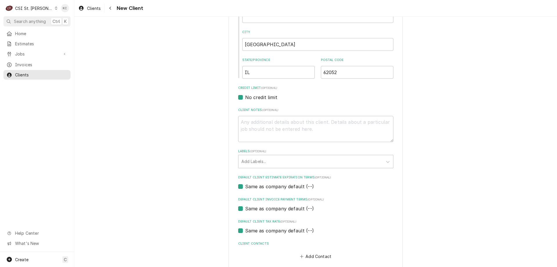
scroll to position [221, 0]
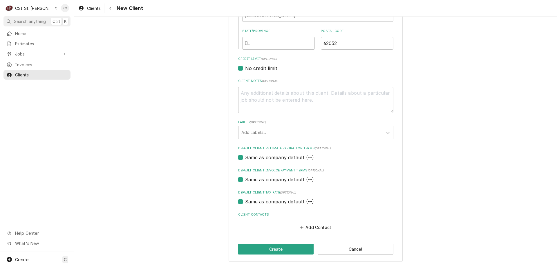
type input "[STREET_ADDRESS][PERSON_NAME]"
click at [321, 93] on textarea "Client Notes ( optional )" at bounding box center [315, 100] width 155 height 26
type textarea "x"
type textarea "C"
type textarea "x"
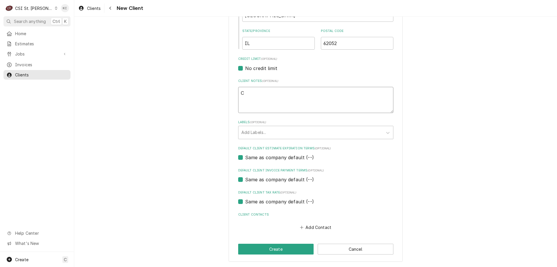
type textarea "CO"
type textarea "x"
type textarea "COD"
type textarea "x"
type textarea "COD"
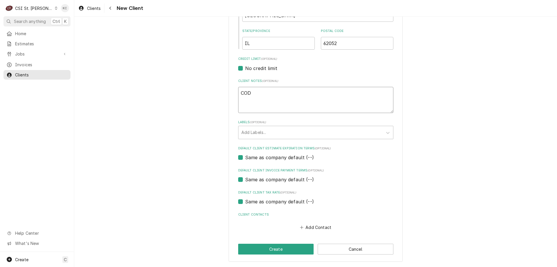
type textarea "x"
type textarea "COD 4"
type textarea "x"
type textarea "COD 41"
type textarea "x"
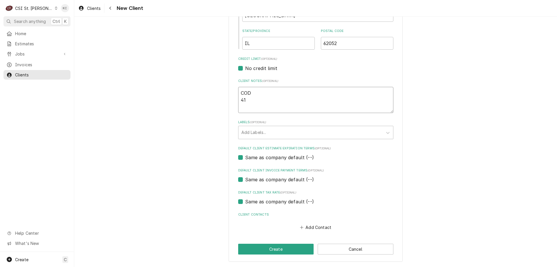
type textarea "COD 413"
type textarea "x"
type textarea "COD 4138"
type textarea "x"
type textarea "COD 4138-"
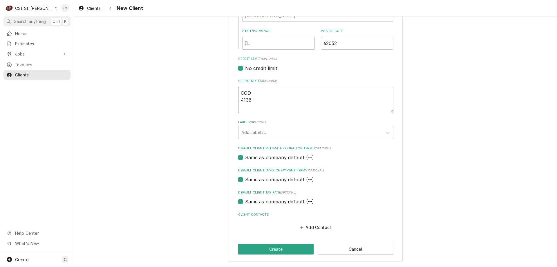
type textarea "x"
type textarea "COD 4138-0"
type textarea "x"
type textarea "COD 4138-05"
type textarea "x"
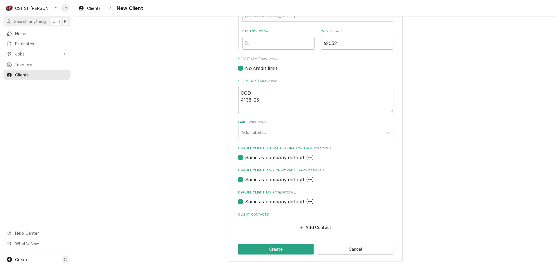
type textarea "COD 4138-0"
type textarea "x"
type textarea "COD 4138-04"
type textarea "x"
type textarea "COD 4138-045"
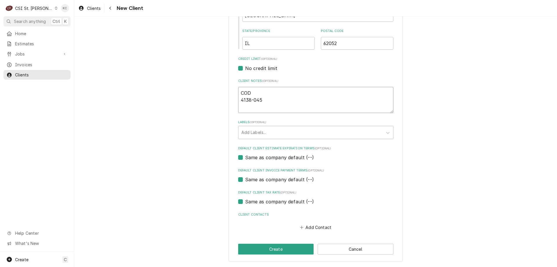
type textarea "x"
type textarea "COD 4138-0456"
type textarea "x"
type textarea "COD 4138-0456-"
type textarea "x"
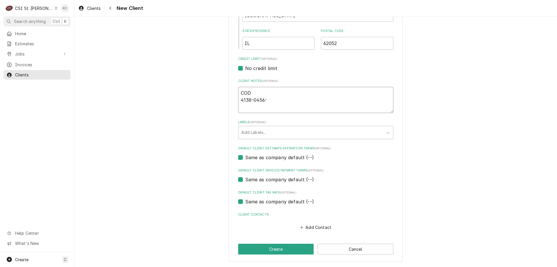
type textarea "COD [PHONE_NUMBER]"
type textarea "x"
type textarea "COD [PHONE_NUMBER]"
type textarea "x"
type textarea "COD [PHONE_NUMBER]"
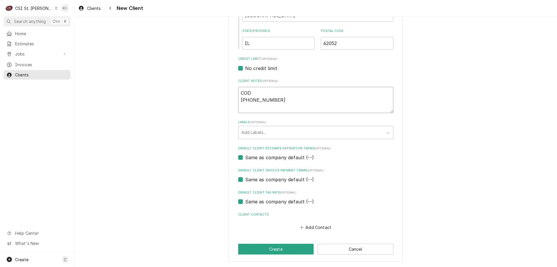
type textarea "x"
type textarea "COD 4138-0456-3783"
type textarea "x"
type textarea "COD 4138-0456-3783-"
type textarea "x"
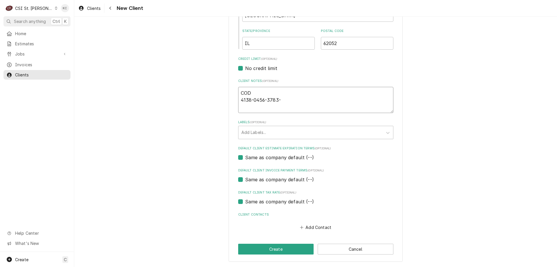
type textarea "COD 4138-0456-3783-3"
type textarea "x"
type textarea "COD 4138-0456-3783-36"
type textarea "x"
type textarea "COD 4138-0456-3783-364"
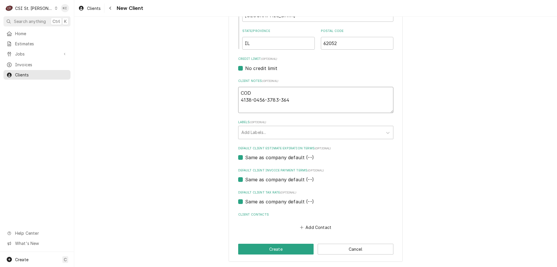
type textarea "x"
type textarea "COD [CREDIT_CARD_NUMBER]"
type textarea "x"
type textarea "COD [CREDIT_CARD_NUMBER]"
type textarea "x"
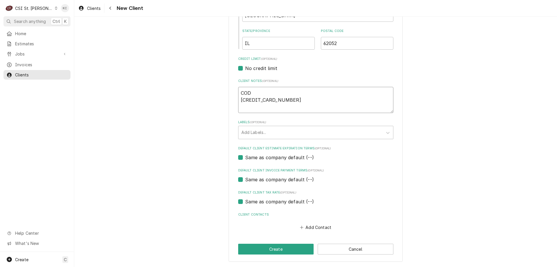
type textarea "COD [CREDIT_CARD_NUMBER] 1"
type textarea "x"
type textarea "COD [CREDIT_CARD_NUMBER] 12"
type textarea "x"
type textarea "COD [CREDIT_CARD_NUMBER] 12/"
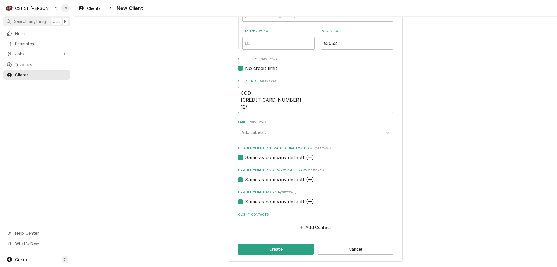
type textarea "x"
type textarea "COD [CREDIT_CARD_NUMBER] 12/2"
type textarea "x"
type textarea "COD [CREDIT_CARD_NUMBER] 12/27"
type textarea "x"
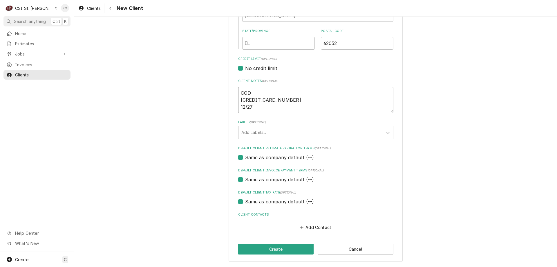
type textarea "COD [CREDIT_CARD_NUMBER] 12/27"
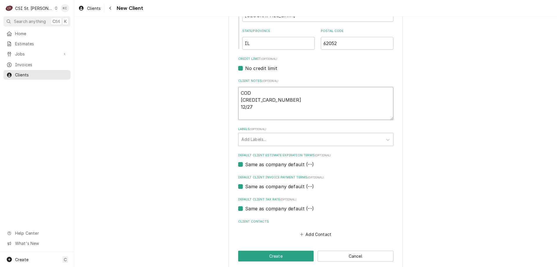
type textarea "x"
type textarea "COD [CREDIT_CARD_NUMBER] 12/27 6"
type textarea "x"
type textarea "COD [CREDIT_CARD_NUMBER] 12/27 64"
type textarea "x"
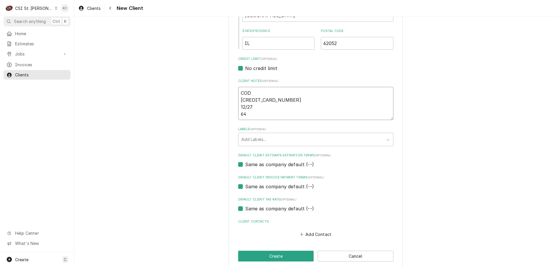
type textarea "COD [CREDIT_CARD_NUMBER] 12/27 645"
type textarea "x"
type textarea "COD [CREDIT_CARD_NUMBER] 12/27 645"
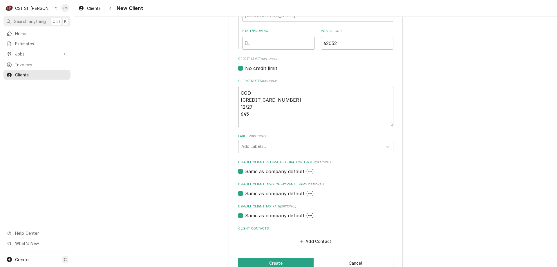
type textarea "x"
type textarea "COD [CREDIT_CARD_NUMBER] 12/27 645 b"
type textarea "x"
type textarea "COD [CREDIT_CARD_NUMBER] 12/27 645"
type textarea "x"
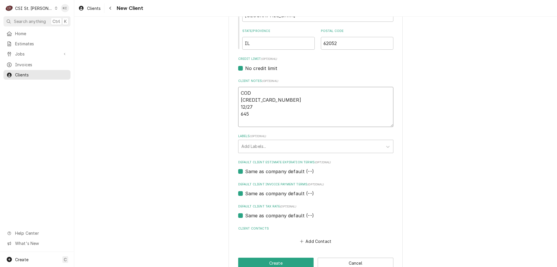
type textarea "COD [CREDIT_CARD_NUMBER] 12/27 645 B"
type textarea "x"
type textarea "COD [CREDIT_CARD_NUMBER] 12/27 645 Bi"
type textarea "x"
type textarea "COD [CREDIT_CARD_NUMBER] 12/27 645 Bil"
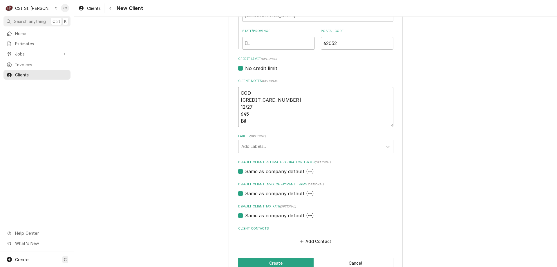
type textarea "x"
type textarea "COD [CREDIT_CARD_NUMBER] 12/27 645 Bill"
type textarea "x"
type textarea "COD [CREDIT_CARD_NUMBER] 12/27 645 Billi"
type textarea "x"
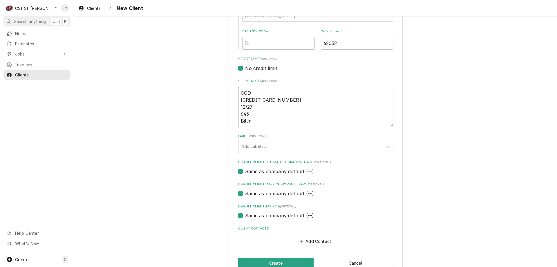
type textarea "COD [CREDIT_CARD_NUMBER] 12/27 645 Billing"
type textarea "x"
type textarea "COD [CREDIT_CARD_NUMBER] 12/27 645 Billing"
type textarea "x"
type textarea "COD [CREDIT_CARD_NUMBER] 12/27 645 Billing -"
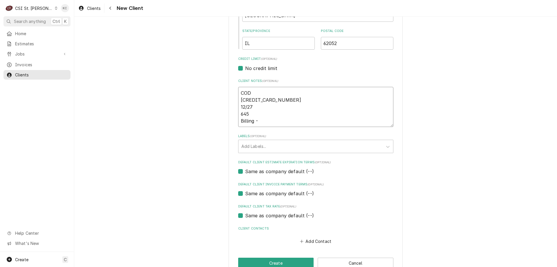
type textarea "x"
type textarea "COD [CREDIT_CARD_NUMBER] 12/27 645 Billing -"
type textarea "x"
type textarea "COD [CREDIT_CARD_NUMBER] 12/27 645 Billing - 2"
type textarea "x"
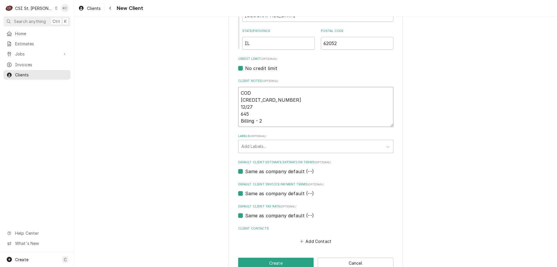
type textarea "COD [CREDIT_CARD_NUMBER] 12/27 645 Billing - 26"
type textarea "x"
type textarea "COD [CREDIT_CARD_NUMBER] 12/27 645 Billing - 264"
type textarea "x"
type textarea "COD [CREDIT_CARD_NUMBER] 12/27 645 Billing - 2649"
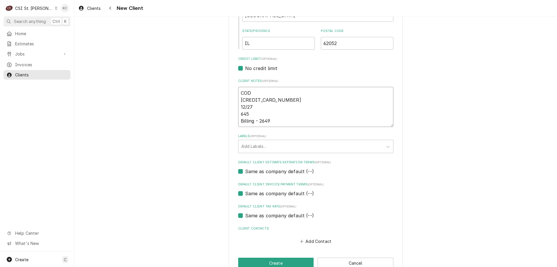
type textarea "x"
type textarea "COD [CREDIT_CARD_NUMBER] 12/27 645 Billing - 26497"
type textarea "x"
type textarea "COD [CREDIT_CARD_NUMBER] 12/27 645 Billing - 26497"
type textarea "x"
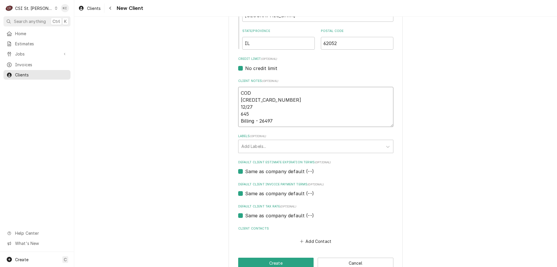
type textarea "COD [CREDIT_CARD_NUMBER] 12/27 645 Billing - 26497 O"
type textarea "x"
type textarea "COD [CREDIT_CARD_NUMBER] 12/27 645 Billing - 26497 Ow"
type textarea "x"
type textarea "COD [CREDIT_CARD_NUMBER] 12/27 645 Billing - 26497 Owl"
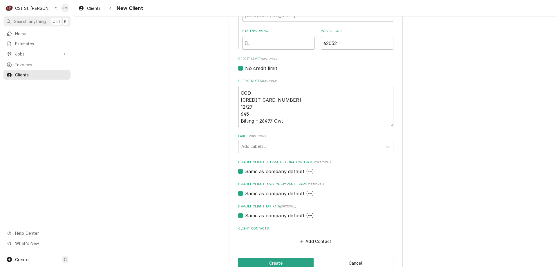
type textarea "x"
type textarea "COD [CREDIT_CARD_NUMBER] 12/27 645 Billing - 26497 Owl"
type textarea "x"
type textarea "COD [CREDIT_CARD_NUMBER] 12/27 645 Billing - 26497 Owl B"
type textarea "x"
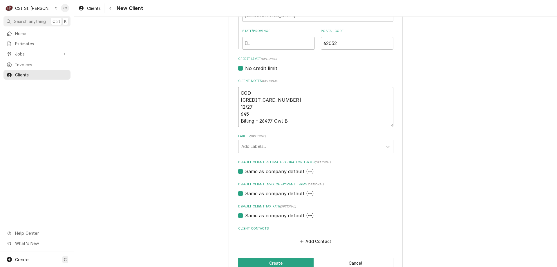
type textarea "COD [CREDIT_CARD_NUMBER] 12/27 645 Billing - 26497 Owl Br"
type textarea "x"
type textarea "COD 4138-0456-3783-3643 12/27 645 Billing - 26497 Owl Bra"
type textarea "x"
type textarea "COD 4138-0456-3783-3643 12/27 645 Billing - 26497 Owl Bran"
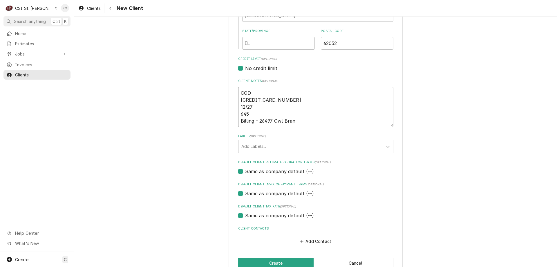
type textarea "x"
type textarea "COD 4138-0456-3783-3643 12/27 645 Billing - 26497 Owl Branch"
type textarea "x"
type textarea "COD 4138-0456-3783-3643 12/27 645 Billing - 26497 Owl Branch"
type textarea "x"
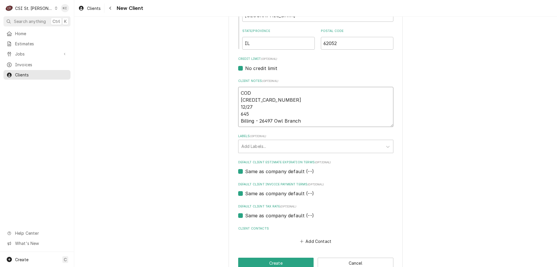
type textarea "COD 4138-0456-3783-3643 12/27 645 Billing - 26497 Owl Branch R"
type textarea "x"
type textarea "COD 4138-0456-3783-3643 12/27 645 Billing - 26497 Owl Branch Ro"
type textarea "x"
type textarea "COD 4138-0456-3783-3643 12/27 645 Billing - 26497 Owl Branch Roa"
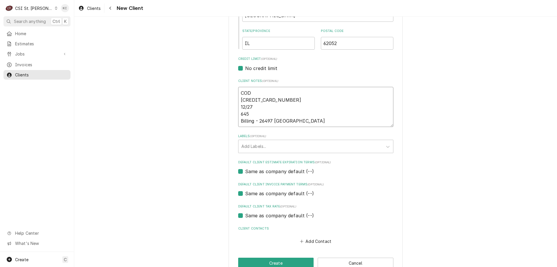
type textarea "x"
type textarea "COD 4138-0456-3783-3643 12/27 645 Billing - 26497 Owl Branch Road"
type textarea "x"
type textarea "COD 4138-0456-3783-3643 12/27 645 Billing - 26497 Owl Branch Road"
type textarea "x"
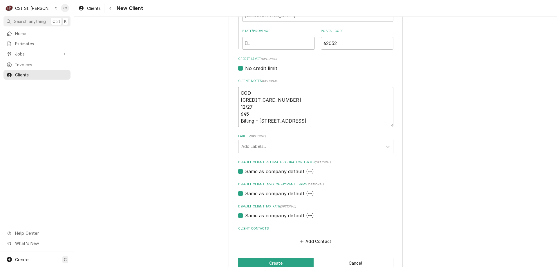
type textarea "COD 4138-0456-3783-3643 12/27 645 Billing - 26497 Owl Branch Road -"
type textarea "x"
type textarea "COD 4138-0456-3783-3643 12/27 645 Billing - 26497 Owl Branch Road -"
type textarea "x"
type textarea "COD 4138-0456-3783-3643 12/27 645 Billing - 26497 Owl Branch Road - J"
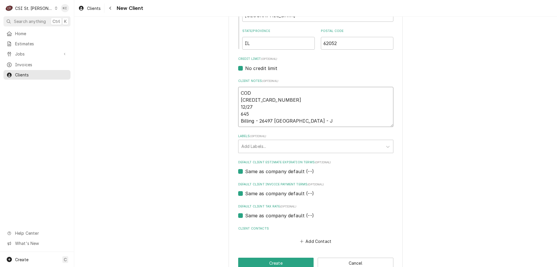
type textarea "x"
type textarea "COD 4138-0456-3783-3643 12/27 645 Billing - 26497 Owl Branch Road - Je"
type textarea "x"
type textarea "COD 4138-0456-3783-3643 12/27 645 Billing - 26497 Owl Branch Road - Jer"
type textarea "x"
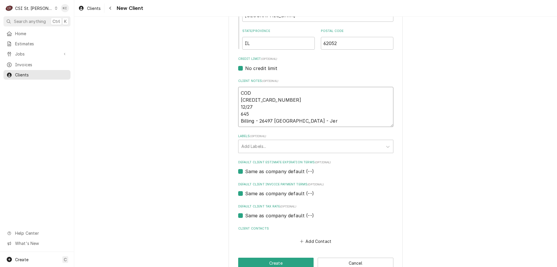
type textarea "COD 4138-0456-3783-3643 12/27 645 Billing - 26497 Owl Branch Road - Jers"
type textarea "x"
type textarea "COD 4138-0456-3783-3643 12/27 645 Billing - 26497 Owl Branch Road - Jerse"
type textarea "x"
type textarea "COD 4138-0456-3783-3643 12/27 645 Billing - 26497 Owl Branch Road - Jersey"
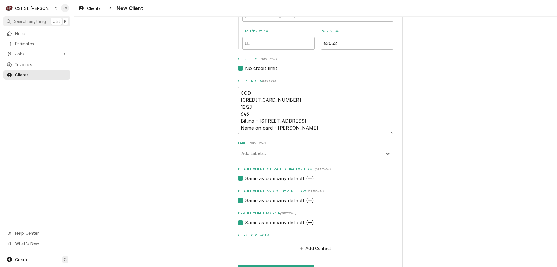
click at [265, 158] on div "Labels" at bounding box center [310, 153] width 138 height 10
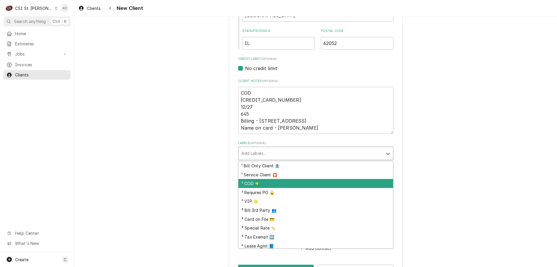
click at [264, 181] on div "² COD 💵" at bounding box center [315, 183] width 155 height 9
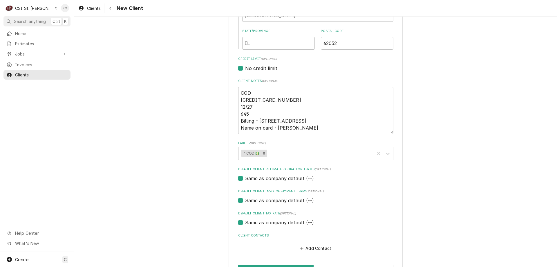
click at [431, 168] on div "Please provide the following information about your client: Client Type Industr…" at bounding box center [315, 45] width 483 height 486
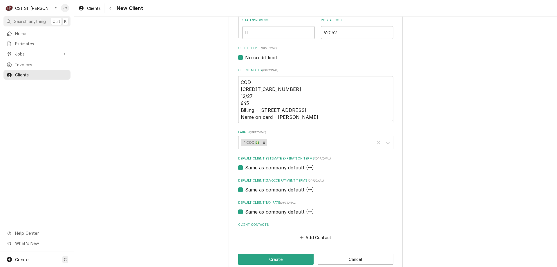
scroll to position [242, 0]
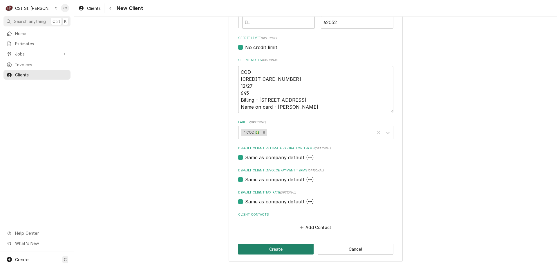
click at [252, 245] on button "Create" at bounding box center [276, 248] width 76 height 11
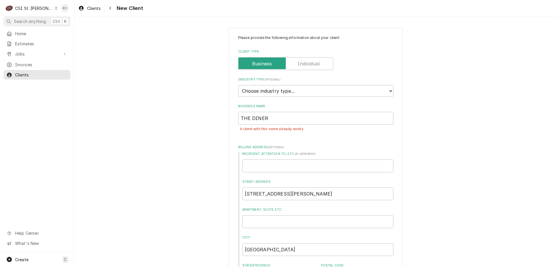
click at [261, 130] on div "A client with this name already exists." at bounding box center [315, 128] width 155 height 9
click at [112, 8] on div "Navigate back" at bounding box center [110, 8] width 6 height 6
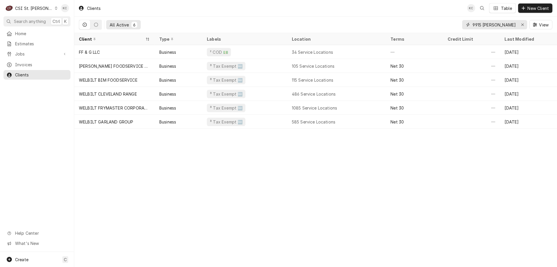
drag, startPoint x: 507, startPoint y: 23, endPoint x: 430, endPoint y: 30, distance: 76.9
click at [430, 30] on div "All Active 6 9915 [PERSON_NAME] View" at bounding box center [315, 25] width 473 height 16
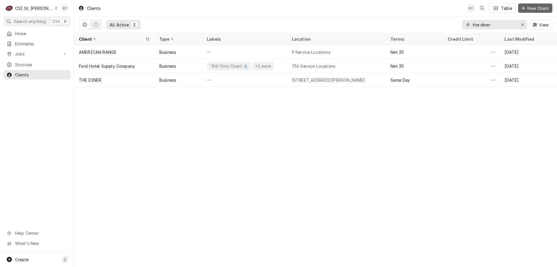
type input "the diner"
click at [538, 9] on span "New Client" at bounding box center [538, 8] width 24 height 6
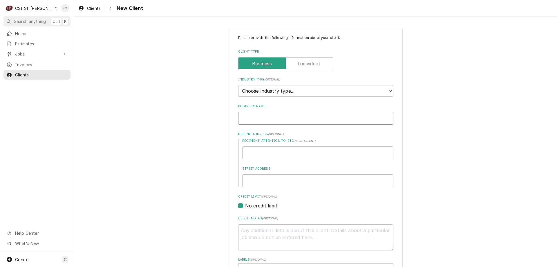
click at [277, 121] on input "Business Name" at bounding box center [315, 118] width 155 height 13
type textarea "x"
type input "T"
type textarea "x"
type input "TH"
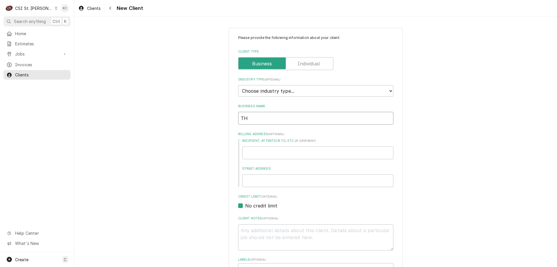
type textarea "x"
type input "THE"
type textarea "x"
type input "THE"
type textarea "x"
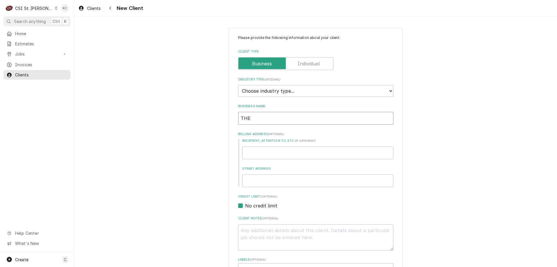
type input "THE D"
type textarea "x"
type input "THE DI"
type textarea "x"
type input "THE DIN"
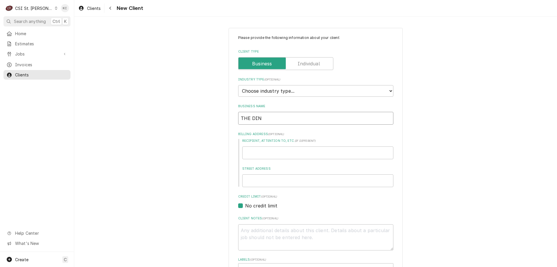
type textarea "x"
type input "THE DINE"
type textarea "x"
type input "THE DINER"
type textarea "x"
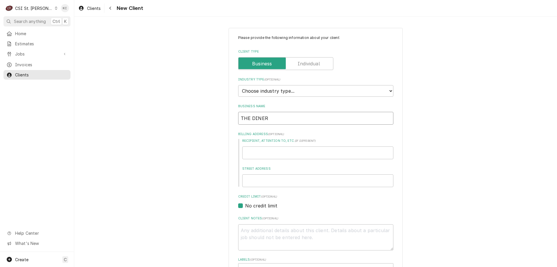
type input "THE DINER"
type textarea "x"
type input "THE DINER -"
type textarea "x"
type input "THE DINER -"
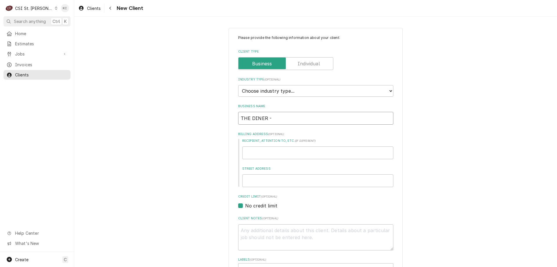
type textarea "x"
type input "THE DINER - J"
type textarea "x"
type input "THE DINER - JE"
type textarea "x"
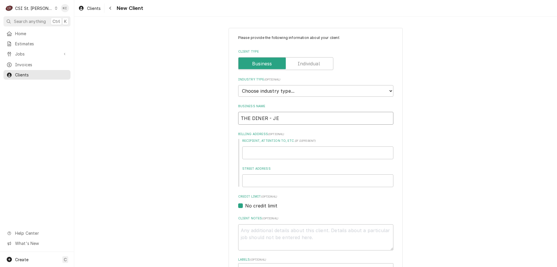
type input "THE DINER - JER"
type textarea "x"
type input "THE DINER - JERSE"
type textarea "x"
type input "THE DINER - JERSEY"
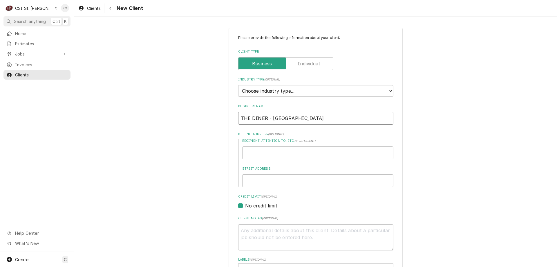
type textarea "x"
type input "THE DINER - JERSEYV"
type textarea "x"
type input "THE DINER - JERSEYVI"
type textarea "x"
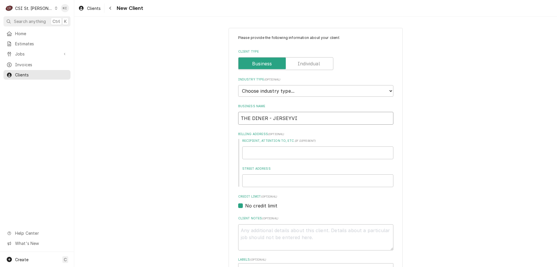
type input "THE DINER - JERSEYVIL"
type textarea "x"
type input "THE DINER - JERSEYVILL"
type textarea "x"
type input "THE DINER - JERSEYVILLE"
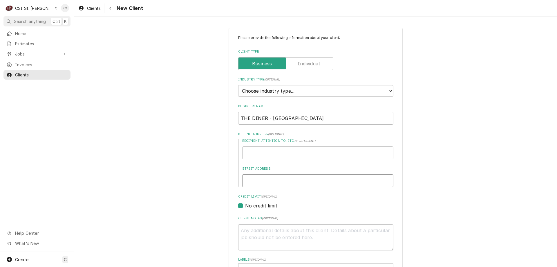
type textarea "x"
type input "1"
type textarea "x"
type input "11"
type textarea "x"
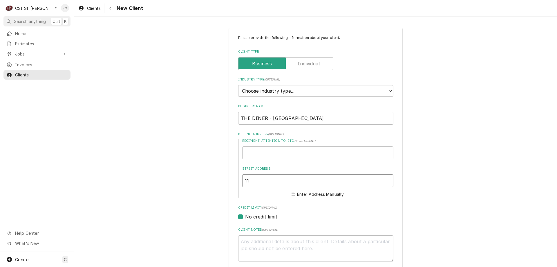
type input "111"
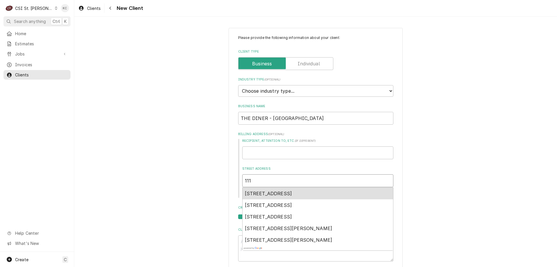
type textarea "x"
type input "111"
type textarea "x"
type input "111 D"
type textarea "x"
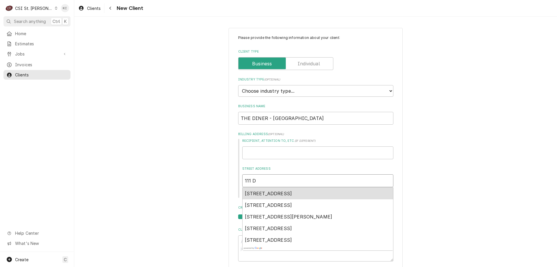
type input "111 DO"
type textarea "x"
type input "111 DOR"
type textarea "x"
type input "111 DORT"
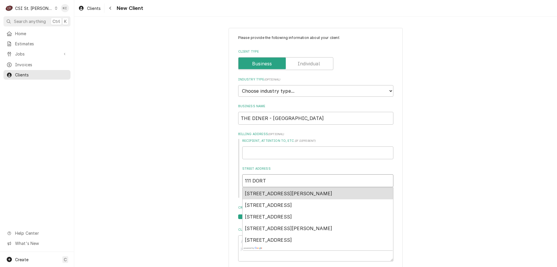
type textarea "x"
type input "111 DORTH"
type textarea "x"
type input "111 DORTHY"
click at [330, 191] on div "111 Dorothy Street, Jerseyville, IL, USA" at bounding box center [318, 193] width 151 height 12
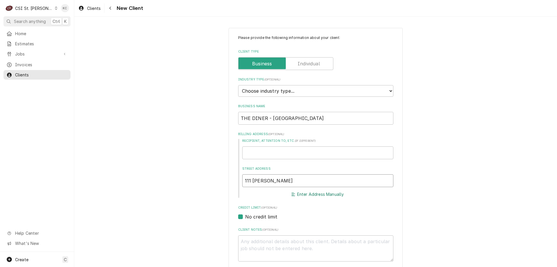
type textarea "x"
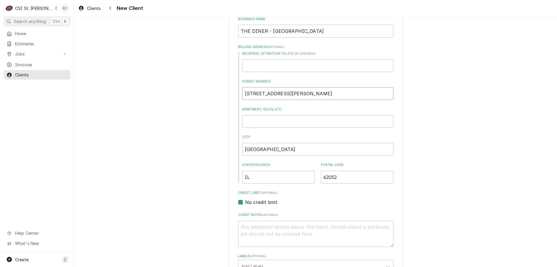
scroll to position [87, 0]
type input "111 Dorothy St"
click at [322, 226] on textarea "Client Notes ( optional )" at bounding box center [315, 233] width 155 height 26
type textarea "x"
type textarea "C"
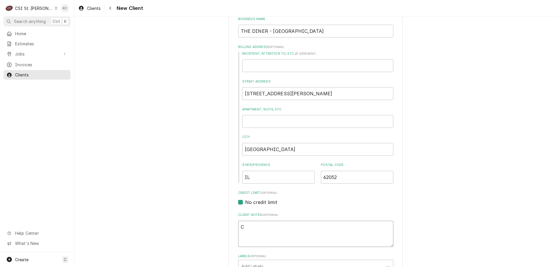
type textarea "x"
type textarea "CO"
type textarea "x"
type textarea "COD"
type textarea "x"
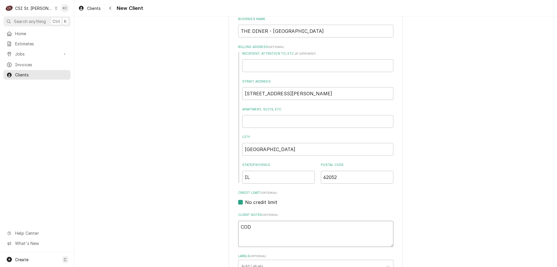
type textarea "COD"
type textarea "x"
type textarea "COD 4"
type textarea "x"
type textarea "COD 41"
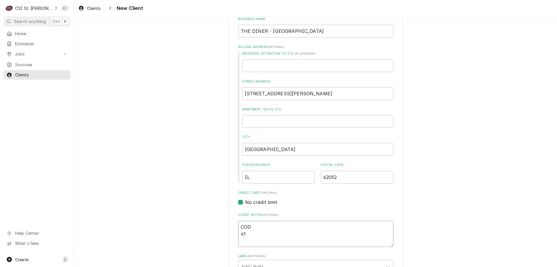
type textarea "x"
type textarea "COD 413"
type textarea "x"
type textarea "COD 4138"
type textarea "x"
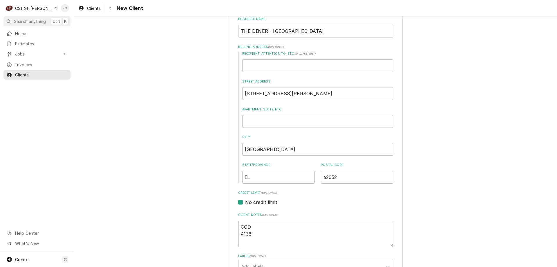
type textarea "COD 4138-"
type textarea "x"
type textarea "COD 4138-0"
type textarea "x"
type textarea "COD 4138-04"
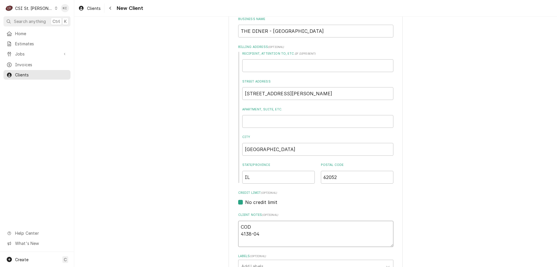
type textarea "x"
type textarea "COD 4138-045"
type textarea "x"
type textarea "COD 4138-0456"
type textarea "x"
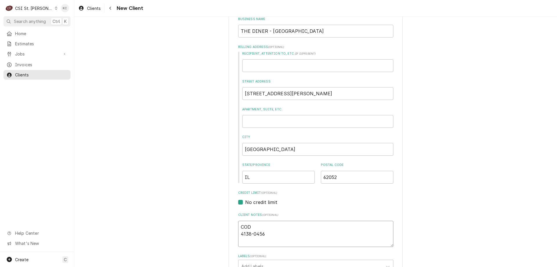
type textarea "COD 4138-0456-"
type textarea "x"
type textarea "COD 4138-0456-3"
type textarea "x"
type textarea "COD 4138-0456-37"
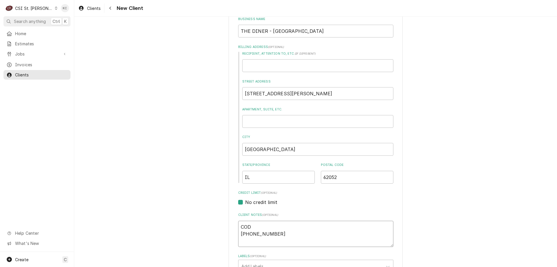
type textarea "x"
type textarea "COD 4138-0456-378"
type textarea "x"
type textarea "COD 4138-0456-3783"
type textarea "x"
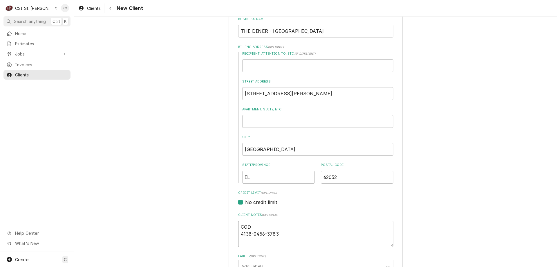
type textarea "COD 4138-0456-3783-"
type textarea "x"
type textarea "COD 4138-0456-3783-3"
type textarea "x"
type textarea "COD 4138-0456-3783-36"
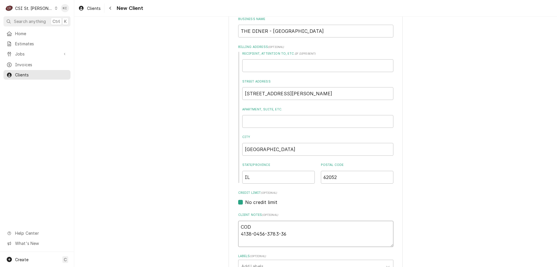
type textarea "x"
type textarea "COD 4138-0456-3783-364"
type textarea "x"
type textarea "COD 4138-0456-3783-3643"
type textarea "x"
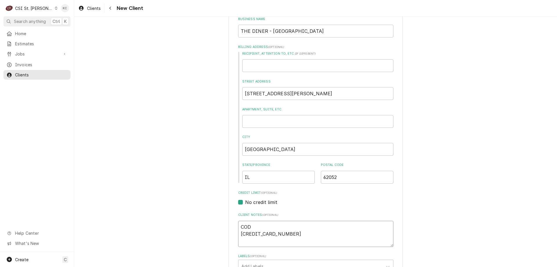
type textarea "COD 4138-0456-3783-3643"
type textarea "x"
type textarea "COD 4138-0456-3783-3643 1"
type textarea "x"
type textarea "COD 4138-0456-3783-3643 12"
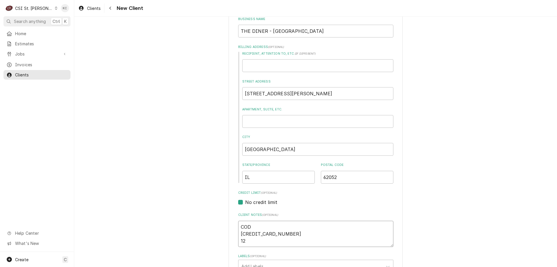
type textarea "x"
type textarea "COD 4138-0456-3783-3643 12/"
type textarea "x"
type textarea "COD 4138-0456-3783-3643 12/2"
type textarea "x"
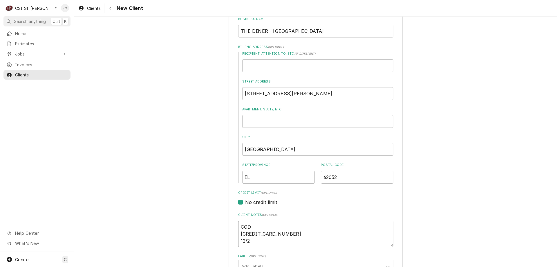
type textarea "COD 4138-0456-3783-3643 12/27"
type textarea "x"
type textarea "COD 4138-0456-3783-3643 12/27"
type textarea "x"
type textarea "COD 4138-0456-3783-3643 12/27 6"
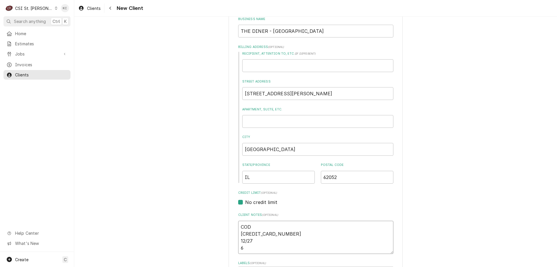
type textarea "x"
type textarea "COD 4138-0456-3783-3643 12/27 64"
type textarea "x"
type textarea "COD 4138-0456-3783-3643 12/27 645"
type textarea "x"
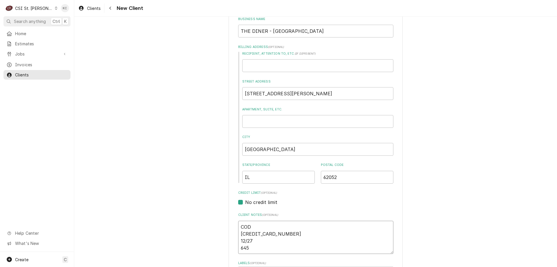
type textarea "COD 4138-0456-3783-3643 12/27 645"
type textarea "x"
type textarea "COD 4138-0456-3783-3643 12/27 645 B"
type textarea "x"
type textarea "COD 4138-0456-3783-3643 12/27 645 Bi"
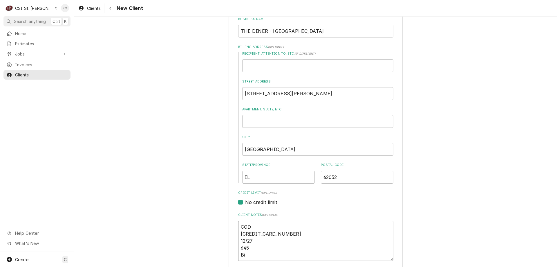
type textarea "x"
type textarea "COD 4138-0456-3783-3643 12/27 645 Bil"
type textarea "x"
type textarea "COD 4138-0456-3783-3643 12/27 645 Bill"
type textarea "x"
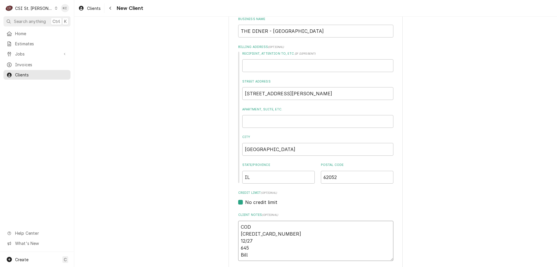
type textarea "COD 4138-0456-3783-3643 12/27 645 Billi"
type textarea "x"
type textarea "COD 4138-0456-3783-3643 12/27 645 Billin"
type textarea "x"
type textarea "COD 4138-0456-3783-3643 12/27 645 Billing"
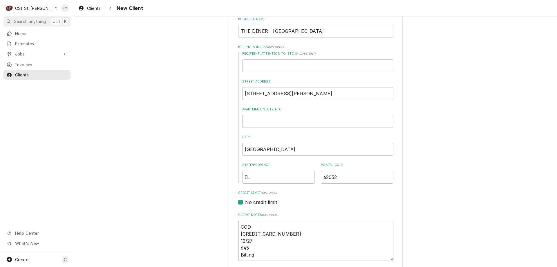
type textarea "x"
type textarea "COD 4138-0456-3783-3643 12/27 645 Billing"
type textarea "x"
type textarea "COD 4138-0456-3783-3643 12/27 645 Billing -"
type textarea "x"
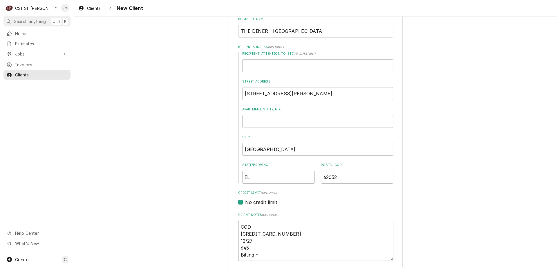
type textarea "COD 4138-0456-3783-3643 12/27 645 Billing -"
type textarea "x"
type textarea "COD 4138-0456-3783-3643 12/27 645 Billing - 2"
type textarea "x"
type textarea "COD 4138-0456-3783-3643 12/27 645 Billing - 26"
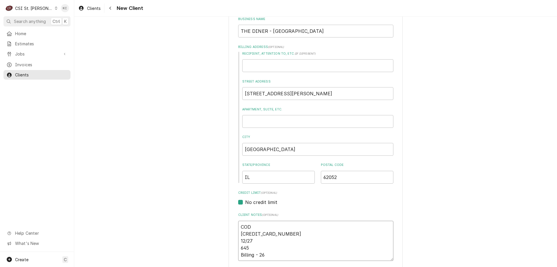
type textarea "x"
type textarea "COD 4138-0456-3783-3643 12/27 645 Billing - 264"
type textarea "x"
type textarea "COD 4138-0456-3783-3643 12/27 645 Billing - 2649"
type textarea "x"
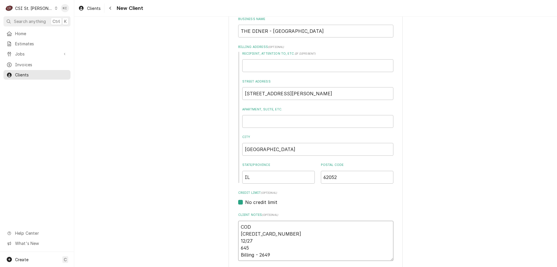
type textarea "COD 4138-0456-3783-3643 12/27 645 Billing - 26497"
type textarea "x"
type textarea "COD 4138-0456-3783-3643 12/27 645 Billing - 26497"
type textarea "x"
type textarea "COD 4138-0456-3783-3643 12/27 645 Billing - 26497 o"
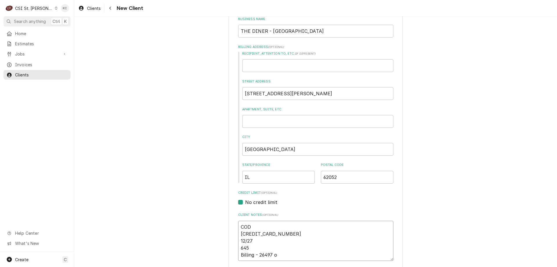
type textarea "x"
type textarea "COD 4138-0456-3783-3643 12/27 645 Billing - 26497 ow"
type textarea "x"
type textarea "COD 4138-0456-3783-3643 12/27 645 Billing - 26497 owl"
type textarea "x"
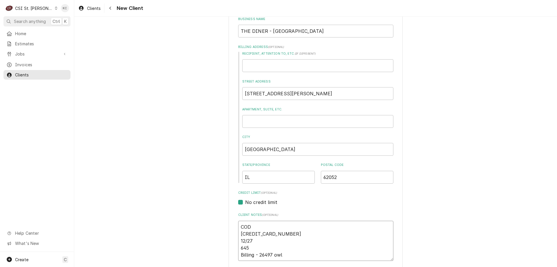
type textarea "COD 4138-0456-3783-3643 12/27 645 Billing - 26497 owl"
type textarea "x"
type textarea "COD 4138-0456-3783-3643 12/27 645 Billing - 26497 owl b"
type textarea "x"
type textarea "COD 4138-0456-3783-3643 12/27 645 Billing - 26497 owl"
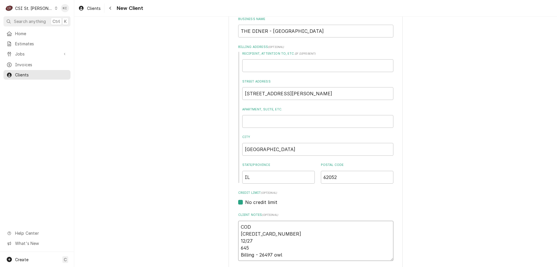
type textarea "x"
type textarea "COD 4138-0456-3783-3643 12/27 645 Billing - 26497 owl"
type textarea "x"
type textarea "COD 4138-0456-3783-3643 12/27 645 Billing - 26497 ow"
type textarea "x"
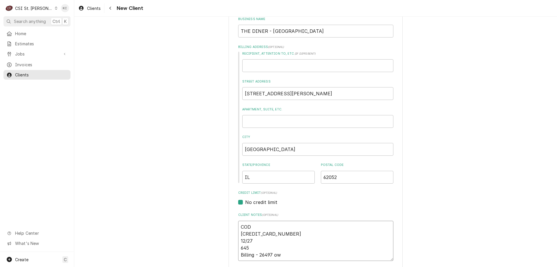
type textarea "COD 4138-0456-3783-3643 12/27 645 Billing - 26497 o"
type textarea "x"
type textarea "COD 4138-0456-3783-3643 12/27 645 Billing - 26497"
type textarea "x"
type textarea "COD 4138-0456-3783-3643 12/27 645 Billing - 26497 O"
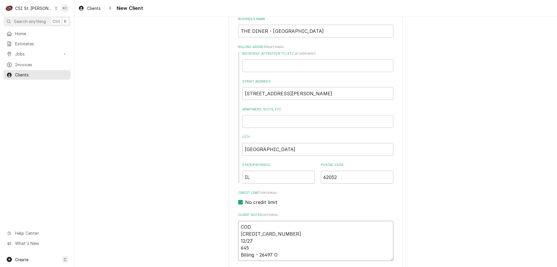
type textarea "x"
type textarea "COD 4138-0456-3783-3643 12/27 645 Billing - 26497 Ow"
type textarea "x"
type textarea "COD 4138-0456-3783-3643 12/27 645 Billing - 26497 Owl"
type textarea "x"
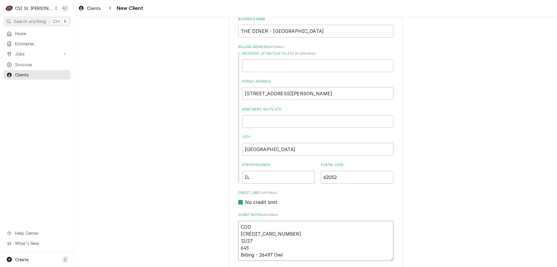
type textarea "COD 4138-0456-3783-3643 12/27 645 Billing - 26497 Owl"
type textarea "x"
type textarea "COD 4138-0456-3783-3643 12/27 645 Billing - 26497 Owl B"
type textarea "x"
type textarea "COD 4138-0456-3783-3643 12/27 645 Billing - 26497 Owl Br"
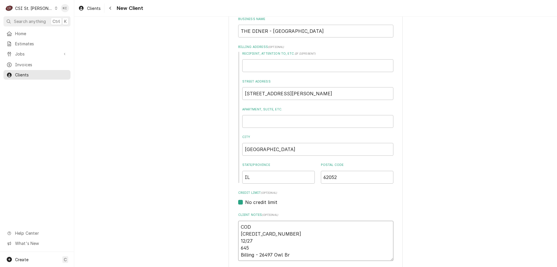
type textarea "x"
type textarea "COD 4138-0456-3783-3643 12/27 645 Billing - 26497 Owl Bra"
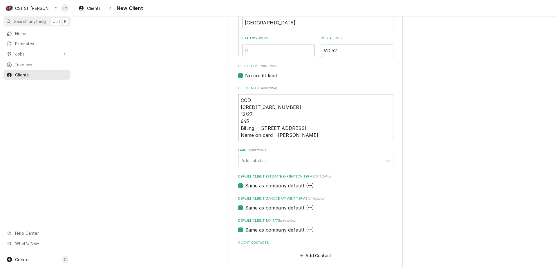
scroll to position [213, 0]
click at [272, 159] on div "Labels" at bounding box center [310, 161] width 138 height 10
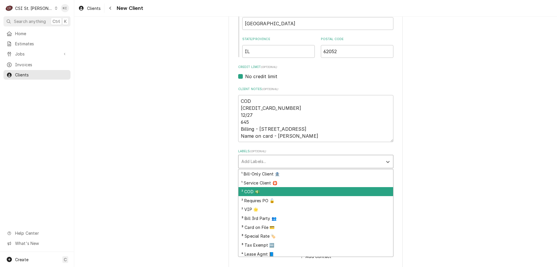
click at [257, 193] on div "² COD 💵" at bounding box center [315, 191] width 155 height 9
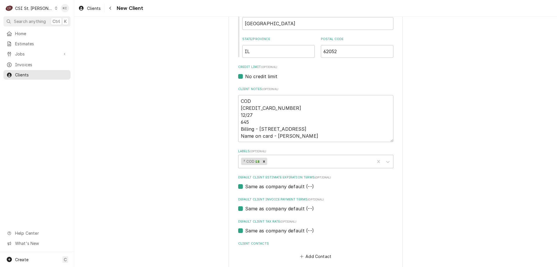
click at [372, 176] on label "Default Client Estimate Expiration Terms (optional)" at bounding box center [315, 177] width 155 height 5
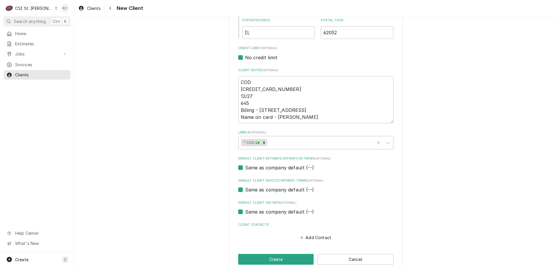
scroll to position [242, 0]
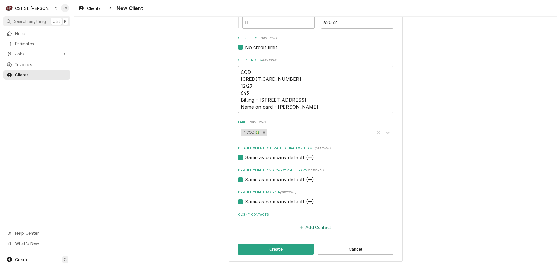
click at [310, 226] on button "Add Contact" at bounding box center [315, 227] width 33 height 8
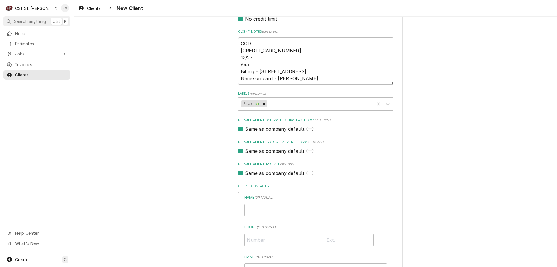
scroll to position [271, 0]
click at [306, 211] on input "Business Name" at bounding box center [315, 209] width 143 height 13
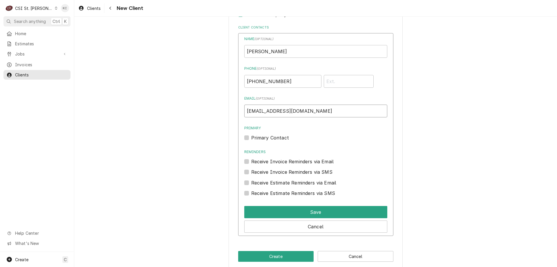
scroll to position [436, 0]
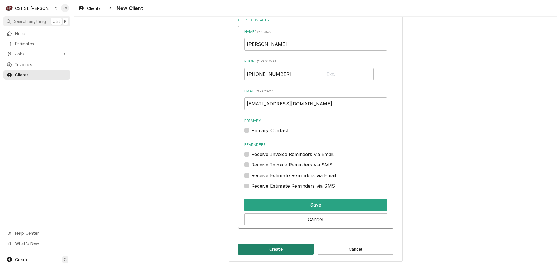
click at [284, 249] on button "Create" at bounding box center [276, 248] width 76 height 11
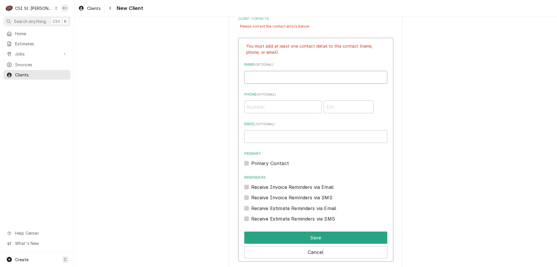
click at [300, 83] on input "Business Name" at bounding box center [315, 77] width 143 height 13
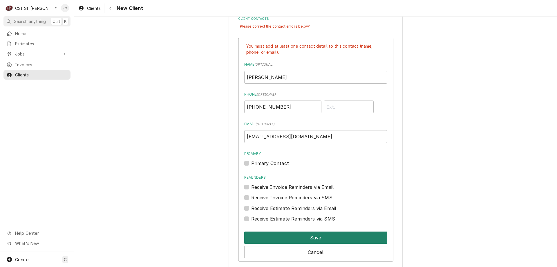
click at [305, 236] on button "Save" at bounding box center [315, 237] width 143 height 12
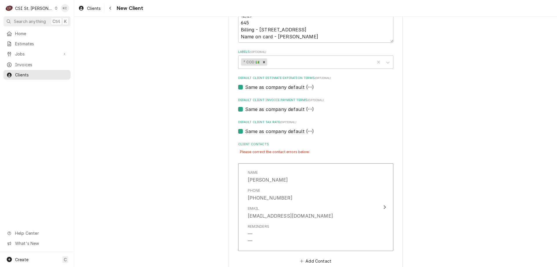
scroll to position [287, 0]
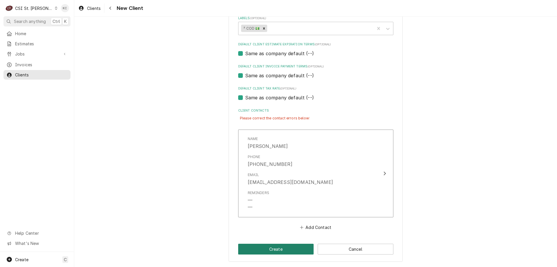
click at [287, 251] on button "Create" at bounding box center [276, 248] width 76 height 11
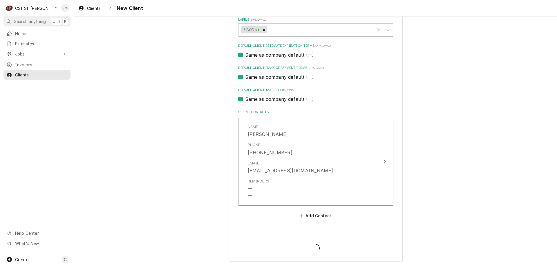
scroll to position [344, 0]
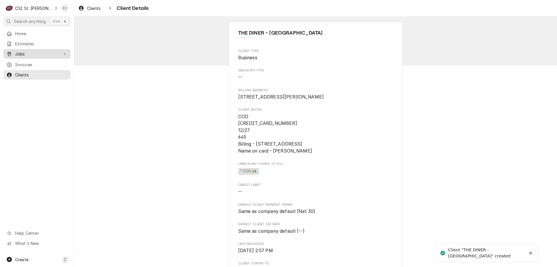
click at [34, 53] on span "Jobs" at bounding box center [37, 54] width 44 height 6
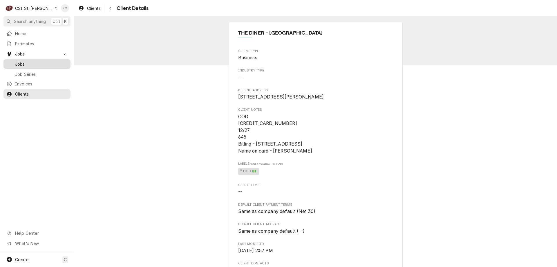
click at [32, 60] on div "Jobs" at bounding box center [37, 63] width 65 height 7
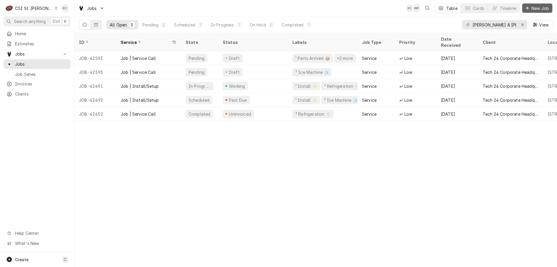
click at [535, 7] on span "New Job" at bounding box center [540, 8] width 20 height 6
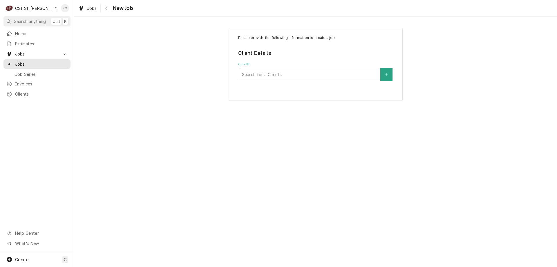
click at [297, 78] on div "Client" at bounding box center [309, 74] width 135 height 10
type input "the diner"
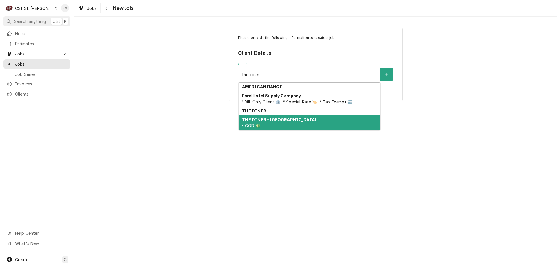
click at [285, 128] on div "THE DINER - JERSEYVILLE ² COD 💵" at bounding box center [309, 122] width 141 height 15
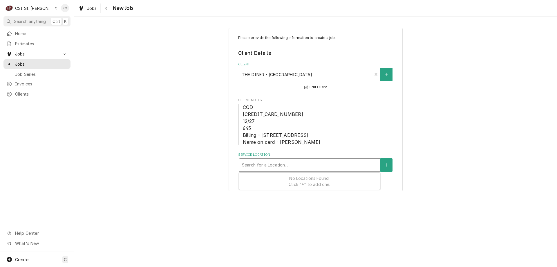
click at [317, 167] on div "Service Location" at bounding box center [309, 165] width 135 height 10
click at [387, 165] on icon "Create New Location" at bounding box center [386, 164] width 3 height 3
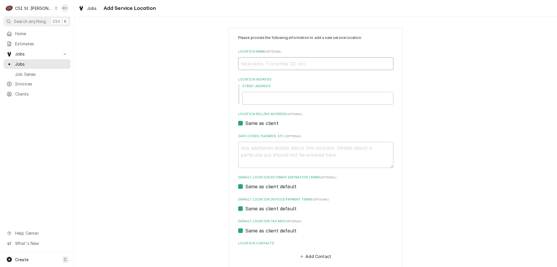
click at [281, 65] on input "Location Name ( optional )" at bounding box center [315, 63] width 155 height 13
type textarea "x"
type input "T"
type textarea "x"
type input "TH"
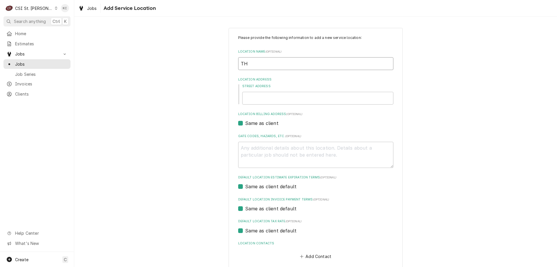
type textarea "x"
type input "THE"
type textarea "x"
type input "THE"
type textarea "x"
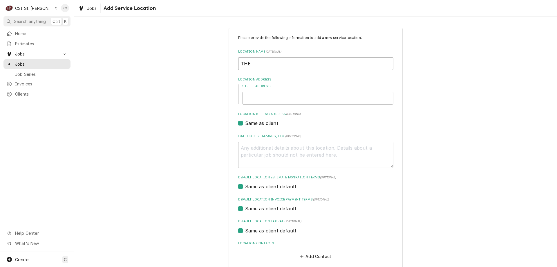
type input "THE D"
type textarea "x"
type input "THE DI"
type textarea "x"
type input "THE DIN"
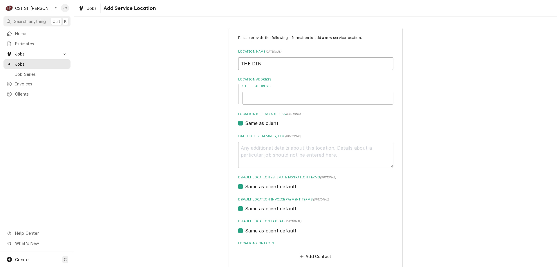
type textarea "x"
type input "THE DINE"
type textarea "x"
type input "THE DINER"
type textarea "x"
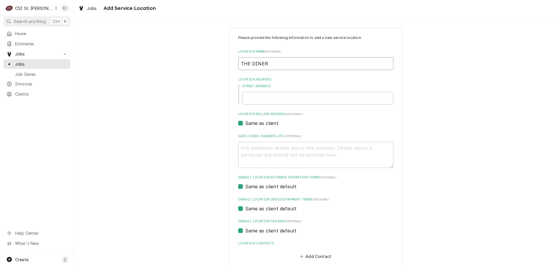
type input "THE DINER"
type textarea "x"
type input "1"
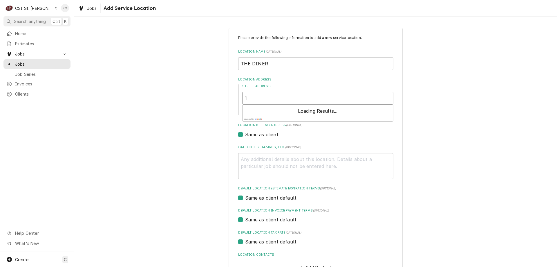
type textarea "x"
type input "11"
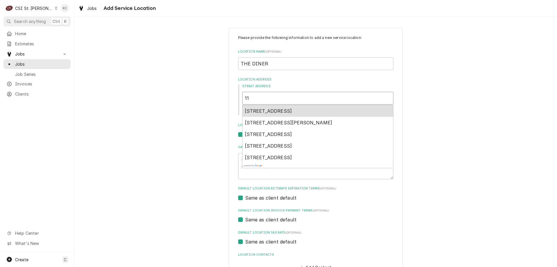
type textarea "x"
type input "111"
type textarea "x"
type input "111"
type textarea "x"
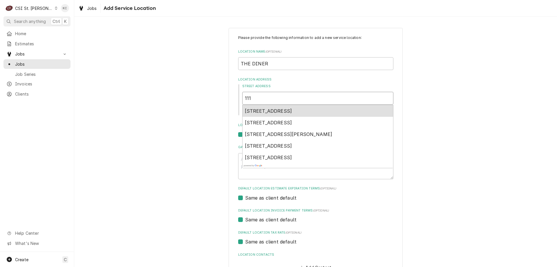
type input "111 F"
type textarea "x"
type input "111 FO"
type textarea "x"
type input "111 F"
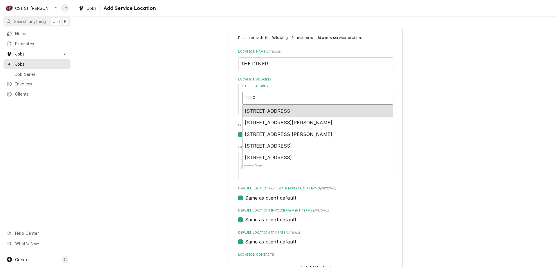
type textarea "x"
type input "111"
type textarea "x"
type input "111 D"
type textarea "x"
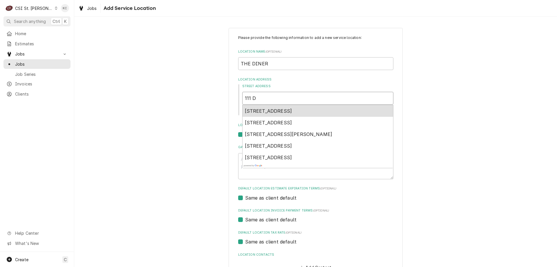
type input "111 DO"
type textarea "x"
type input "111 DOR"
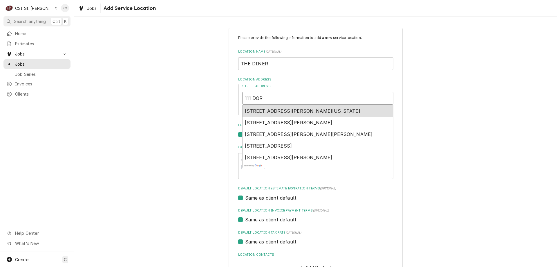
type textarea "x"
type input "111 DORT"
type textarea "x"
type input "111 DORTY"
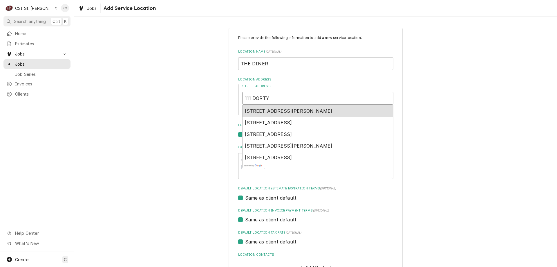
type textarea "x"
type input "111 DORTYJ"
type textarea "x"
type input "111 DORTY"
type textarea "x"
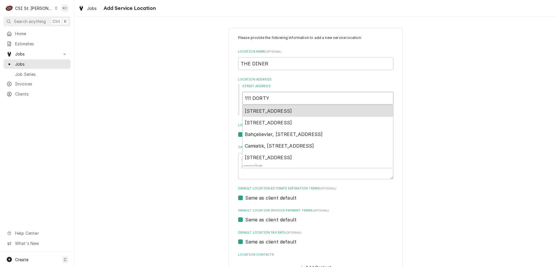
type input "111 DORT"
type textarea "x"
type input "111 DORTJ"
type textarea "x"
type input "111 DORT"
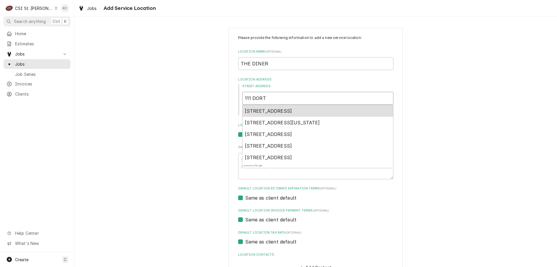
type textarea "x"
type input "111 DORTH"
type textarea "x"
type input "111 DORTHY"
type textarea "x"
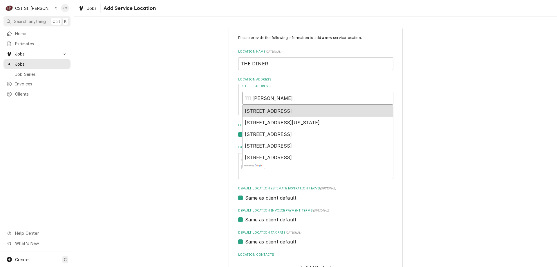
type input "111 DORTHY"
type textarea "x"
type input "111 DORTHY S"
type textarea "x"
type input "111 DORTHY ST"
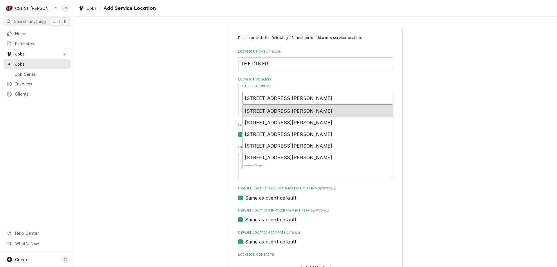
type textarea "x"
click at [280, 113] on span "111 Dorothy Street, Jerseyville, IL, USA" at bounding box center [289, 111] width 88 height 6
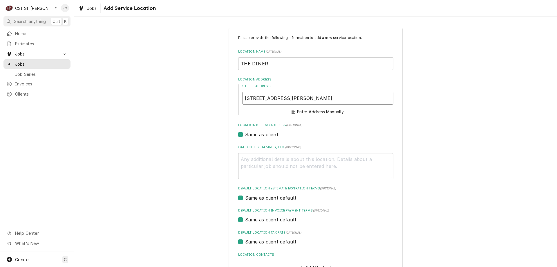
type input "111 DORTHY ST"
click at [390, 135] on div "Same as client" at bounding box center [315, 134] width 155 height 7
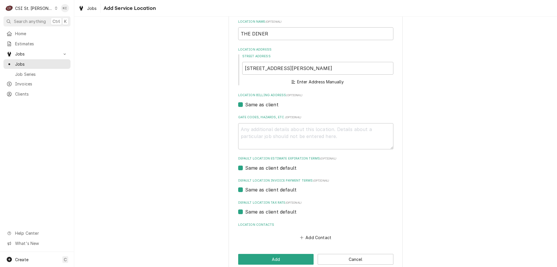
scroll to position [40, 0]
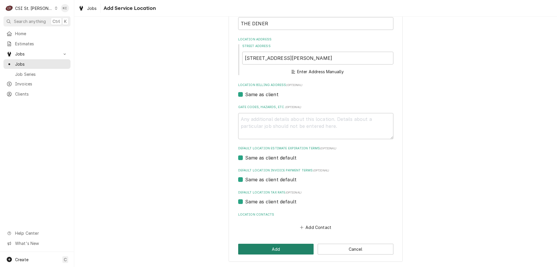
click at [278, 248] on button "Add" at bounding box center [276, 248] width 76 height 11
type textarea "x"
type input "111 Dorothy St"
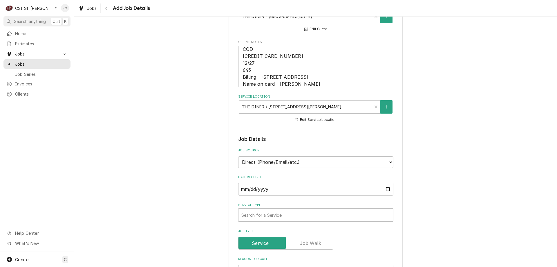
scroll to position [116, 0]
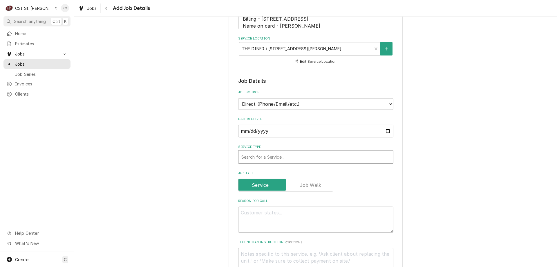
click at [262, 155] on div "Service Type" at bounding box center [315, 156] width 149 height 10
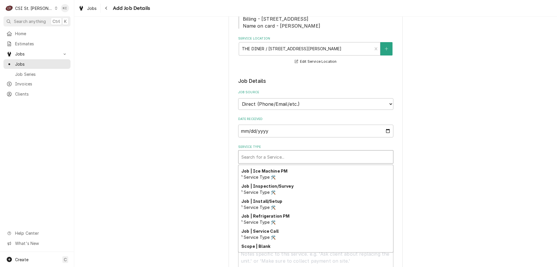
scroll to position [304, 0]
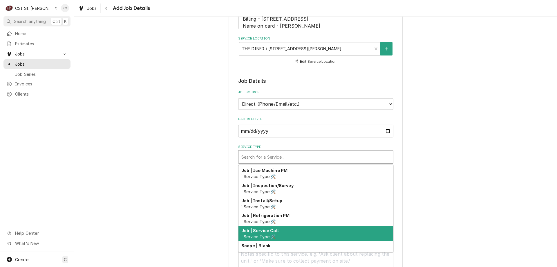
click at [274, 228] on strong "Job | Service Call" at bounding box center [259, 230] width 37 height 5
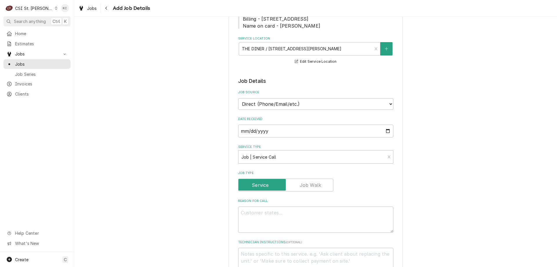
drag, startPoint x: 478, startPoint y: 190, endPoint x: 391, endPoint y: 197, distance: 87.6
click at [475, 190] on div "Please provide the following information to create a job: Client Details Client…" at bounding box center [315, 233] width 483 height 652
click at [332, 216] on textarea "Reason For Call" at bounding box center [315, 219] width 155 height 26
type textarea "x"
type textarea "h"
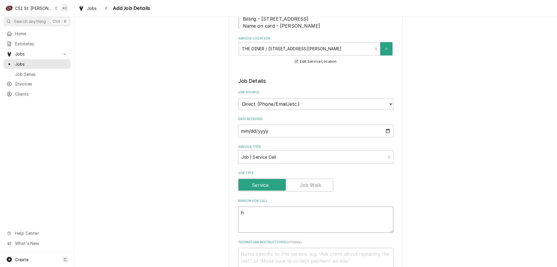
type textarea "x"
type textarea "H"
type textarea "x"
type textarea "Ho"
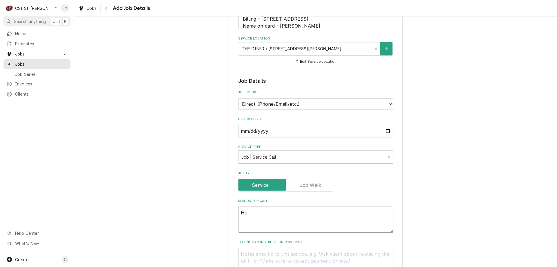
type textarea "x"
type textarea "Hoo"
type textarea "x"
type textarea "Hood"
type textarea "x"
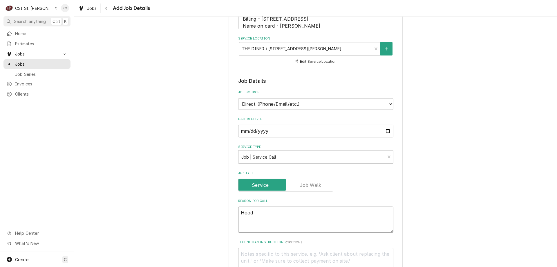
type textarea "Hoods"
type textarea "x"
type textarea "Hoods"
type textarea "x"
type textarea "Hoods a"
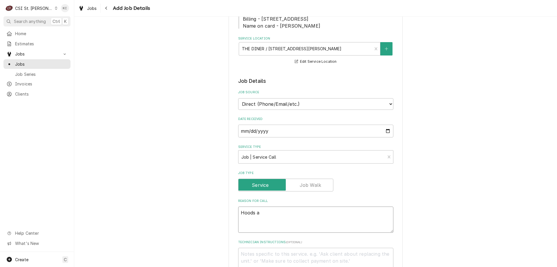
type textarea "x"
type textarea "Hoods ar"
type textarea "x"
type textarea "Hoods are"
type textarea "x"
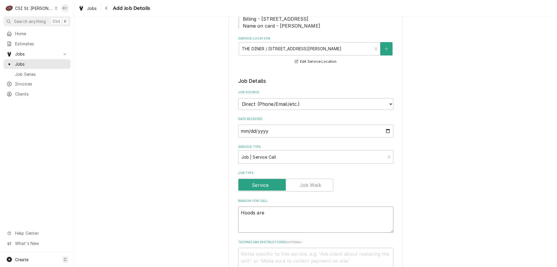
type textarea "Hoods are"
type textarea "x"
type textarea "Hoods are n"
type textarea "x"
type textarea "Hoods are no"
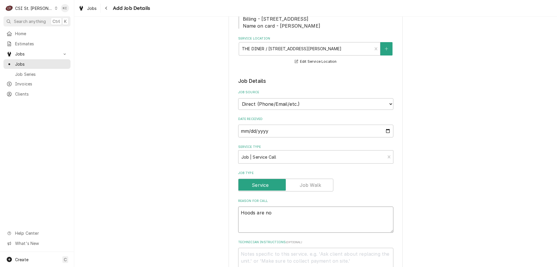
type textarea "x"
type textarea "Hoods are not"
type textarea "x"
type textarea "Hoods are not"
type textarea "x"
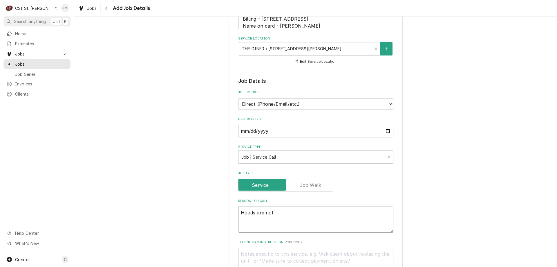
type textarea "Hoods are not w"
type textarea "x"
type textarea "Hoods are not wo"
type textarea "x"
type textarea "Hoods are not work"
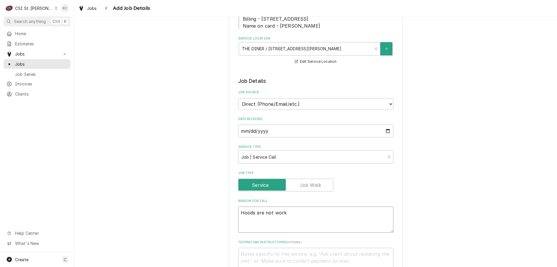
type textarea "x"
type textarea "Hoods are not working"
type textarea "x"
type textarea "Hoods are not working"
type textarea "x"
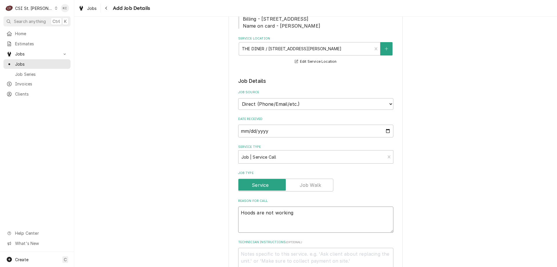
type textarea "Hoods are not working p"
type textarea "x"
type textarea "Hoods are not working pr"
type textarea "x"
type textarea "Hoods are not working pro"
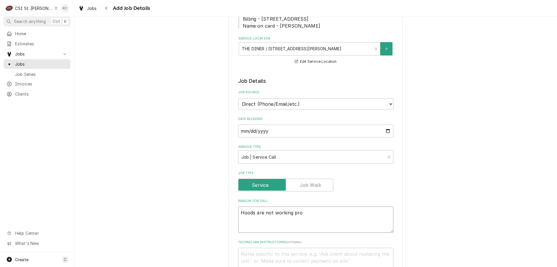
type textarea "x"
type textarea "Hoods are not working prop"
type textarea "x"
type textarea "Hoods are not working prope"
type textarea "x"
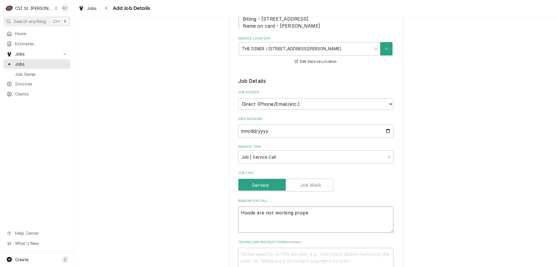
type textarea "Hoods are not working proper"
type textarea "x"
type textarea "Hoods are not working properl"
type textarea "x"
type textarea "Hoods are not working properly"
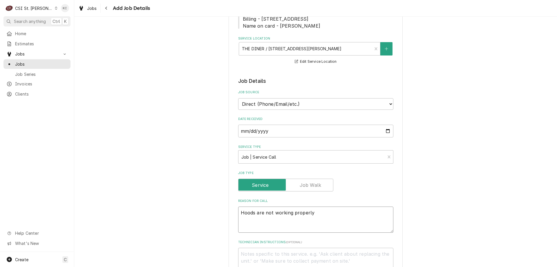
type textarea "x"
type textarea "Hoods are not working properly"
type textarea "x"
type textarea "Hoods are not working properly 0"
type textarea "x"
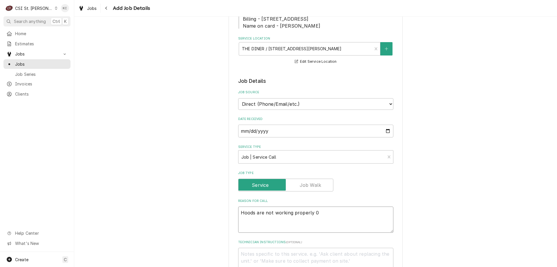
type textarea "Hoods are not working properly 0"
type textarea "x"
type textarea "Hoods are not working properly 0 sm"
type textarea "x"
type textarea "Hoods are not working properly 0 smo"
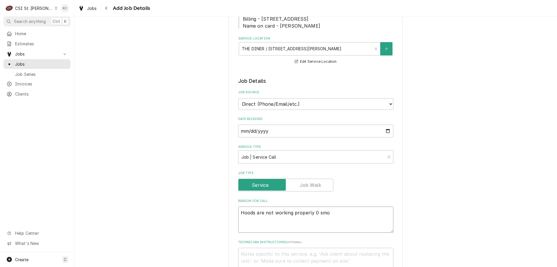
type textarea "x"
type textarea "Hoods are not working properly 0 smok"
type textarea "x"
type textarea "Hoods are not working properly 0 smoke"
type textarea "x"
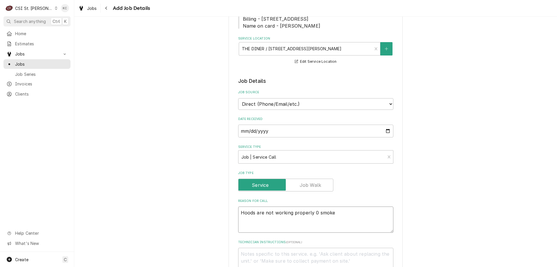
type textarea "Hoods are not working properly 0 smoke"
type textarea "x"
type textarea "Hoods are not working properly 0 smoke i"
type textarea "x"
type textarea "Hoods are not working properly 0 smoke is"
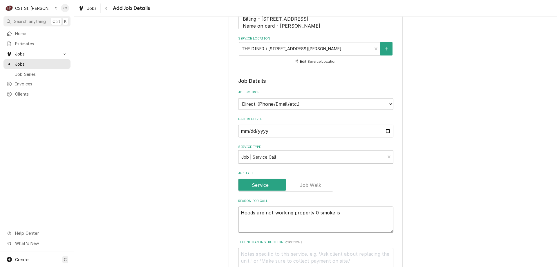
type textarea "x"
type textarea "Hoods are not working properly 0 smoke i"
type textarea "x"
type textarea "Hoods are not working properly 0 smoke"
type textarea "x"
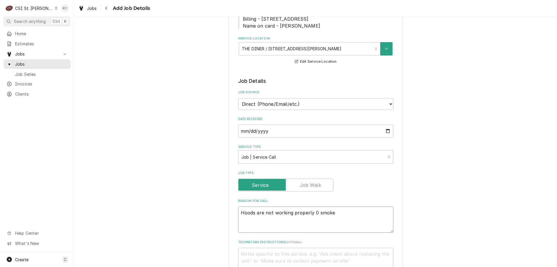
type textarea "Hoods are not working properly 0 smoke"
type textarea "x"
type textarea "Hoods are not working properly 0 smok"
type textarea "x"
type textarea "Hoods are not working properly 0 smo"
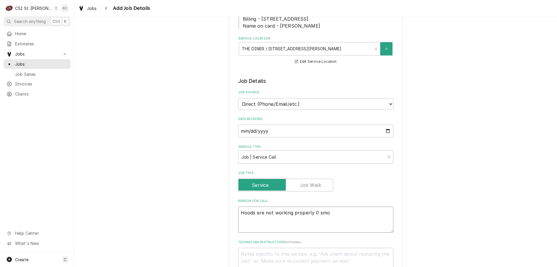
type textarea "x"
type textarea "Hoods are not working properly 0 sm"
type textarea "x"
type textarea "Hoods are not working properly 0 s"
type textarea "x"
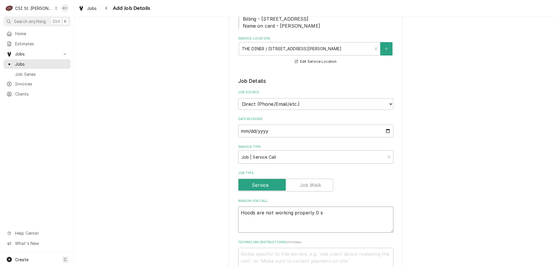
type textarea "Hoods are not working properly 0"
type textarea "x"
type textarea "Hoods are not working properly 0"
type textarea "x"
type textarea "Hoods are not working properly"
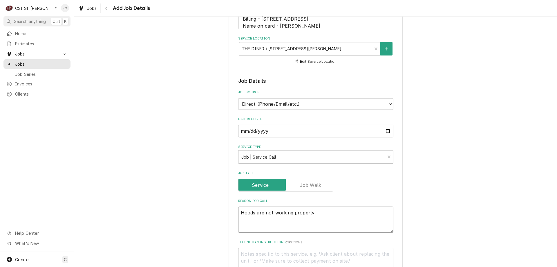
type textarea "x"
type textarea "Hoods are not working properly -"
type textarea "x"
type textarea "Hoods are not working properly -"
type textarea "x"
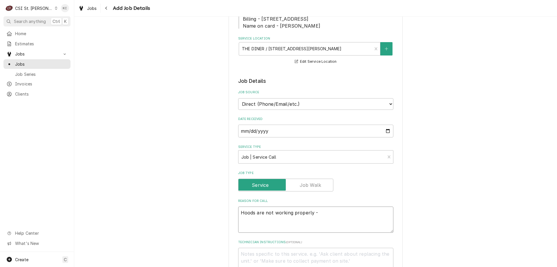
type textarea "Hoods are not working properly - s"
type textarea "x"
type textarea "Hoods are not working properly - smo"
type textarea "x"
type textarea "Hoods are not working properly - smok"
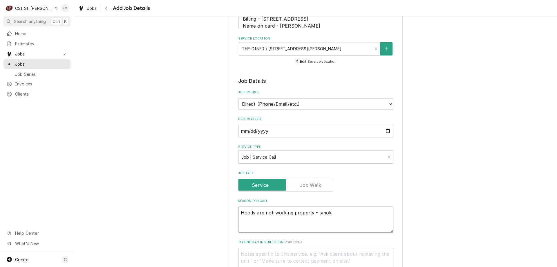
type textarea "x"
type textarea "Hoods are not working properly - smoke"
type textarea "x"
type textarea "Hoods are not working properly - smoke"
type textarea "x"
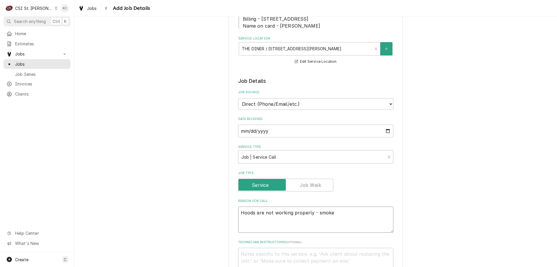
type textarea "Hoods are not working properly - smoke i"
type textarea "x"
type textarea "Hoods are not working properly - smoke is"
type textarea "x"
type textarea "Hoods are not working properly - smoke is"
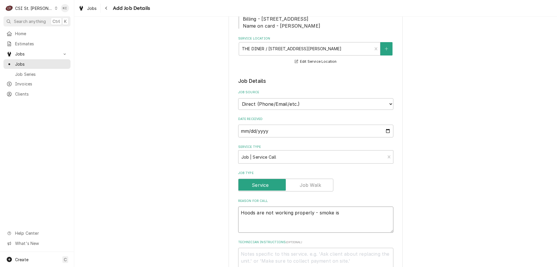
type textarea "x"
type textarea "Hoods are not working properly - smoke is s"
type textarea "x"
type textarea "Hoods are not working properly - smoke is st"
type textarea "x"
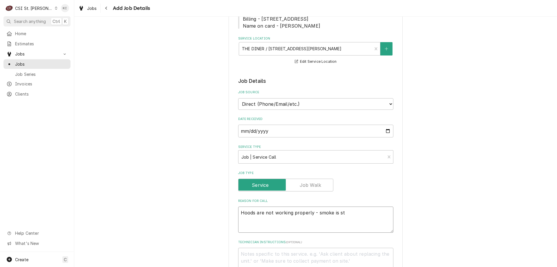
type textarea "Hoods are not working properly - smoke is sta"
type textarea "x"
type textarea "Hoods are not working properly - smoke is star"
type textarea "x"
type textarea "Hoods are not working properly - smoke is sta"
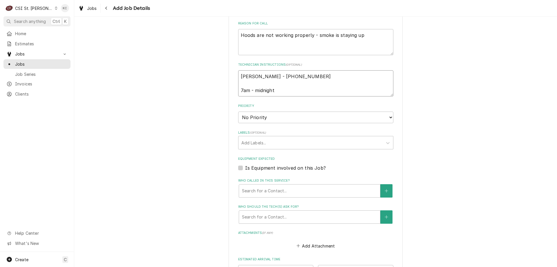
scroll to position [294, 0]
click at [262, 119] on select "No Priority Urgent High Medium Low" at bounding box center [315, 117] width 155 height 12
click at [238, 111] on select "No Priority Urgent High Medium Low" at bounding box center [315, 117] width 155 height 12
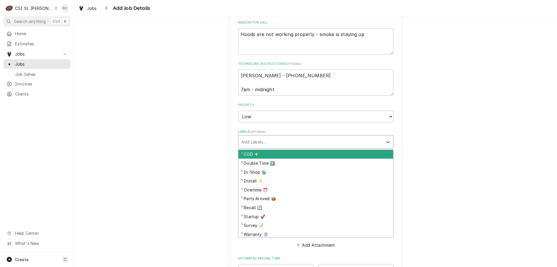
click at [265, 143] on div "Labels" at bounding box center [310, 141] width 138 height 10
click at [254, 156] on div "¹ COD 💵" at bounding box center [315, 154] width 155 height 9
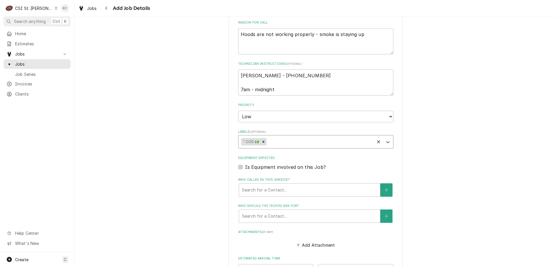
click at [269, 144] on div "Labels" at bounding box center [320, 141] width 104 height 10
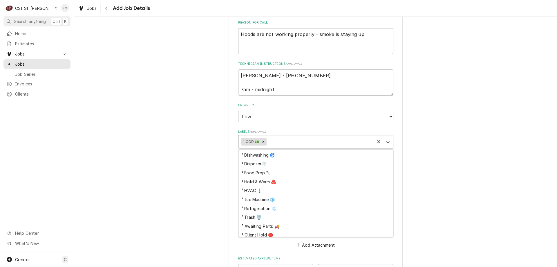
scroll to position [116, 0]
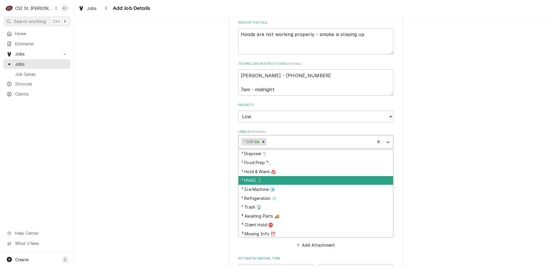
click at [268, 184] on div "² HVAC 🌡️" at bounding box center [315, 180] width 155 height 9
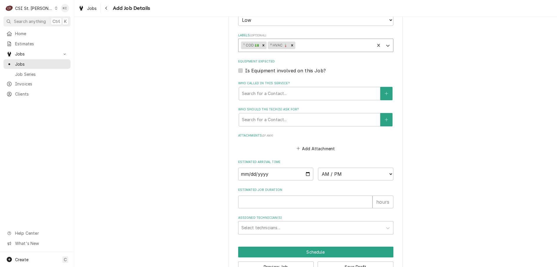
scroll to position [408, 0]
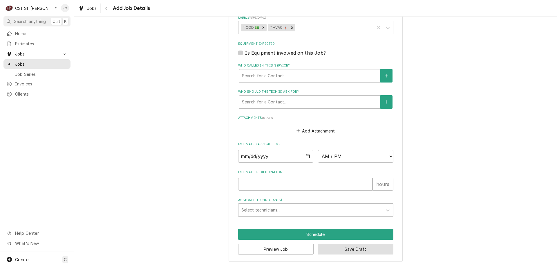
click at [335, 250] on button "Save Draft" at bounding box center [356, 248] width 76 height 11
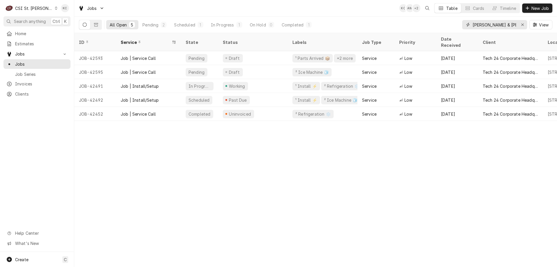
drag, startPoint x: 504, startPoint y: 26, endPoint x: 434, endPoint y: 26, distance: 70.5
click at [434, 26] on div "All Open 5 Pending 2 Scheduled 1 In Progress 1 On Hold 0 Completed 1 [PERSON_NA…" at bounding box center [315, 25] width 473 height 16
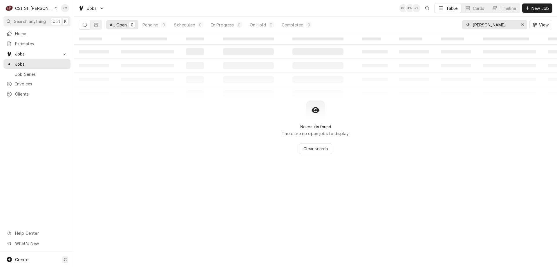
type input "[PERSON_NAME]"
click at [536, 9] on span "New Job" at bounding box center [540, 8] width 20 height 6
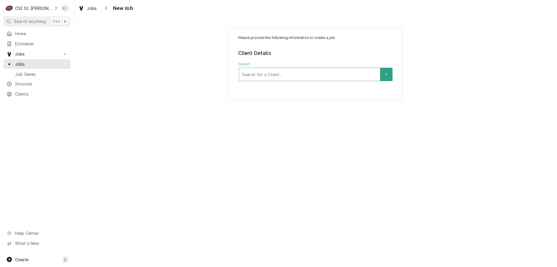
click at [280, 71] on div "Client" at bounding box center [309, 74] width 135 height 10
type input "100 medical"
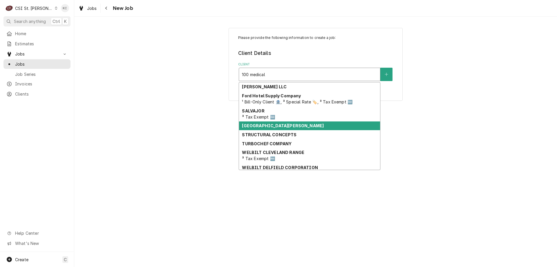
click at [290, 129] on div "[GEOGRAPHIC_DATA][PERSON_NAME]" at bounding box center [309, 125] width 141 height 9
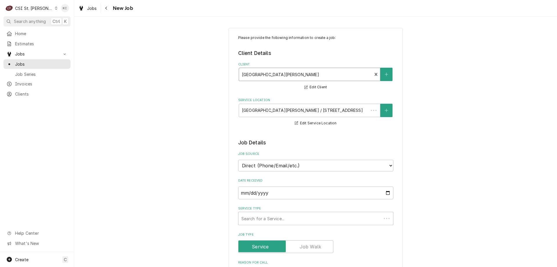
type textarea "x"
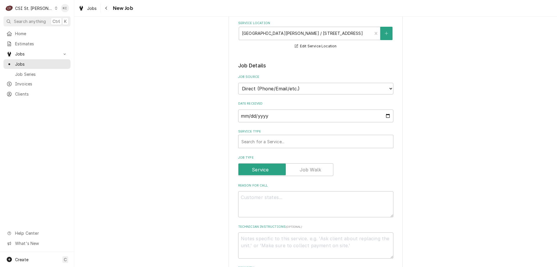
scroll to position [87, 0]
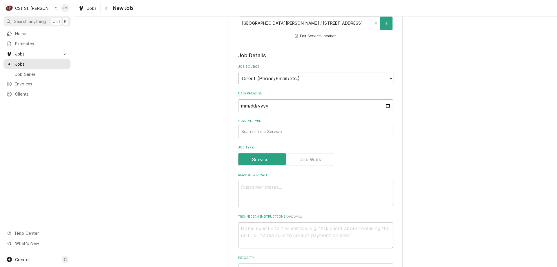
click at [288, 82] on select "Direct (Phone/Email/etc.) Service Channel Corrigo Ecotrak Other" at bounding box center [315, 79] width 155 height 12
select select "100"
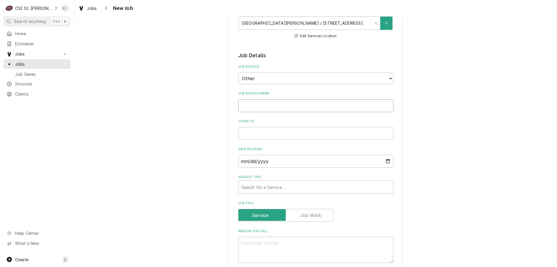
click at [287, 108] on input "Job Source Name" at bounding box center [315, 105] width 155 height 13
type textarea "x"
type input "F"
type textarea "x"
type input "Fo"
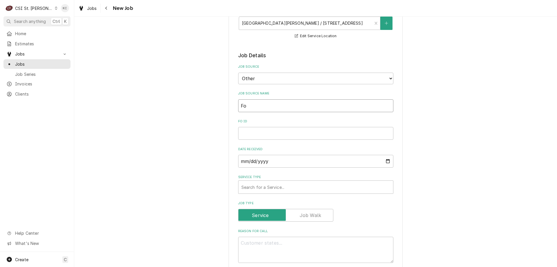
type textarea "x"
type input "Fol"
type textarea "x"
type input "Foll"
type textarea "x"
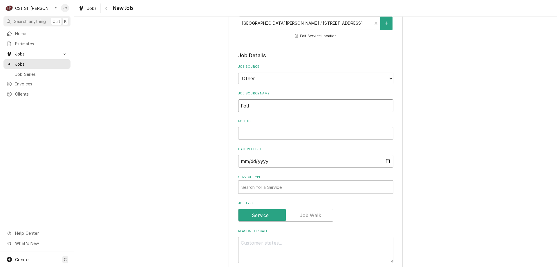
type input "Folle"
type textarea "x"
type input "Follet"
type textarea "x"
type input "[PERSON_NAME]"
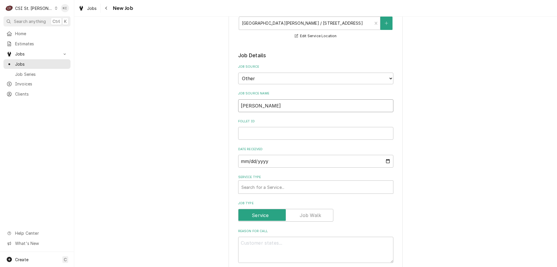
type textarea "x"
type input "[PERSON_NAME]"
type textarea "x"
type input "[PERSON_NAME] e"
type textarea "x"
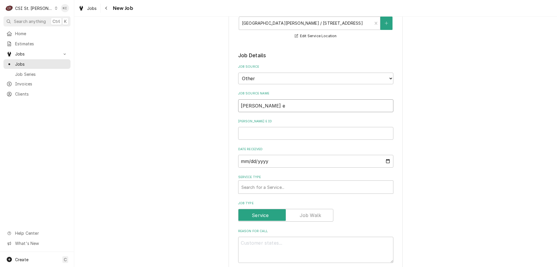
type input "[PERSON_NAME]"
type textarea "x"
type input "[PERSON_NAME]"
type textarea "x"
type input "[PERSON_NAME] emai"
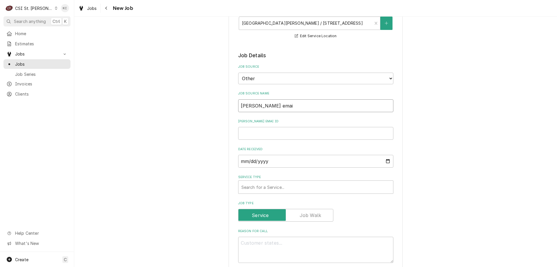
type textarea "x"
type input "[PERSON_NAME] email"
type textarea "x"
type input "[PERSON_NAME] email"
click at [281, 138] on input "[PERSON_NAME] email ID" at bounding box center [315, 133] width 155 height 13
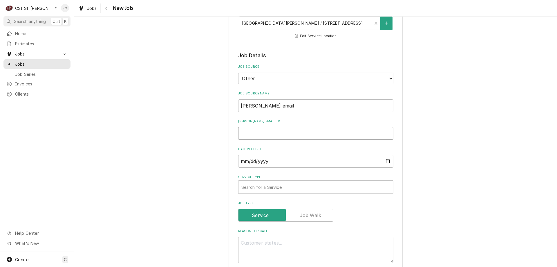
click at [318, 134] on input "[PERSON_NAME] email ID" at bounding box center [315, 133] width 155 height 13
type textarea "x"
type input "2"
type textarea "x"
type input "22"
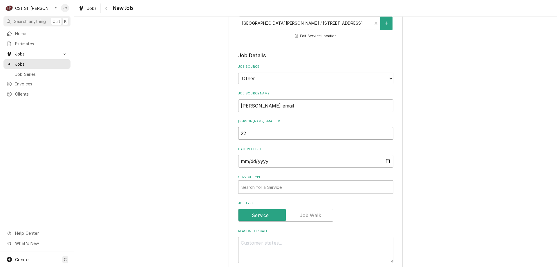
type textarea "x"
type input "227"
type textarea "x"
type input "2273"
type textarea "x"
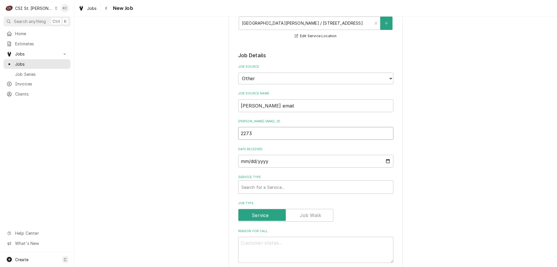
type input "22730"
type textarea "x"
type input "227300"
type textarea "x"
type input "227300"
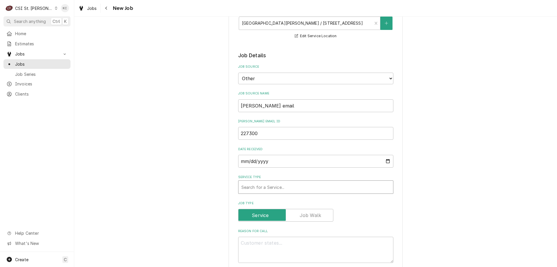
click at [316, 182] on div "Service Type" at bounding box center [315, 187] width 149 height 10
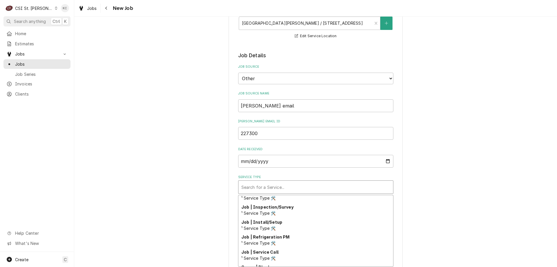
scroll to position [348, 0]
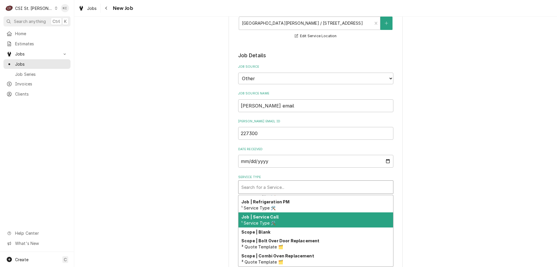
click at [328, 216] on div "Job | Service Call ¹ Service Type 🛠️" at bounding box center [315, 219] width 155 height 15
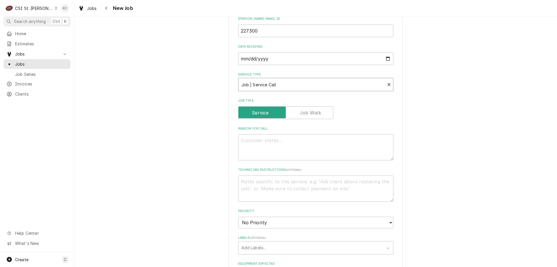
scroll to position [203, 0]
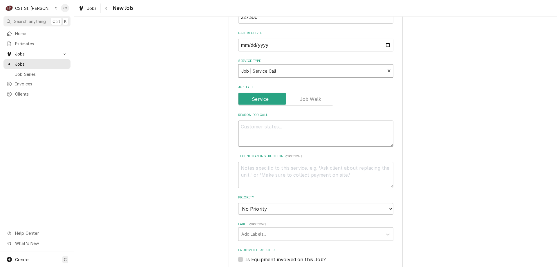
click at [302, 132] on textarea "Reason For Call" at bounding box center [315, 133] width 155 height 26
click at [263, 131] on textarea "Reason For Call" at bounding box center [315, 133] width 155 height 26
paste textarea "M82556 (12CI425A-S)"
type textarea "x"
type textarea "M82556 (12CI425A-S)"
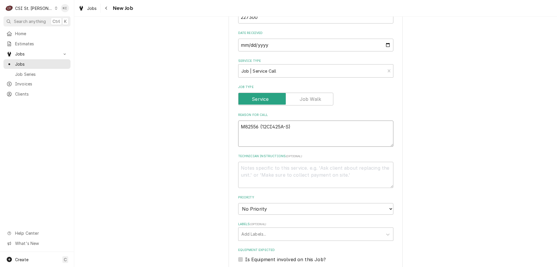
type textarea "x"
type textarea "M82556 (12CI425A-S)"
type textarea "x"
type textarea "M82556 (12CI425A-S)"
type textarea "x"
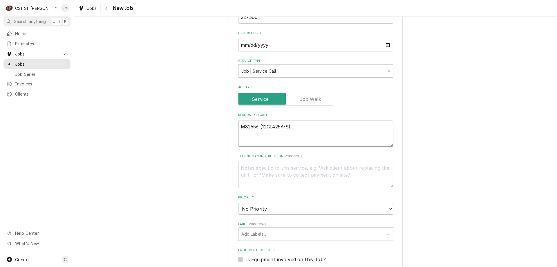
type textarea "M82556 (12CI425A-S) N"
type textarea "x"
type textarea "M82556 (12CI425A-S) Nor"
type textarea "x"
type textarea "M82556 (12CI425A-S) Nor"
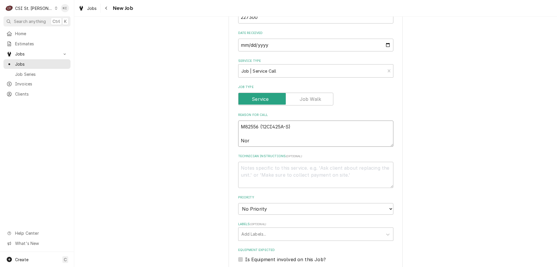
type textarea "x"
type textarea "M82556 (12CI425A-S) Nor"
type textarea "x"
type textarea "M82556 (12CI425A-S) No"
type textarea "x"
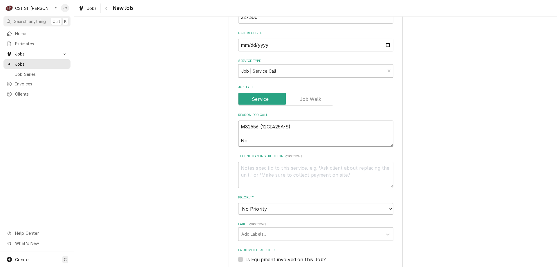
type textarea "M82556 (12CI425A-S) Not"
type textarea "x"
type textarea "M82556 (12CI425A-S) Not"
type textarea "x"
type textarea "M82556 (12CI425A-S) Not d"
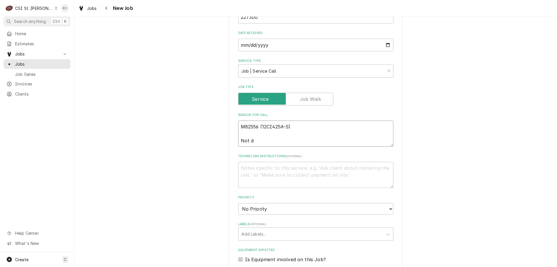
type textarea "x"
type textarea "M82556 (12CI425A-S) Not de"
type textarea "x"
type textarea "M82556 (12CI425A-S) Not de="
type textarea "x"
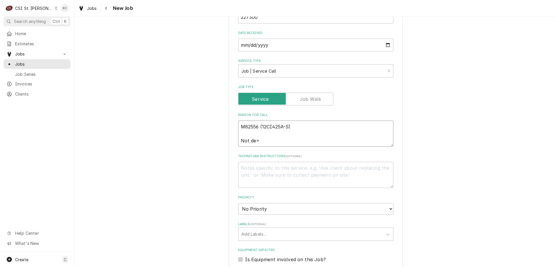
type textarea "M82556 (12CI425A-S) Not de"
type textarea "x"
type textarea "M82556 (12CI425A-S) Not d"
type textarea "x"
type textarea "M82556 (12CI425A-S) Not di"
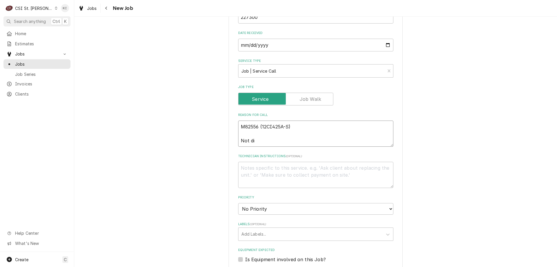
type textarea "x"
type textarea "M82556 (12CI425A-S) Not dis"
type textarea "x"
type textarea "M82556 (12CI425A-S) Not disp"
type textarea "x"
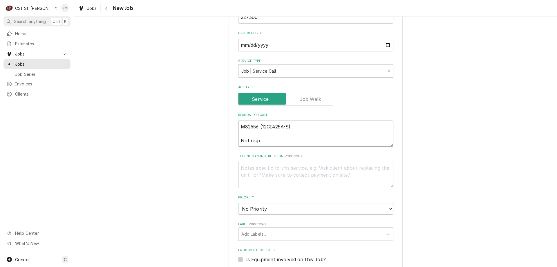
type textarea "M82556 (12CI425A-S) Not dispe"
type textarea "x"
type textarea "M82556 (12CI425A-S) Not dispen"
type textarea "x"
type textarea "M82556 (12CI425A-S) Not dispens"
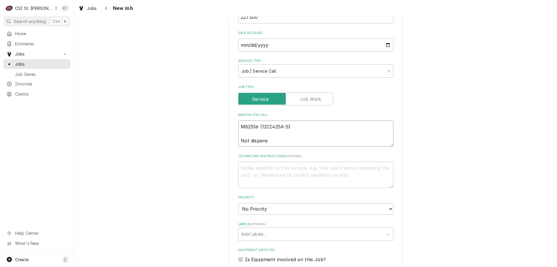
type textarea "x"
type textarea "M82556 (12CI425A-S) Not dispensi"
type textarea "x"
type textarea "M82556 (12CI425A-S) Not dispensinf"
type textarea "x"
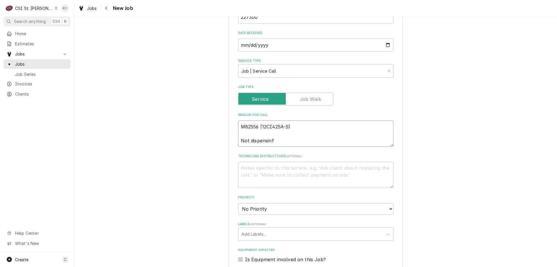
type textarea "M82556 (12CI425A-S) Not dispensinf"
type textarea "x"
type textarea "M82556 (12CI425A-S) Not dispensinf ="
type textarea "x"
type textarea "M82556 (12CI425A-S) Not dispensinf"
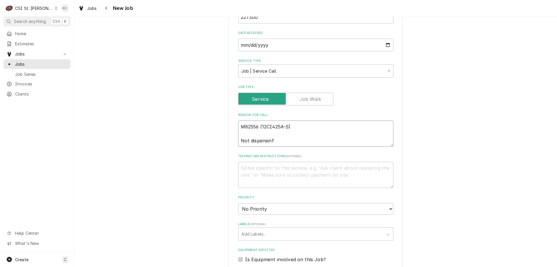
type textarea "x"
type textarea "M82556 (12CI425A-S) Not dispensinf"
type textarea "x"
type textarea "M82556 (12CI425A-S) Not dispensin"
type textarea "x"
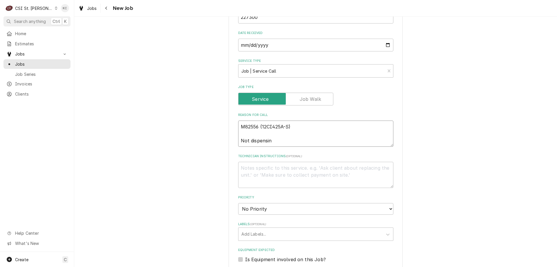
type textarea "M82556 (12CI425A-S) Not dispensing"
type textarea "x"
type textarea "M82556 (12CI425A-S) Not dispensing"
type textarea "x"
type textarea "M82556 (12CI425A-S) Not dispensing o"
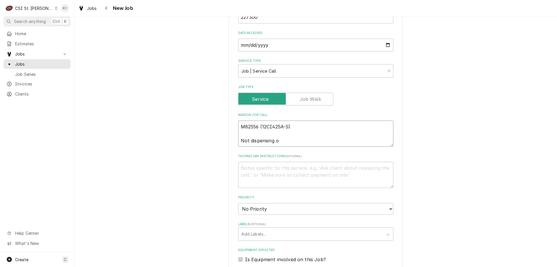
type textarea "x"
type textarea "M82556 (12CI425A-S) Not dispensing or"
type textarea "x"
type textarea "M82556 (12CI425A-S) Not dispensing or"
type textarea "x"
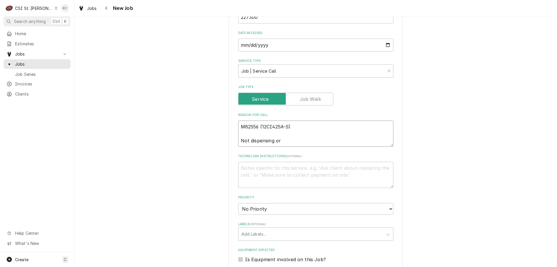
type textarea "M82556 (12CI425A-S) Not dispensing or m"
type textarea "x"
type textarea "M82556 (12CI425A-S) Not dispensing or ma"
type textarea "x"
type textarea "M82556 (12CI425A-S) Not dispensing or mak"
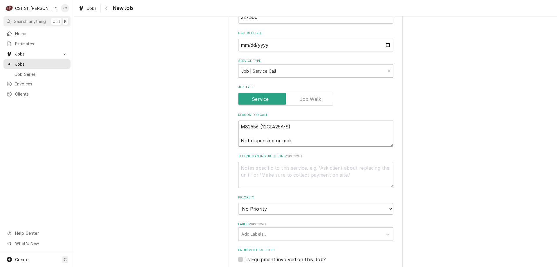
type textarea "x"
type textarea "M82556 (12CI425A-S) Not dispensing or maki"
type textarea "x"
type textarea "M82556 (12CI425A-S) Not dispensing or making"
type textarea "x"
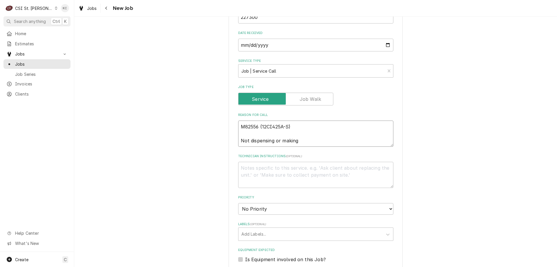
type textarea "M82556 (12CI425A-S) Not dispensing or making"
type textarea "x"
type textarea "M82556 (12CI425A-S) Not dispensing or making i"
type textarea "x"
type textarea "M82556 (12CI425A-S) Not dispensing or making ic"
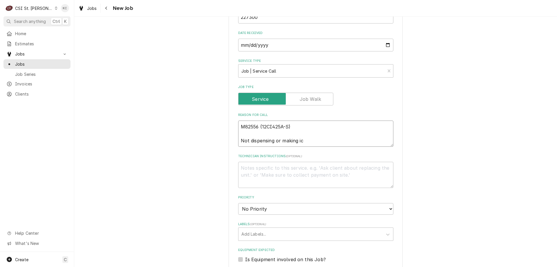
type textarea "x"
type textarea "M82556 (12CI425A-S) Not dispensing or making ice"
type textarea "x"
type textarea "M82556 (12CI425A-S) Not dispensing or making ice"
type textarea "x"
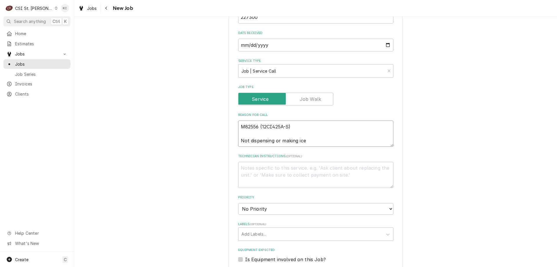
type textarea "M82556 (12CI425A-S) Not dispensing or making ice"
click at [267, 211] on select "No Priority Urgent High Medium Low" at bounding box center [315, 209] width 155 height 12
select select "4"
click at [238, 203] on select "No Priority Urgent High Medium Low" at bounding box center [315, 209] width 155 height 12
click at [267, 172] on textarea "Technician Instructions ( optional )" at bounding box center [315, 175] width 155 height 26
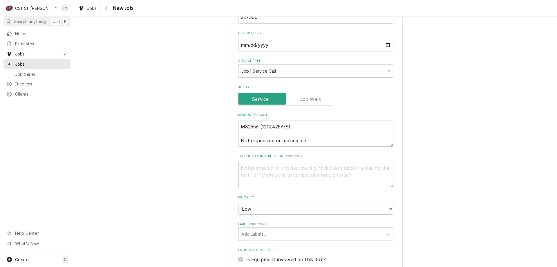
type textarea "x"
type textarea "F"
type textarea "x"
type textarea "Fo"
type textarea "x"
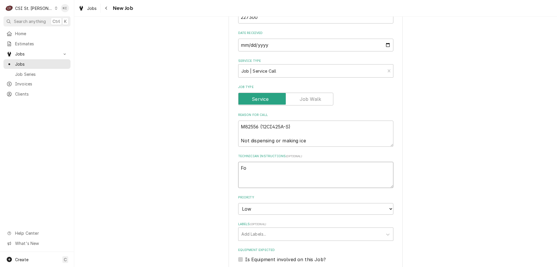
type textarea "Fol"
type textarea "x"
type textarea "Foll"
type textarea "x"
type textarea "Follet"
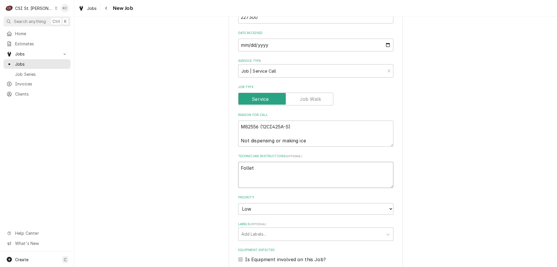
type textarea "x"
type textarea "Follett"
type textarea "x"
type textarea "Follett"
type textarea "x"
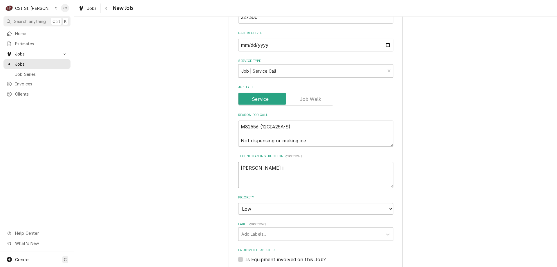
type textarea "Follett is"
type textarea "x"
type textarea "Follett is"
type textarea "x"
type textarea "Follett is s"
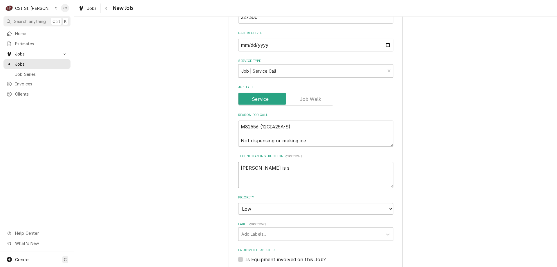
type textarea "x"
type textarea "Follett is sh"
type textarea "x"
type textarea "Follett is shi"
type textarea "x"
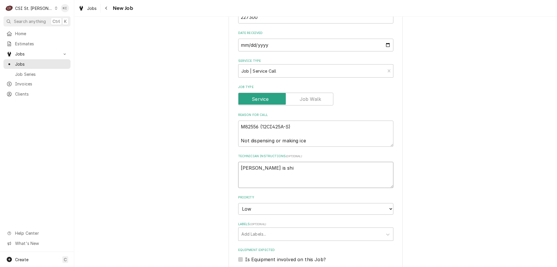
type textarea "Follett is ship"
type textarea "x"
type textarea "Follett is shipp"
type textarea "x"
type textarea "Follett is shippi"
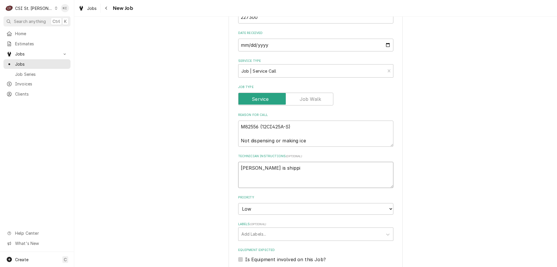
type textarea "x"
type textarea "Follett is shipping"
type textarea "x"
type textarea "Follett is shipping"
type textarea "x"
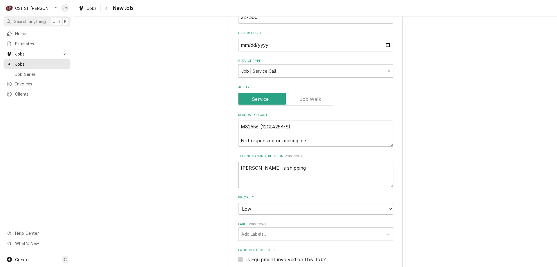
type textarea "Follett is shipping p"
type textarea "x"
type textarea "Follett is shipping pa"
type textarea "x"
type textarea "Follett is shipping par"
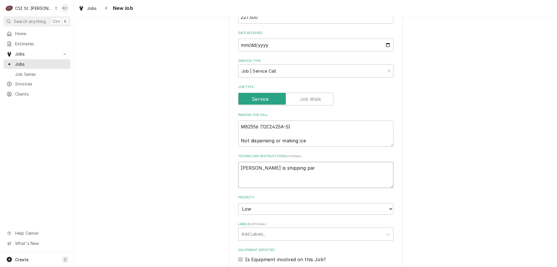
type textarea "x"
type textarea "Follett is shipping part"
type textarea "x"
type textarea "Follett is shipping parts"
type textarea "x"
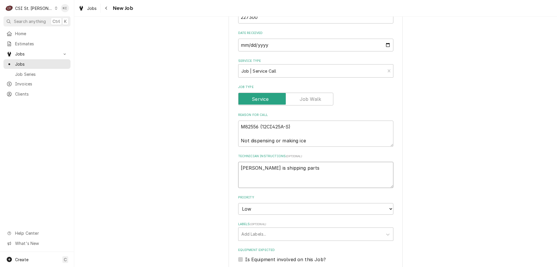
type textarea "Follett is shipping parts"
type textarea "x"
type textarea "Follett is shipping parts p"
type textarea "x"
type textarea "Follett is shipping parts pr"
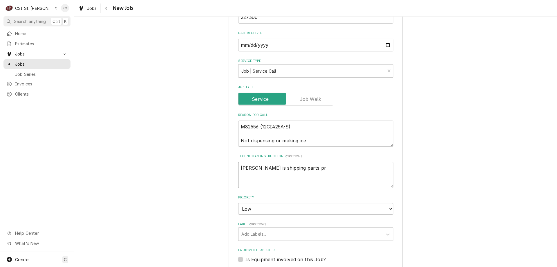
type textarea "x"
type textarea "Follett is shipping parts pro"
type textarea "x"
type textarea "Follett is shipping parts pr"
type textarea "x"
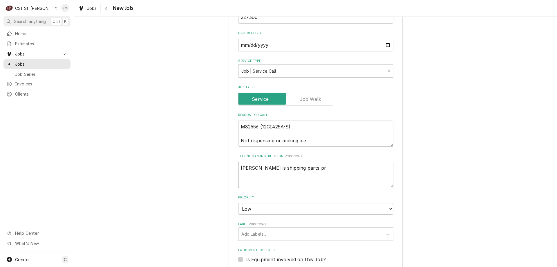
type textarea "Follett is shipping parts pri"
type textarea "x"
type textarea "Follett is shipping parts prio"
type textarea "x"
type textarea "Follett is shipping parts prior"
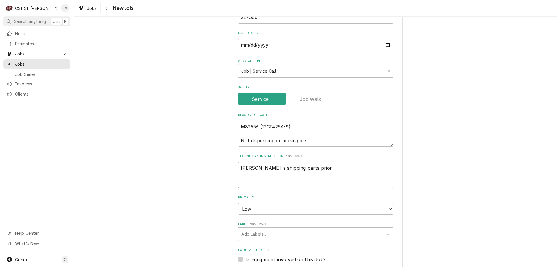
type textarea "x"
type textarea "Follett is shipping parts prior"
type textarea "x"
type textarea "Follett is shipping parts prior t"
type textarea "x"
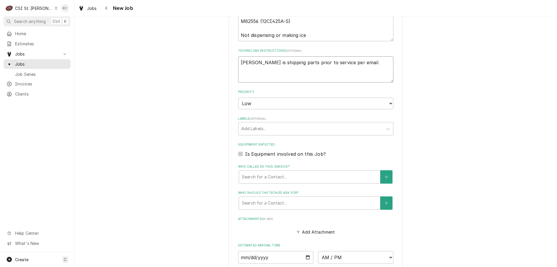
scroll to position [293, 0]
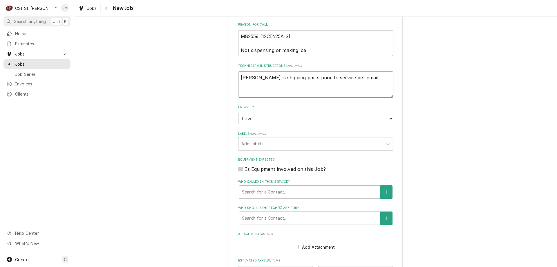
click at [242, 94] on textarea "Follett is shipping parts prior to service per email" at bounding box center [315, 84] width 155 height 26
click at [368, 77] on textarea "Follett is shipping parts prior to service per email" at bounding box center [315, 84] width 155 height 26
click at [270, 94] on textarea "Follett is shipping parts prior to service per email Melissa Orf" at bounding box center [315, 84] width 155 height 26
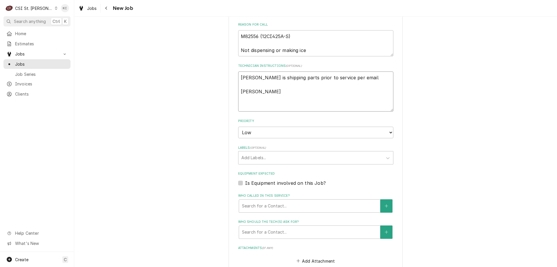
paste textarea "lease confirm the serial number of the unit being serviced. Also please provide…"
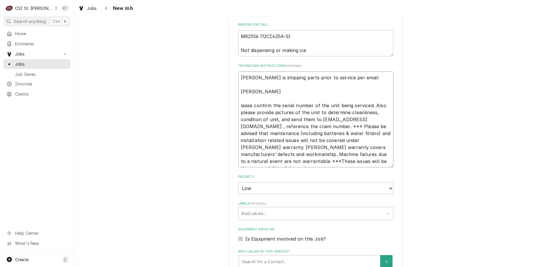
scroll to position [4, 0]
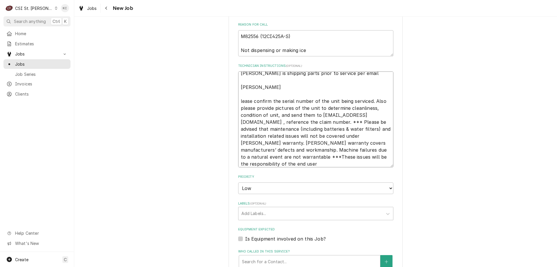
click at [238, 103] on textarea "Follett is shipping parts prior to service per email Melissa Orf lease confirm …" at bounding box center [315, 119] width 155 height 96
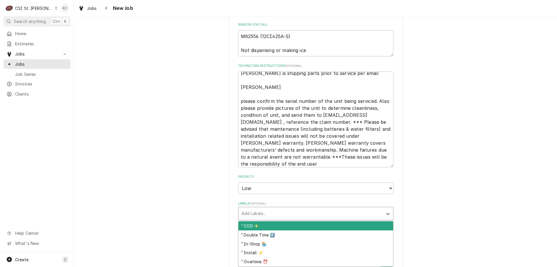
click at [295, 212] on div "Labels" at bounding box center [310, 213] width 138 height 10
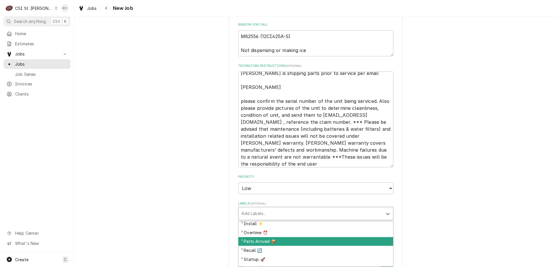
scroll to position [58, 0]
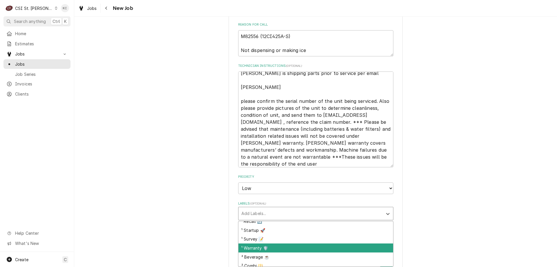
click at [291, 248] on div "¹ Warranty 🛡️" at bounding box center [315, 247] width 155 height 9
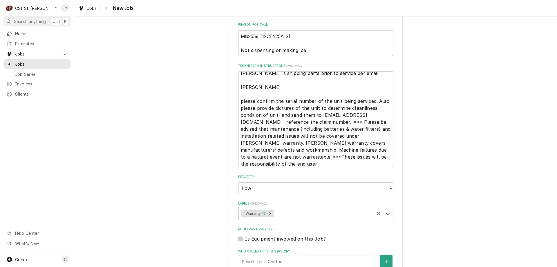
click at [438, 216] on div "Please provide the following information to create a job: Client Details Client…" at bounding box center [315, 90] width 483 height 723
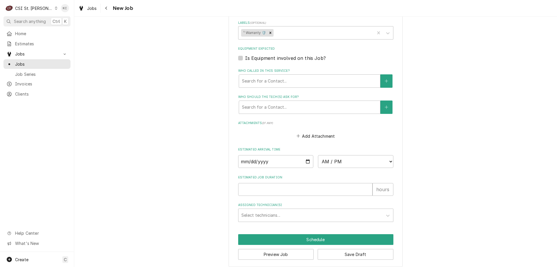
scroll to position [479, 0]
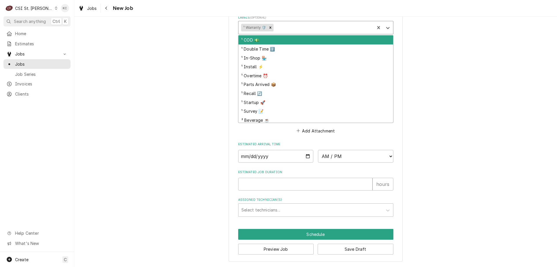
click at [284, 29] on div "Labels" at bounding box center [323, 27] width 97 height 10
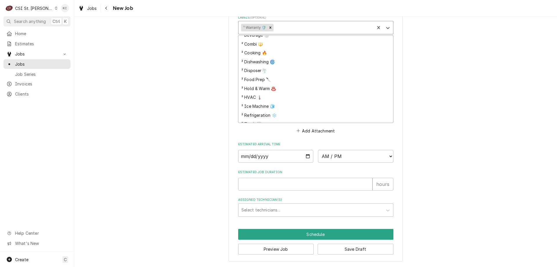
scroll to position [85, 0]
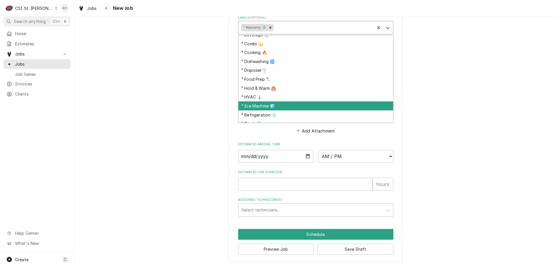
click at [289, 108] on div "² Ice Machine 🧊" at bounding box center [315, 105] width 155 height 9
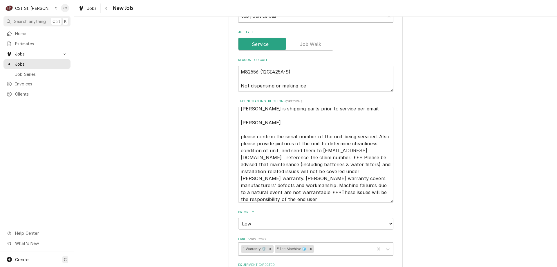
scroll to position [247, 0]
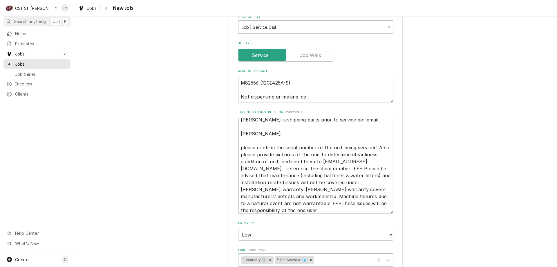
click at [361, 120] on textarea "Follett is shipping parts prior to service per email Melissa Orf please confirm…" at bounding box center [315, 166] width 155 height 96
paste textarea "Parts: 1. Part ID: PD502580; Description: WHEEL MOTOR, 12LB; Quantity needed: 1…"
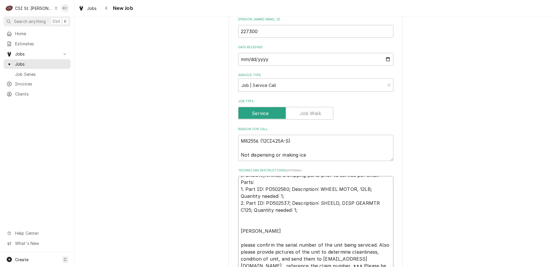
scroll to position [0, 0]
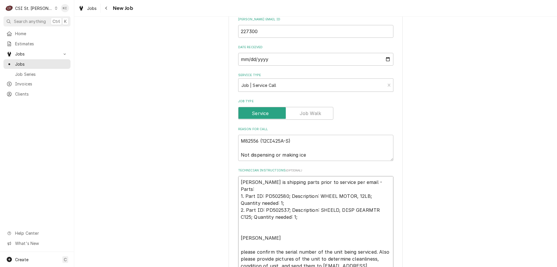
click at [352, 181] on textarea "Follett is shipping parts prior to service per email - Parts: 1. Part ID: PD502…" at bounding box center [315, 241] width 155 height 131
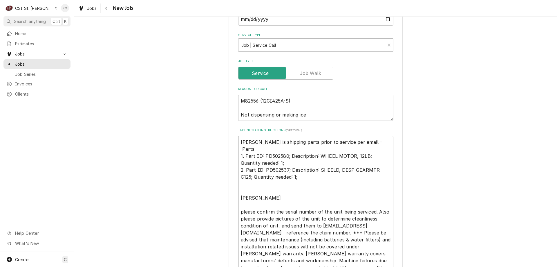
scroll to position [421, 0]
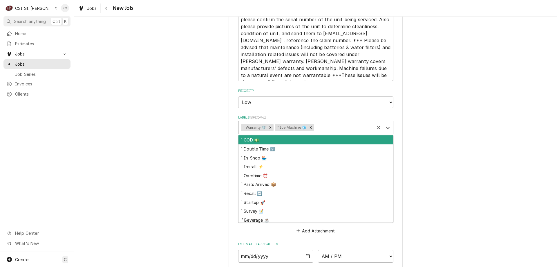
click at [324, 124] on div "Labels" at bounding box center [343, 127] width 57 height 10
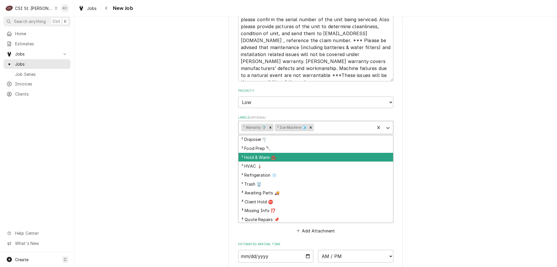
scroll to position [145, 0]
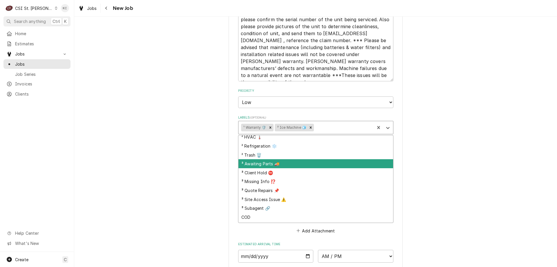
click at [319, 162] on div "³ Awaiting Parts 🚚" at bounding box center [315, 163] width 155 height 9
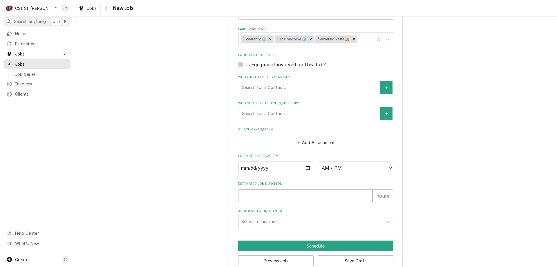
scroll to position [521, 0]
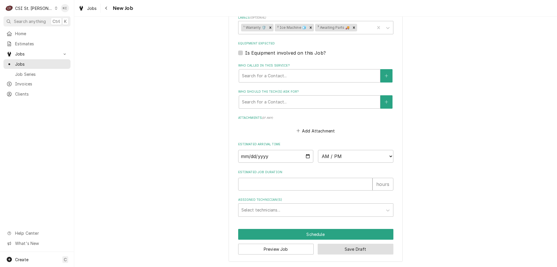
click at [344, 251] on button "Save Draft" at bounding box center [356, 248] width 76 height 11
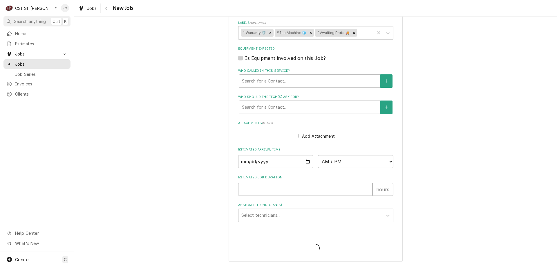
scroll to position [515, 0]
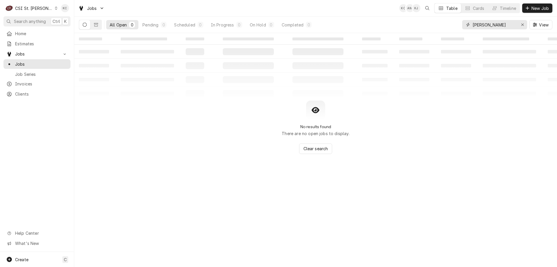
drag, startPoint x: 502, startPoint y: 23, endPoint x: 424, endPoint y: 24, distance: 77.2
click at [424, 24] on div "All Open 0 Pending 0 Scheduled 0 In Progress 0 On Hold 0 Completed 0 [PERSON_NA…" at bounding box center [315, 25] width 473 height 16
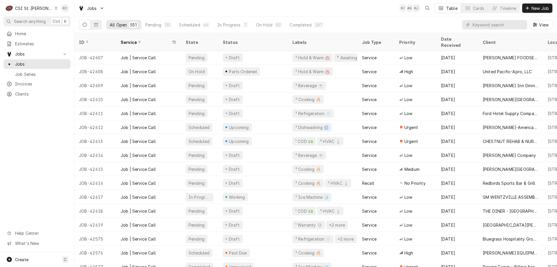
scroll to position [146, 0]
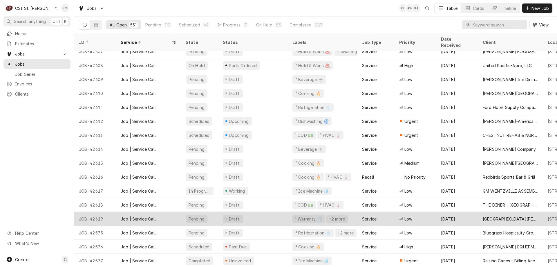
click at [497, 216] on div "[GEOGRAPHIC_DATA][PERSON_NAME]" at bounding box center [511, 219] width 56 height 6
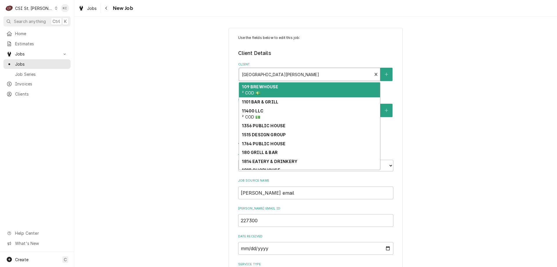
click at [341, 74] on div "Client" at bounding box center [305, 74] width 127 height 10
type textarea "x"
type input "f"
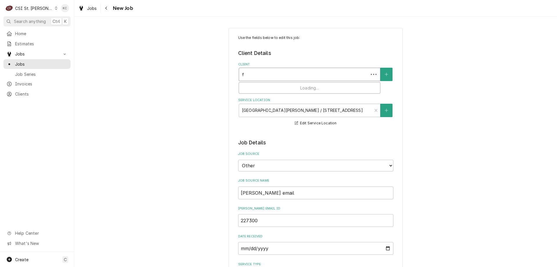
type textarea "x"
type input "fo"
type textarea "x"
type input "fol"
type textarea "x"
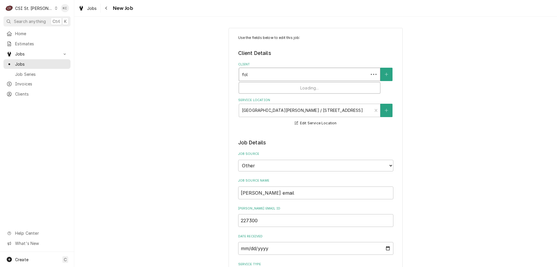
type input "foll"
type textarea "x"
type input "folle"
type textarea "x"
type input "follet"
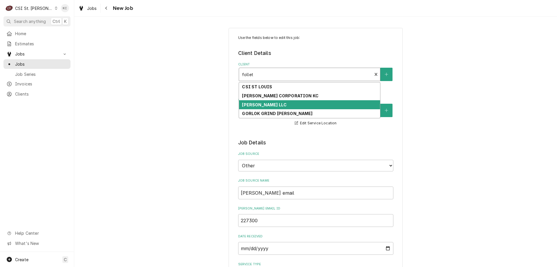
click at [310, 105] on div "FOLLETT LLC" at bounding box center [309, 104] width 141 height 9
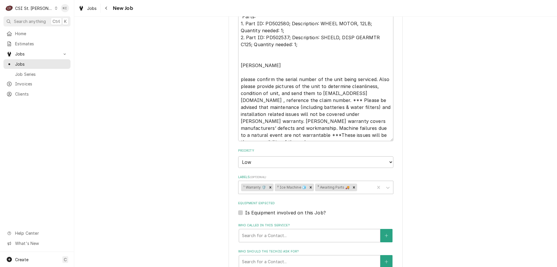
scroll to position [555, 0]
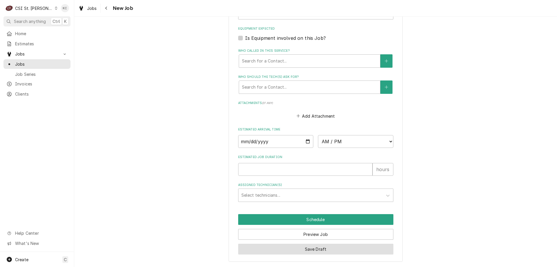
click at [330, 246] on button "Save Draft" at bounding box center [315, 248] width 155 height 11
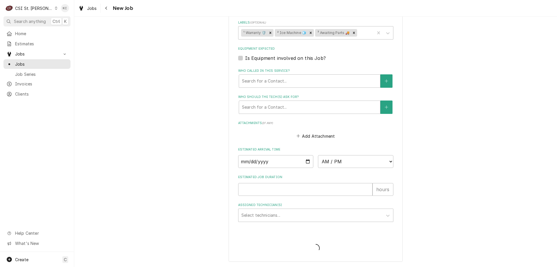
type textarea "x"
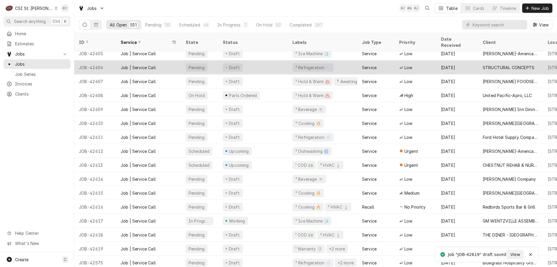
scroll to position [145, 0]
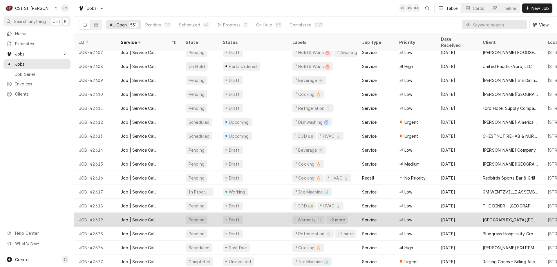
click at [463, 212] on div "[DATE]" at bounding box center [457, 219] width 42 height 14
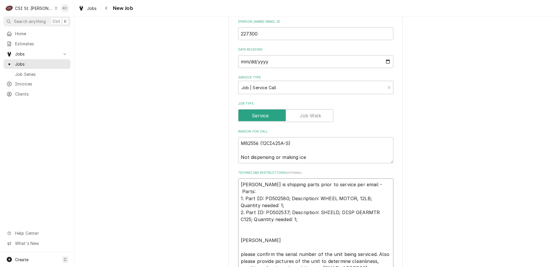
scroll to position [203, 0]
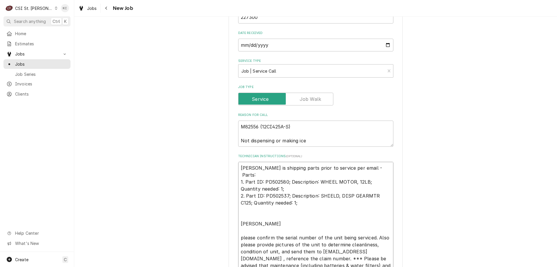
drag, startPoint x: 289, startPoint y: 149, endPoint x: 233, endPoint y: 165, distance: 57.9
click at [233, 165] on div "Use the fields below to edit this job: Client Details Client [GEOGRAPHIC_DATA][…" at bounding box center [316, 209] width 174 height 769
drag, startPoint x: 306, startPoint y: 144, endPoint x: 233, endPoint y: 123, distance: 76.4
click at [233, 123] on div "Use the fields below to edit this job: Client Details Client [GEOGRAPHIC_DATA][…" at bounding box center [316, 209] width 174 height 769
drag, startPoint x: 441, startPoint y: 67, endPoint x: 252, endPoint y: 3, distance: 199.4
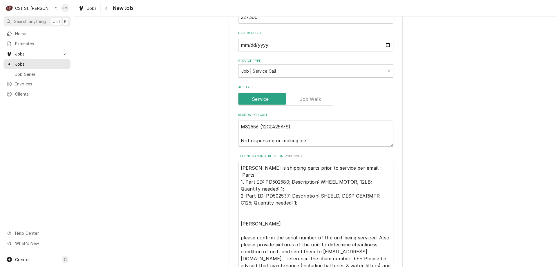
click at [440, 66] on div "Use the fields below to edit this job: Client Details Client [GEOGRAPHIC_DATA][…" at bounding box center [315, 209] width 483 height 779
type textarea "x"
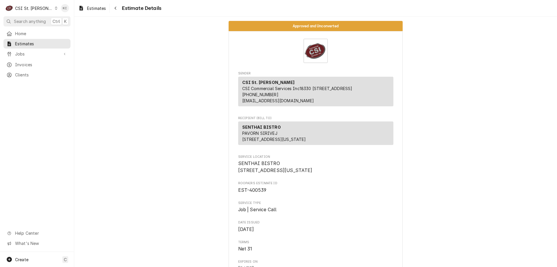
scroll to position [261, 0]
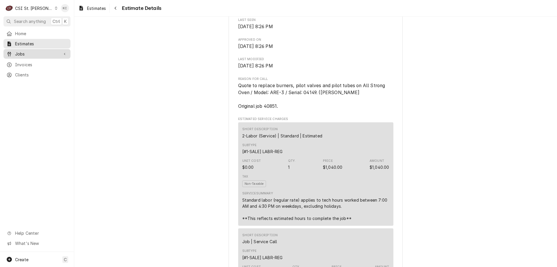
click at [21, 54] on span "Jobs" at bounding box center [37, 54] width 44 height 6
click at [21, 63] on span "Jobs" at bounding box center [41, 64] width 53 height 6
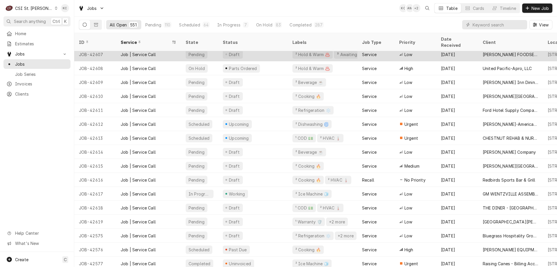
scroll to position [144, 0]
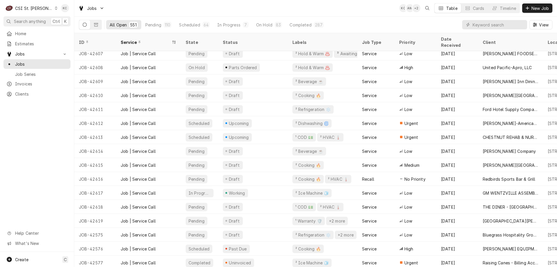
click at [531, 14] on div "Jobs KC AW + 2 Table Cards Timeline New Job" at bounding box center [315, 8] width 483 height 16
click at [533, 11] on button "New Job" at bounding box center [537, 7] width 30 height 9
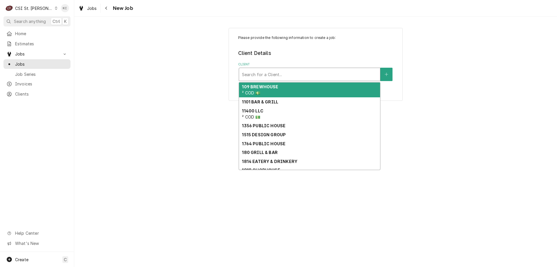
click at [278, 73] on div "Client" at bounding box center [309, 74] width 135 height 10
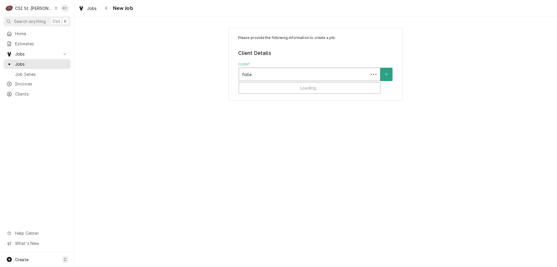
type input "follet"
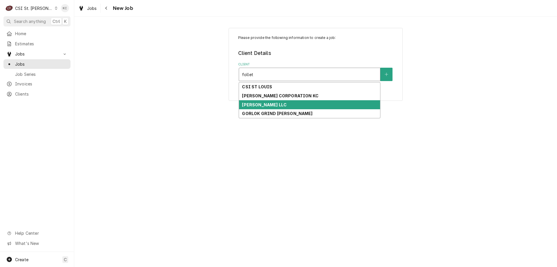
click at [263, 102] on strong "FOLLETT LLC" at bounding box center [264, 104] width 45 height 5
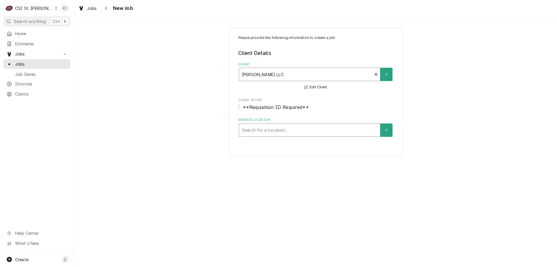
click at [263, 129] on div "Service Location" at bounding box center [309, 130] width 135 height 10
type input "100"
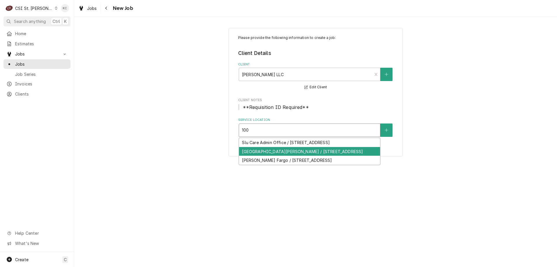
click at [283, 156] on div "St Joseph Hospital Lake St Louis / 100 Medical Plaza, Lake St Louis, MO 63367" at bounding box center [309, 151] width 141 height 9
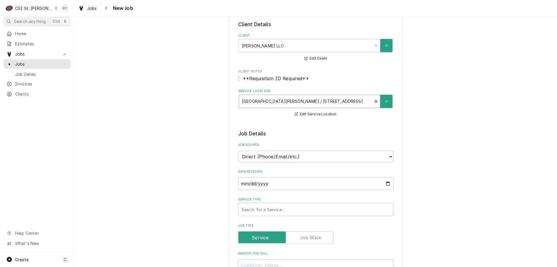
scroll to position [29, 0]
click at [283, 157] on select "Direct (Phone/Email/etc.) Service Channel Corrigo Ecotrak Other" at bounding box center [315, 156] width 155 height 12
select select "100"
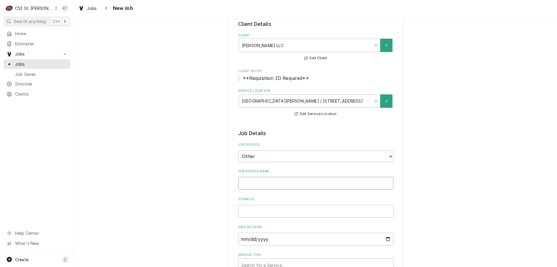
click at [285, 182] on input "Job Source Name" at bounding box center [315, 183] width 155 height 13
type textarea "x"
type input "F"
type textarea "x"
type input "Fo"
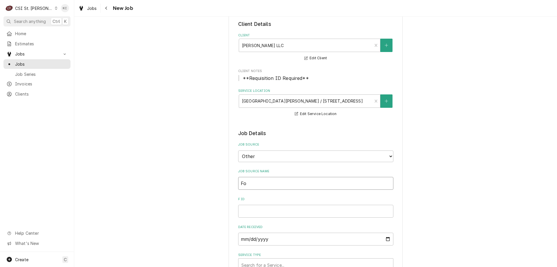
type textarea "x"
type input "Fol"
type textarea "x"
type input "Foll"
type textarea "x"
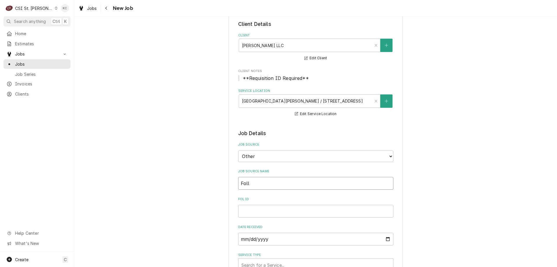
type input "Folle"
type textarea "x"
type input "Follet"
type textarea "x"
type input "Follett"
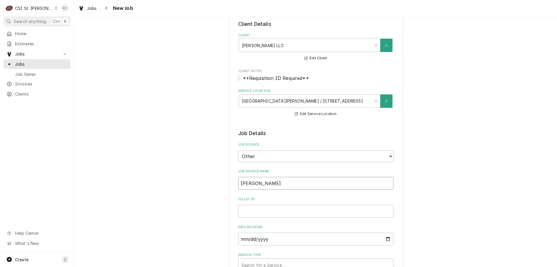
type textarea "x"
type input "Follett"
type textarea "x"
type input "Follett e"
type textarea "x"
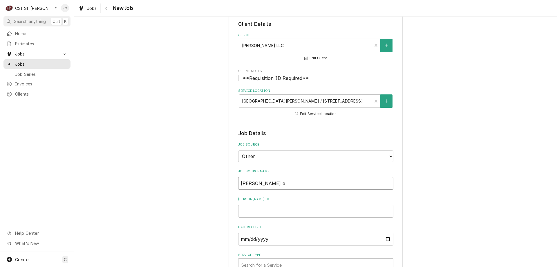
type input "Follett em"
type textarea "x"
type input "Follett ema"
type textarea "x"
type input "Follett emai"
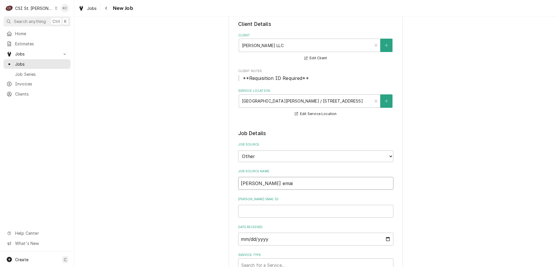
type textarea "x"
type input "[PERSON_NAME] email"
type textarea "x"
type input "[PERSON_NAME] email"
type textarea "x"
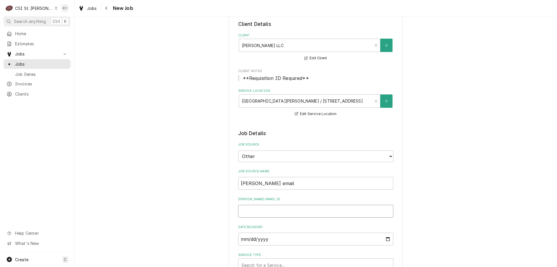
type input "2"
type textarea "x"
type input "22"
type textarea "x"
type input "227"
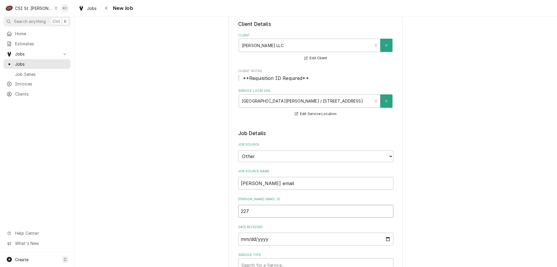
type textarea "x"
type input "2273"
type textarea "x"
type input "22730"
type textarea "x"
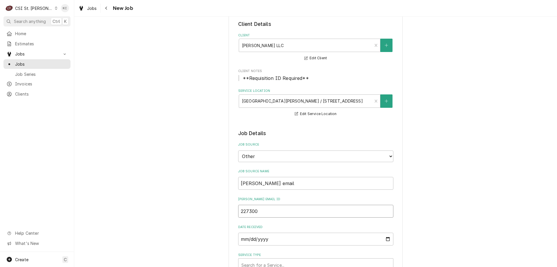
type input "227300"
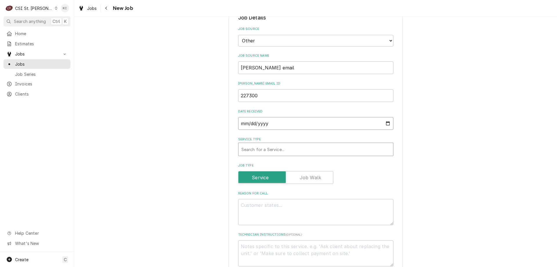
scroll to position [145, 0]
click at [282, 148] on div "Service Type" at bounding box center [315, 148] width 149 height 10
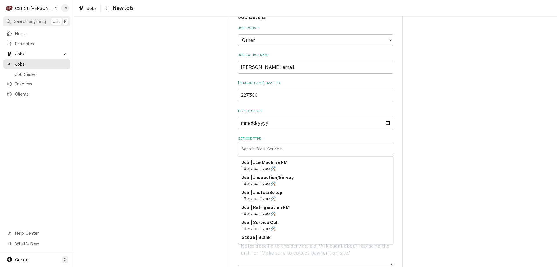
scroll to position [325, 0]
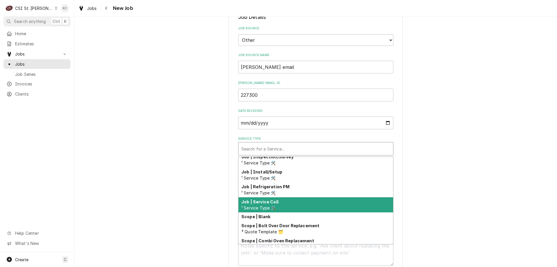
click at [300, 201] on div "Job | Service Call ¹ Service Type 🛠️" at bounding box center [315, 204] width 155 height 15
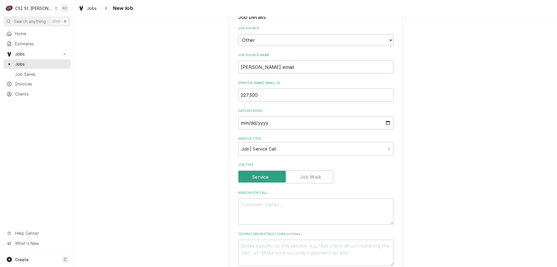
click at [398, 195] on div "Please provide the following information to create a job: Client Details Client…" at bounding box center [316, 214] width 174 height 663
click at [297, 249] on textarea "Technician Instructions ( optional )" at bounding box center [315, 252] width 155 height 26
paste textarea "Follett is shipping parts prior to service per email - Parts: 1. Part ID: PD502…"
type textarea "x"
type textarea "Follett is shipping parts prior to service per email - Parts: 1. Part ID: PD502…"
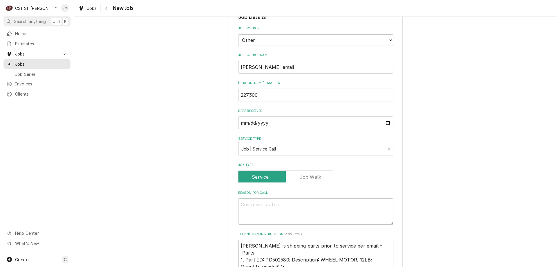
scroll to position [255, 0]
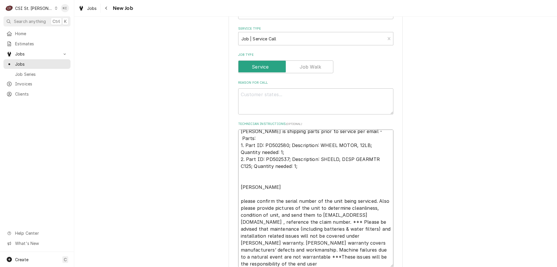
type textarea "x"
type textarea "Follett is shipping parts prior to service per email - Parts: 1. Part ID: PD502…"
click at [248, 96] on textarea "Reason For Call" at bounding box center [315, 101] width 155 height 26
click at [266, 94] on textarea "Reason For Call" at bounding box center [315, 101] width 155 height 26
paste textarea "M82556 (12CI425A-S) Not dispensing or making ice"
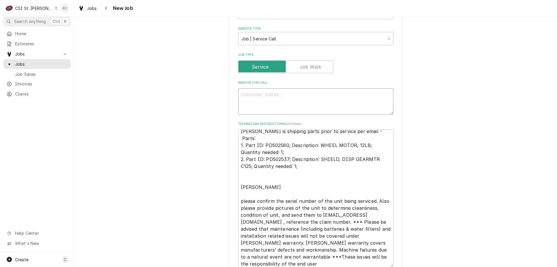
type textarea "x"
type textarea "M82556 (12CI425A-S) Not dispensing or making ice"
type textarea "x"
type textarea "M82556 (12CI425A-S) Not dispensing or making ice"
click at [472, 150] on div "Please provide the following information to create a job: Client Details Client…" at bounding box center [315, 160] width 483 height 784
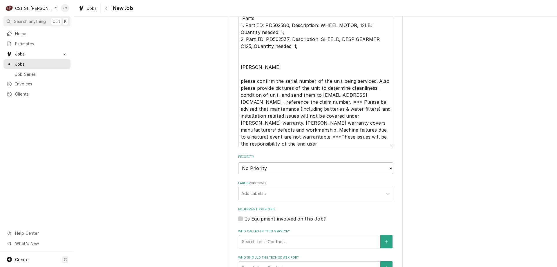
scroll to position [429, 0]
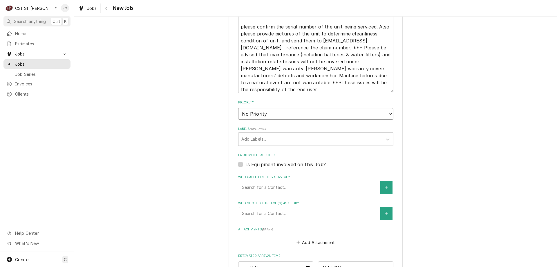
click at [271, 112] on select "No Priority Urgent High Medium Low" at bounding box center [315, 114] width 155 height 12
select select "4"
click at [238, 108] on select "No Priority Urgent High Medium Low" at bounding box center [315, 114] width 155 height 12
click at [263, 137] on div "Labels" at bounding box center [310, 139] width 138 height 10
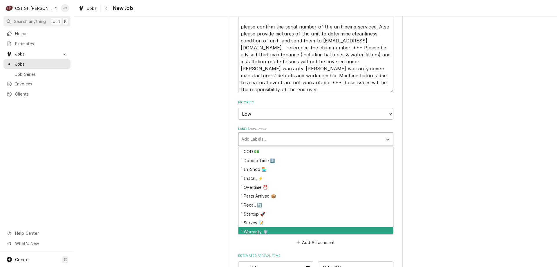
click at [267, 230] on div "¹ Warranty 🛡️" at bounding box center [315, 231] width 155 height 9
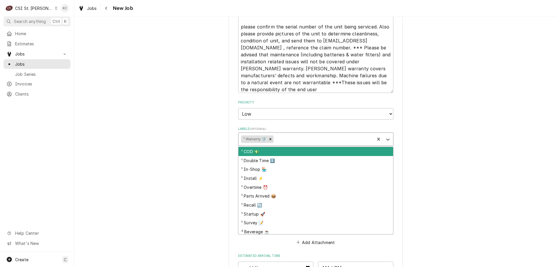
click at [288, 138] on div "Labels" at bounding box center [323, 139] width 97 height 10
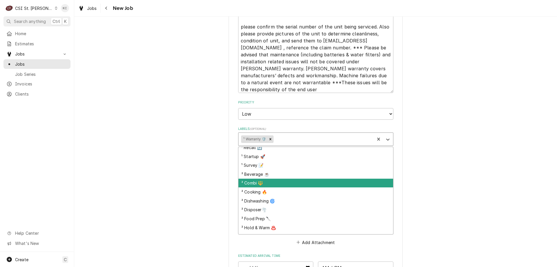
scroll to position [115, 0]
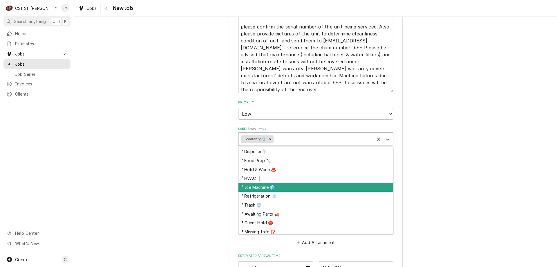
click at [294, 187] on div "² Ice Machine 🧊" at bounding box center [315, 186] width 155 height 9
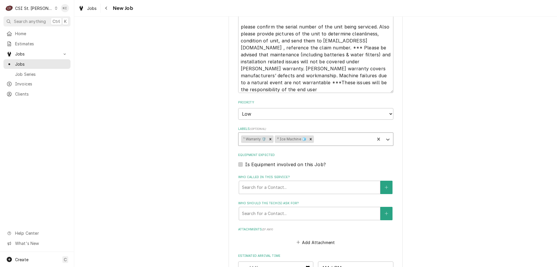
click at [322, 138] on div "Labels" at bounding box center [343, 139] width 57 height 10
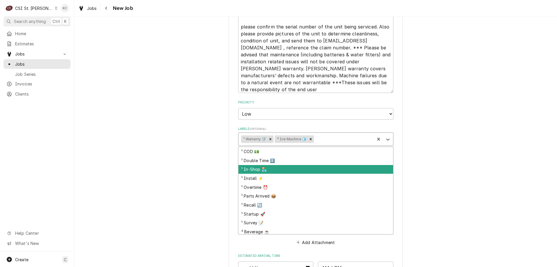
scroll to position [137, 0]
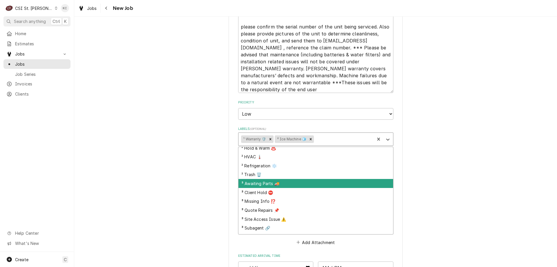
click at [320, 183] on div "³ Awaiting Parts 🚚" at bounding box center [315, 183] width 155 height 9
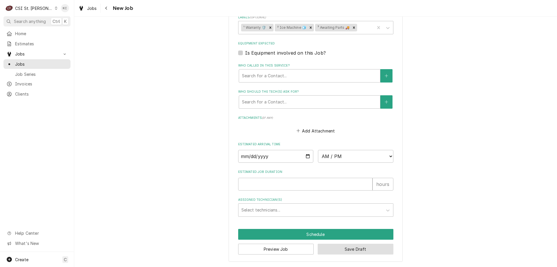
click at [357, 253] on button "Save Draft" at bounding box center [356, 248] width 76 height 11
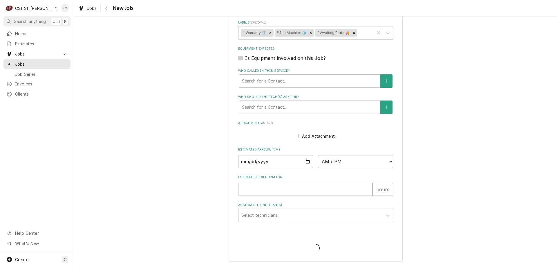
type textarea "x"
